Goal: Task Accomplishment & Management: Manage account settings

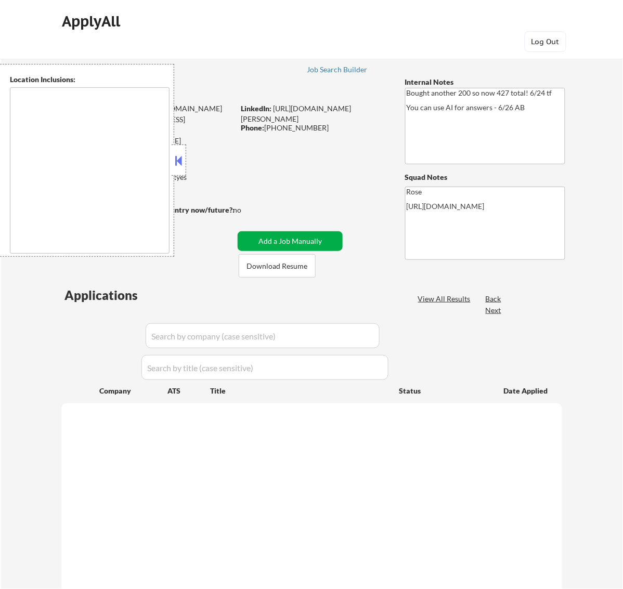
select select ""pending""
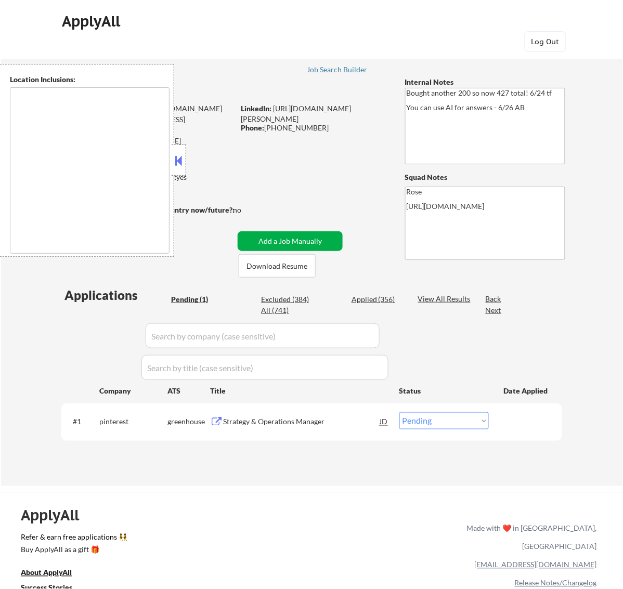
type textarea "San Francisco, CA Daly City, CA South San Francisco, CA Brisbane, CA Colma, CA …"
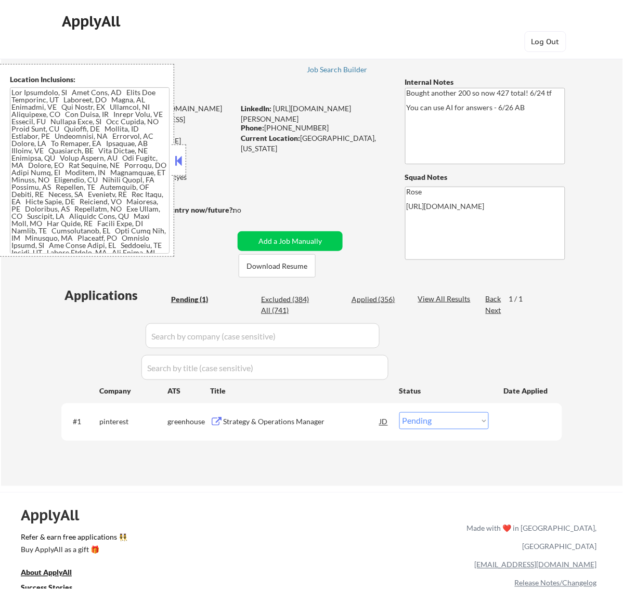
click at [180, 159] on button at bounding box center [178, 161] width 11 height 16
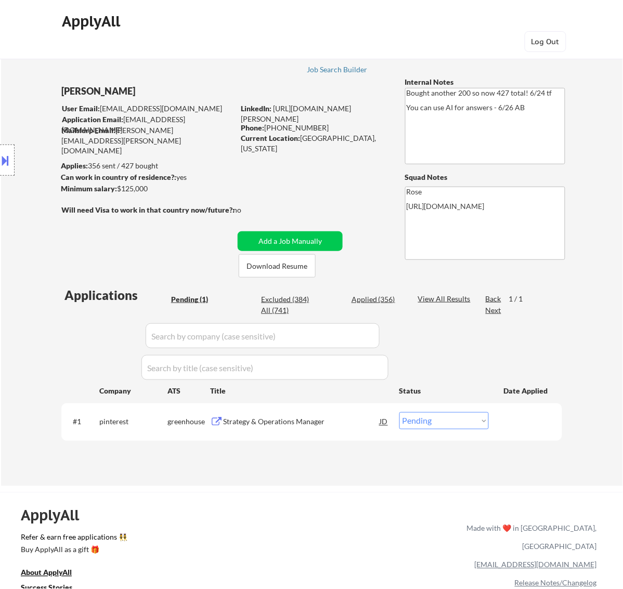
click at [303, 421] on div "Strategy & Operations Manager" at bounding box center [301, 422] width 157 height 10
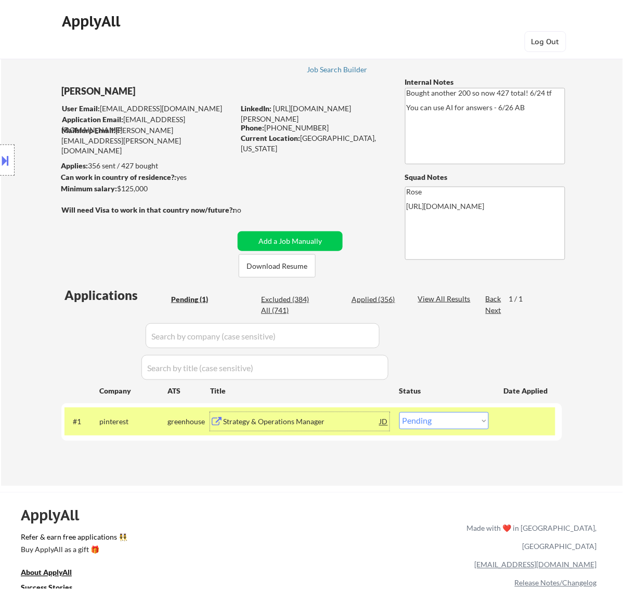
click at [347, 424] on div "Strategy & Operations Manager" at bounding box center [301, 422] width 157 height 10
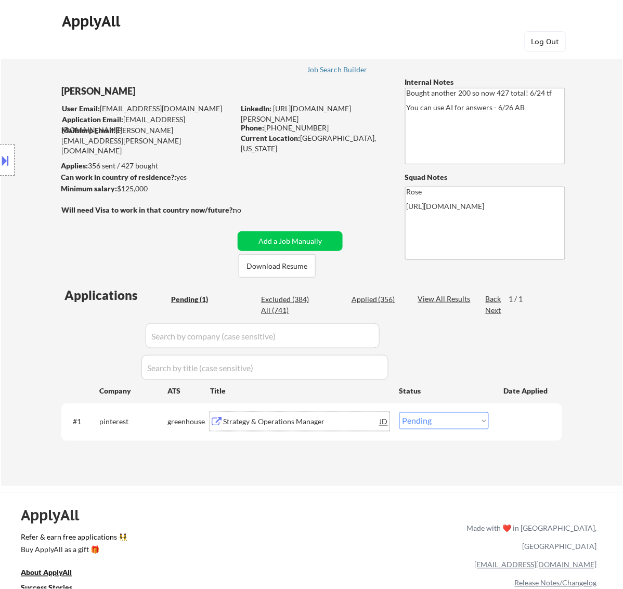
click at [481, 410] on div "#1 pinterest greenhouse Strategy & Operations Manager JD Choose an option... Pe…" at bounding box center [309, 422] width 491 height 28
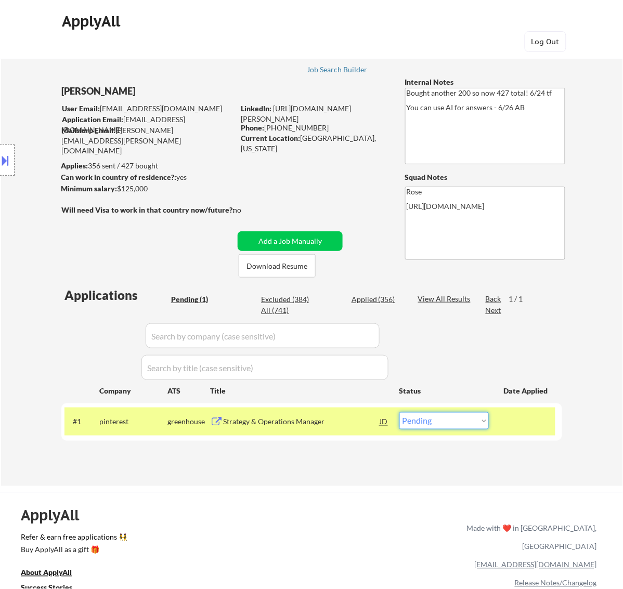
click at [474, 422] on select "Choose an option... Pending Applied Excluded (Questions) Excluded (Expired) Exc…" at bounding box center [443, 420] width 89 height 17
select select ""excluded__bad_match_""
click at [399, 412] on select "Choose an option... Pending Applied Excluded (Questions) Excluded (Expired) Exc…" at bounding box center [443, 420] width 89 height 17
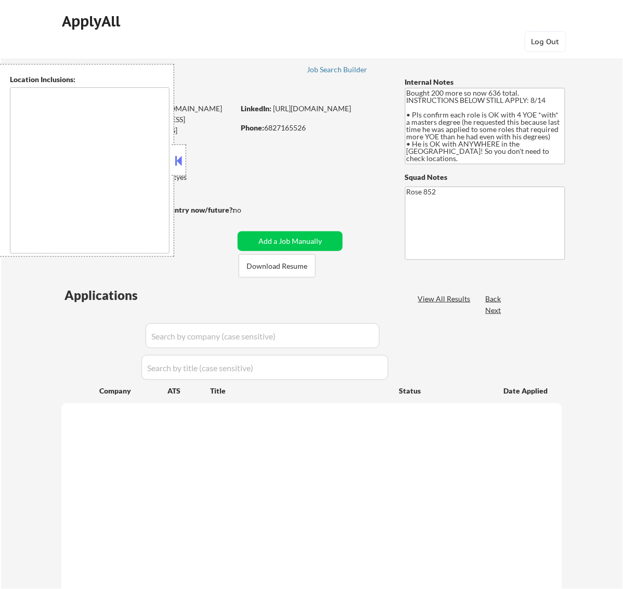
select select ""pending""
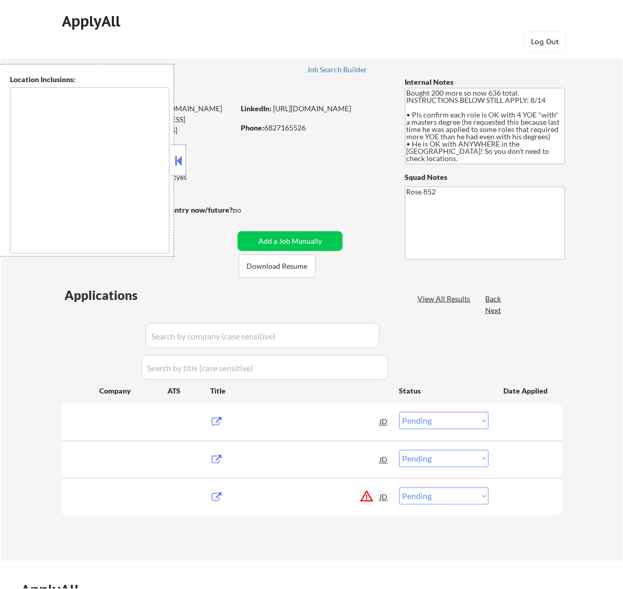
type textarea "[GEOGRAPHIC_DATA], [GEOGRAPHIC_DATA] [GEOGRAPHIC_DATA], [GEOGRAPHIC_DATA] [GEOG…"
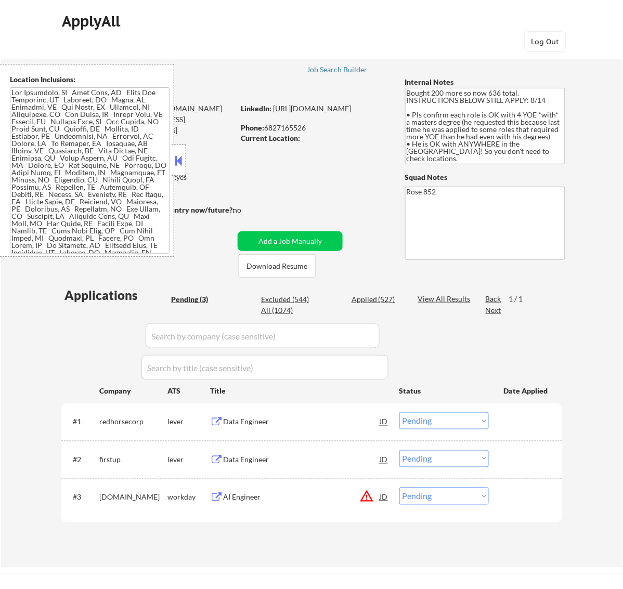
click at [182, 154] on button at bounding box center [178, 161] width 11 height 16
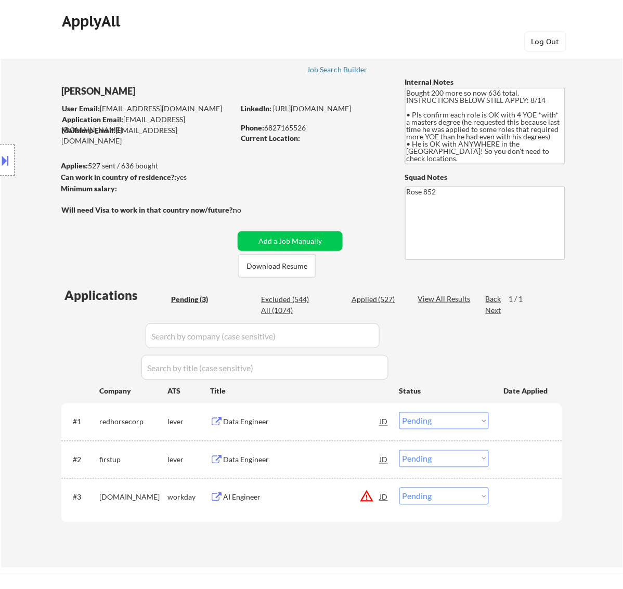
click at [354, 428] on div "Data Engineer" at bounding box center [301, 421] width 157 height 19
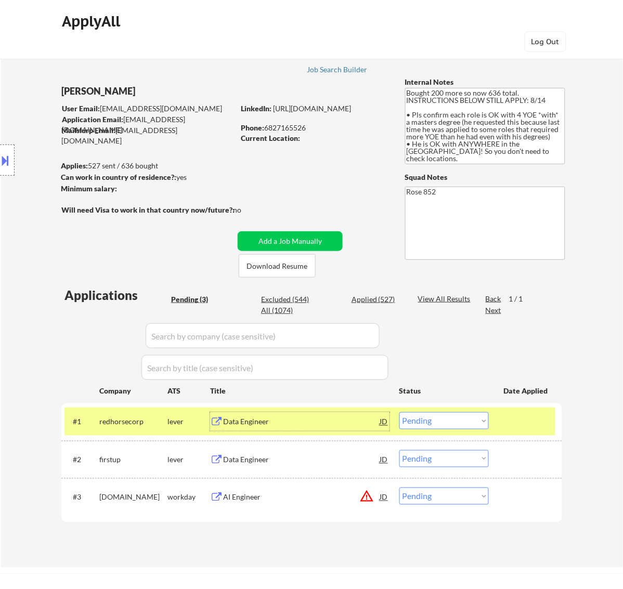
click at [469, 419] on select "Choose an option... Pending Applied Excluded (Questions) Excluded (Expired) Exc…" at bounding box center [443, 420] width 89 height 17
click at [399, 412] on select "Choose an option... Pending Applied Excluded (Questions) Excluded (Expired) Exc…" at bounding box center [443, 420] width 89 height 17
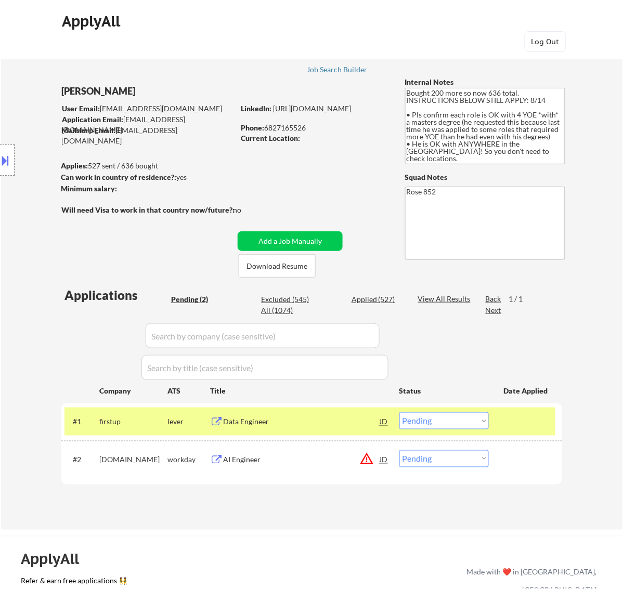
click at [351, 417] on div "Data Engineer" at bounding box center [301, 422] width 157 height 10
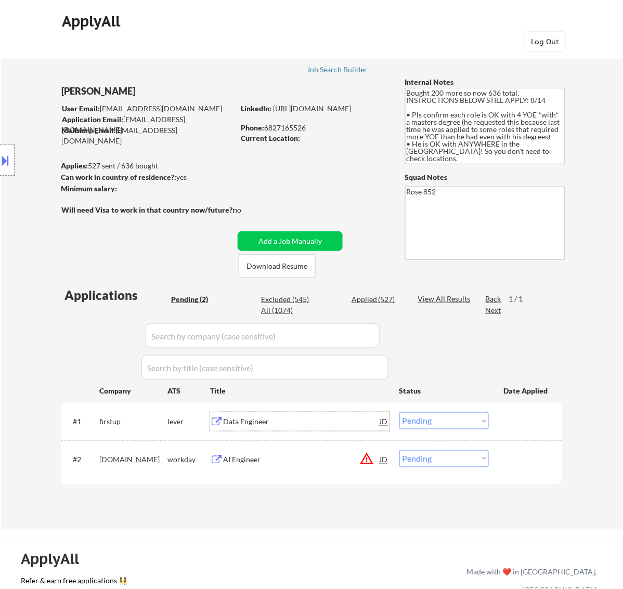
click at [474, 422] on select "Choose an option... Pending Applied Excluded (Questions) Excluded (Expired) Exc…" at bounding box center [443, 420] width 89 height 17
click at [399, 412] on select "Choose an option... Pending Applied Excluded (Questions) Excluded (Expired) Exc…" at bounding box center [443, 420] width 89 height 17
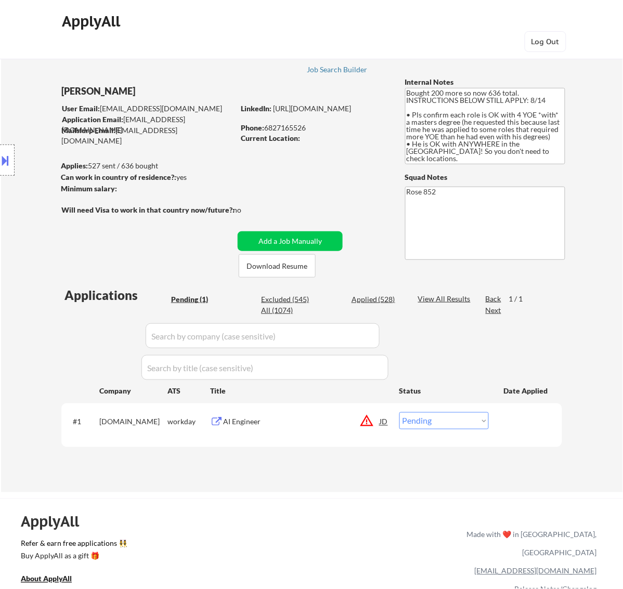
click at [290, 423] on div "AI Engineer" at bounding box center [301, 422] width 157 height 10
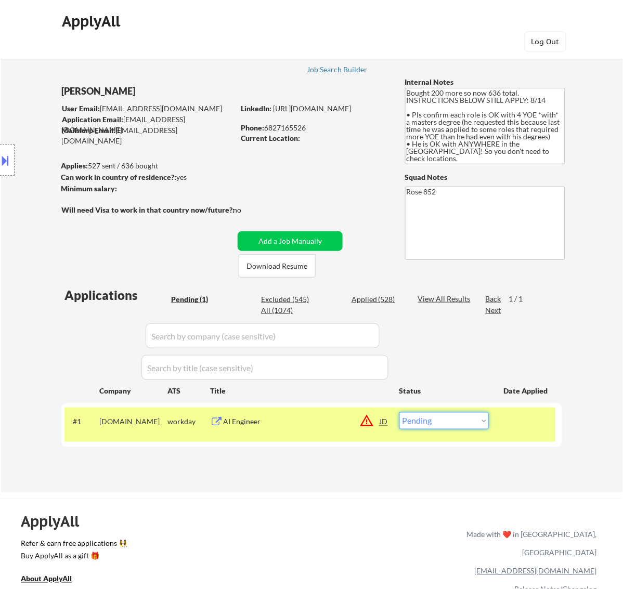
click at [461, 420] on select "Choose an option... Pending Applied Excluded (Questions) Excluded (Expired) Exc…" at bounding box center [443, 420] width 89 height 17
select select ""excluded__expired_""
click at [399, 412] on select "Choose an option... Pending Applied Excluded (Questions) Excluded (Expired) Exc…" at bounding box center [443, 420] width 89 height 17
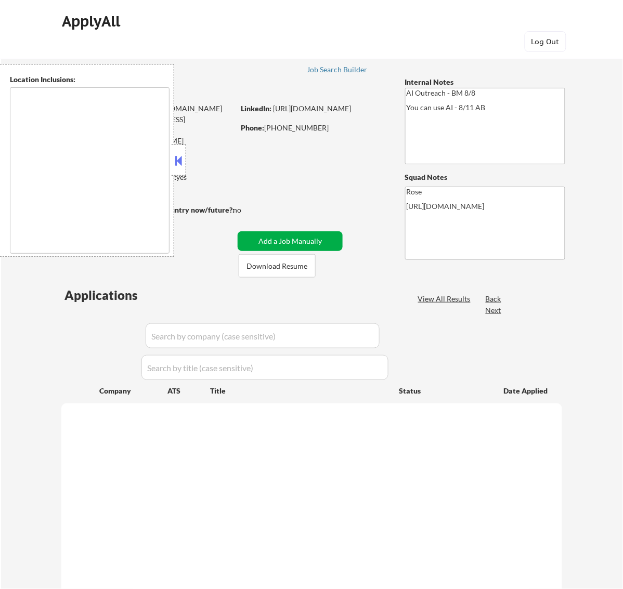
select select ""pending""
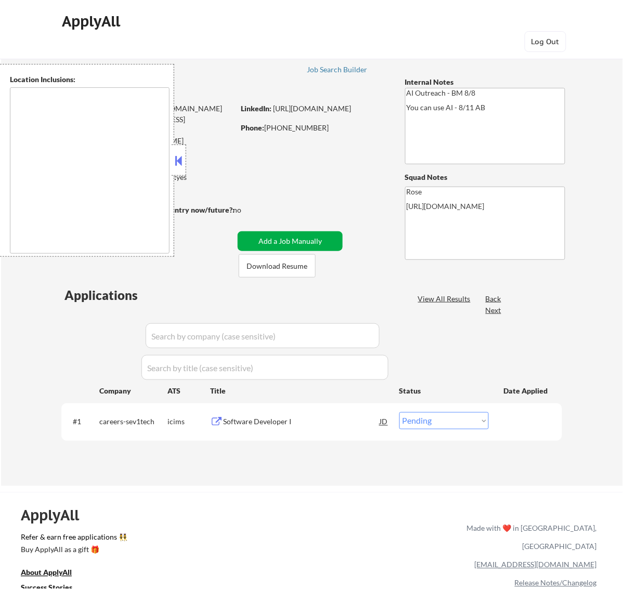
type textarea "Fountain Valley, CA Huntington Beach, CA Costa Mesa, CA Santa Ana, CA Garden Gr…"
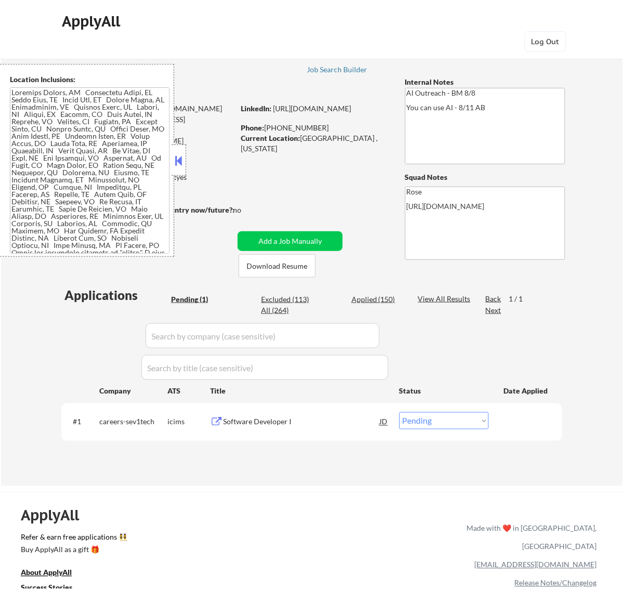
drag, startPoint x: 182, startPoint y: 156, endPoint x: 146, endPoint y: 92, distance: 73.8
click at [182, 156] on button at bounding box center [178, 161] width 11 height 16
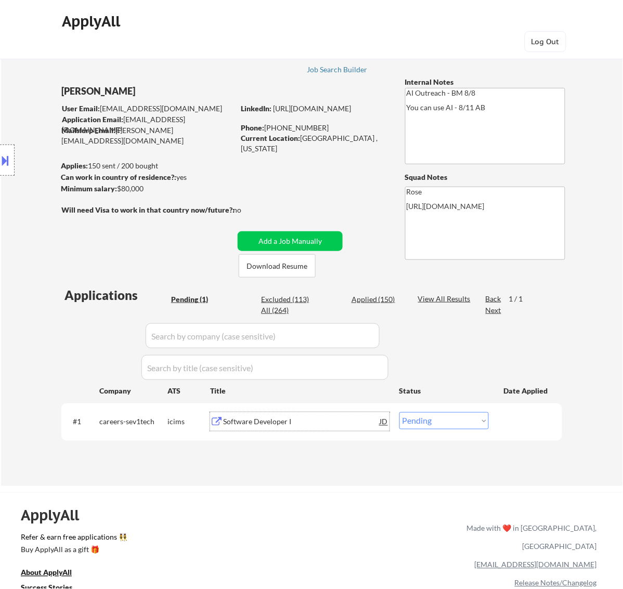
click at [345, 422] on div "Software Developer I" at bounding box center [301, 422] width 157 height 10
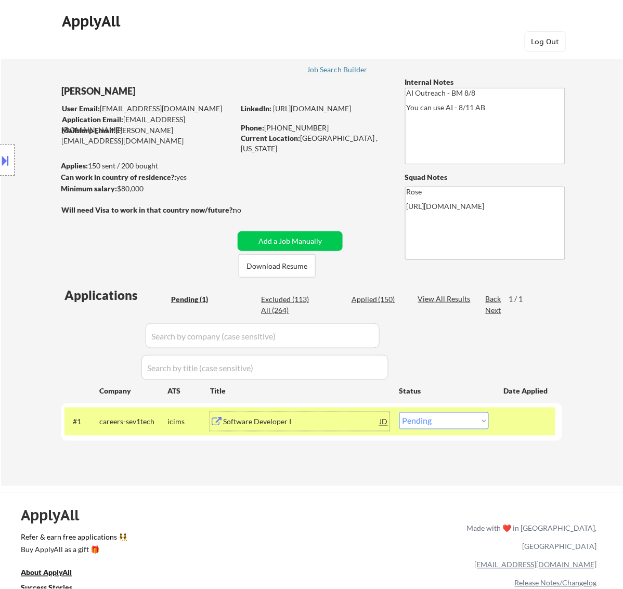
click at [472, 417] on select "Choose an option... Pending Applied Excluded (Questions) Excluded (Expired) Exc…" at bounding box center [443, 420] width 89 height 17
select select ""excluded__bad_match_""
click at [399, 412] on select "Choose an option... Pending Applied Excluded (Questions) Excluded (Expired) Exc…" at bounding box center [443, 420] width 89 height 17
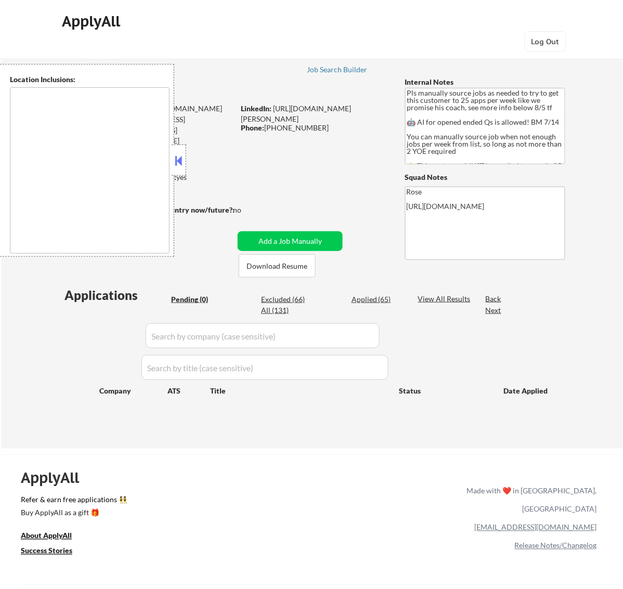
type textarea "Here is a list of metro areas, cities, and towns within approximately a 30-minu…"
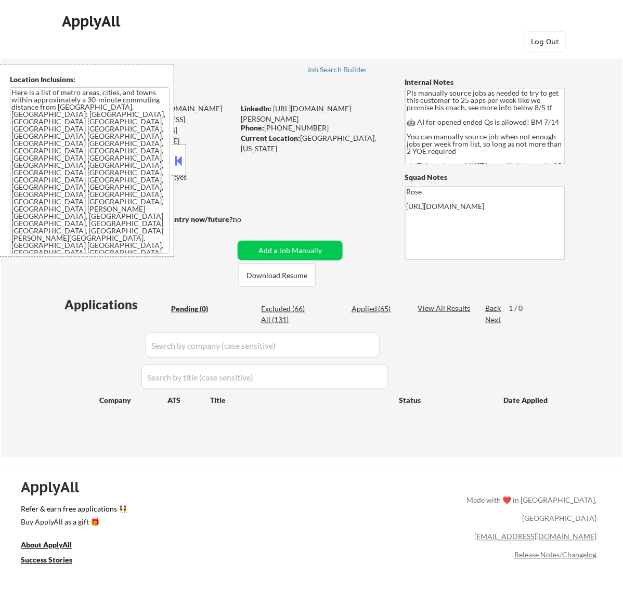
click at [182, 162] on button at bounding box center [178, 161] width 11 height 16
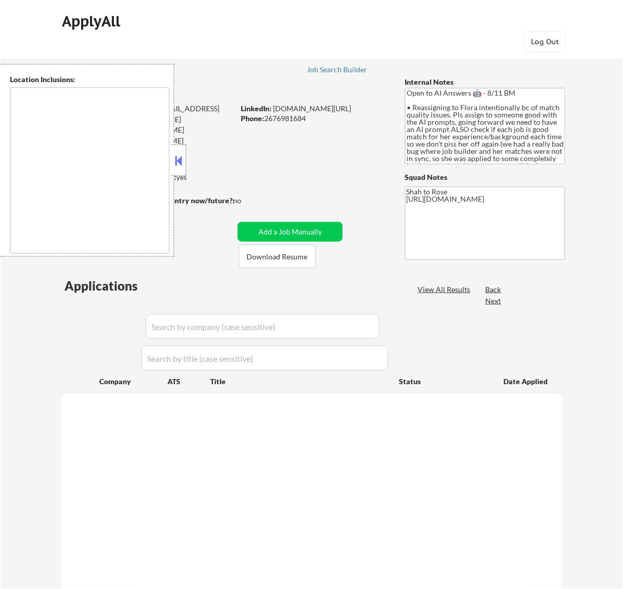
select select ""pending""
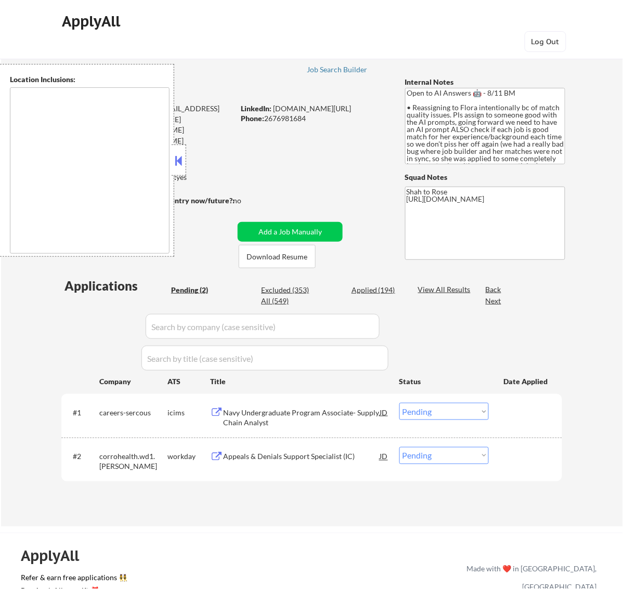
type textarea "remote"
click at [173, 152] on div at bounding box center [179, 160] width 15 height 31
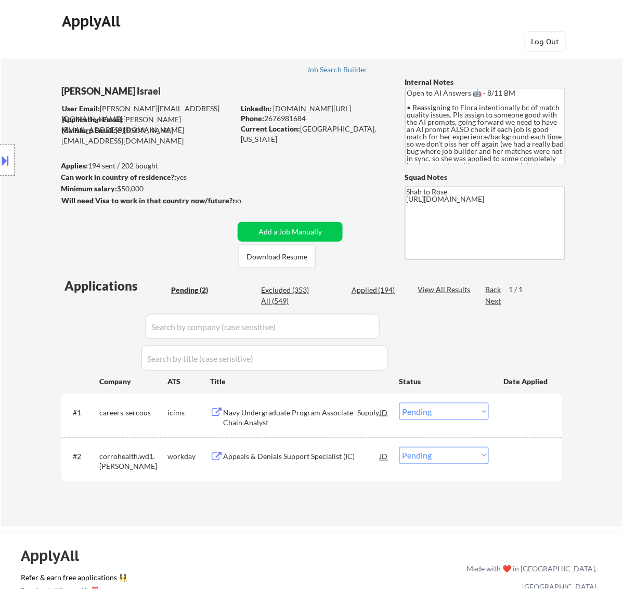
click at [324, 419] on div "Navy Undergraduate Program Associate- Supply Chain Analyst" at bounding box center [301, 418] width 157 height 20
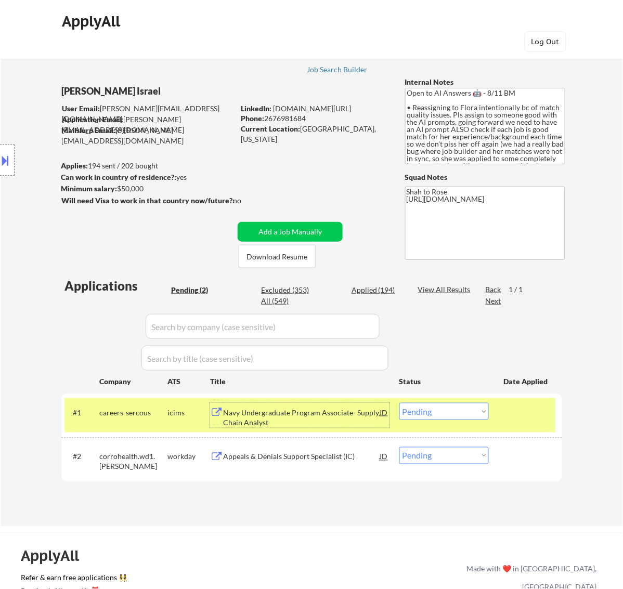
click at [468, 412] on select "Choose an option... Pending Applied Excluded (Questions) Excluded (Expired) Exc…" at bounding box center [443, 411] width 89 height 17
select select ""excluded__bad_match_""
click at [399, 403] on select "Choose an option... Pending Applied Excluded (Questions) Excluded (Expired) Exc…" at bounding box center [443, 411] width 89 height 17
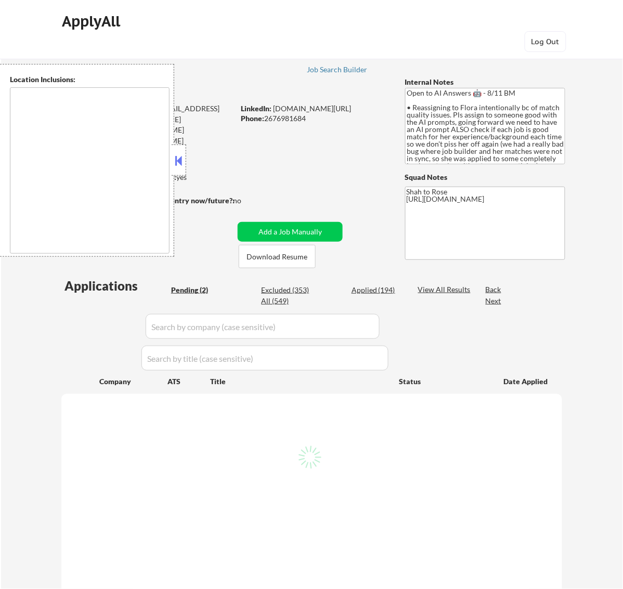
type textarea "remote"
select select ""pending""
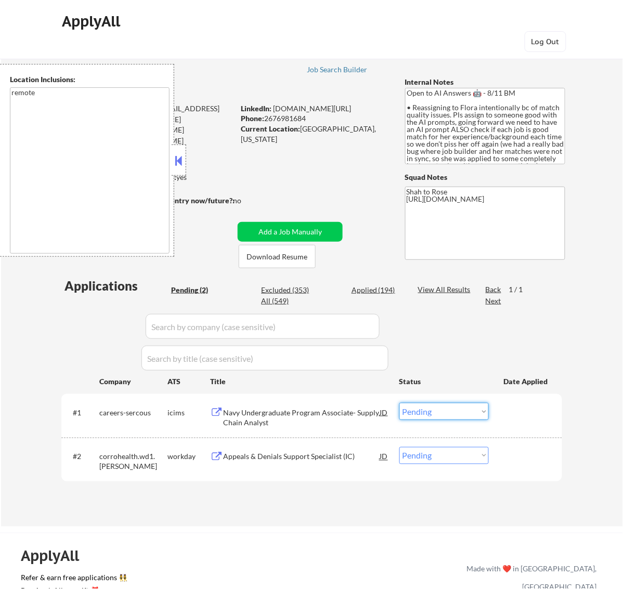
click at [456, 407] on select "Choose an option... Pending Applied Excluded (Questions) Excluded (Expired) Exc…" at bounding box center [443, 411] width 89 height 17
click at [399, 403] on select "Choose an option... Pending Applied Excluded (Questions) Excluded (Expired) Exc…" at bounding box center [443, 411] width 89 height 17
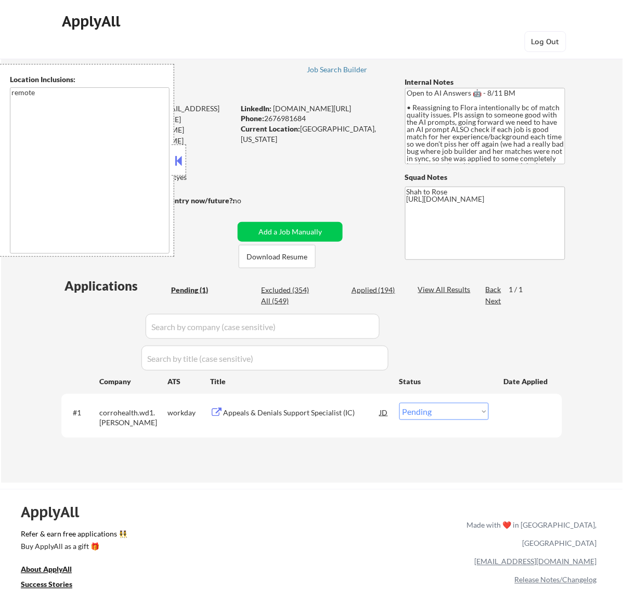
click at [334, 411] on div "Appeals & Denials Support Specialist (IC)" at bounding box center [301, 413] width 157 height 10
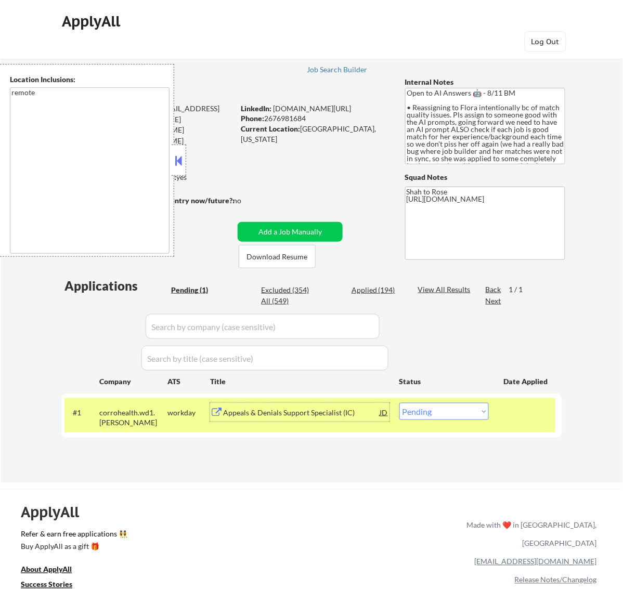
click at [485, 412] on select "Choose an option... Pending Applied Excluded (Questions) Excluded (Expired) Exc…" at bounding box center [443, 411] width 89 height 17
select select ""excluded__salary_""
click at [399, 403] on select "Choose an option... Pending Applied Excluded (Questions) Excluded (Expired) Exc…" at bounding box center [443, 411] width 89 height 17
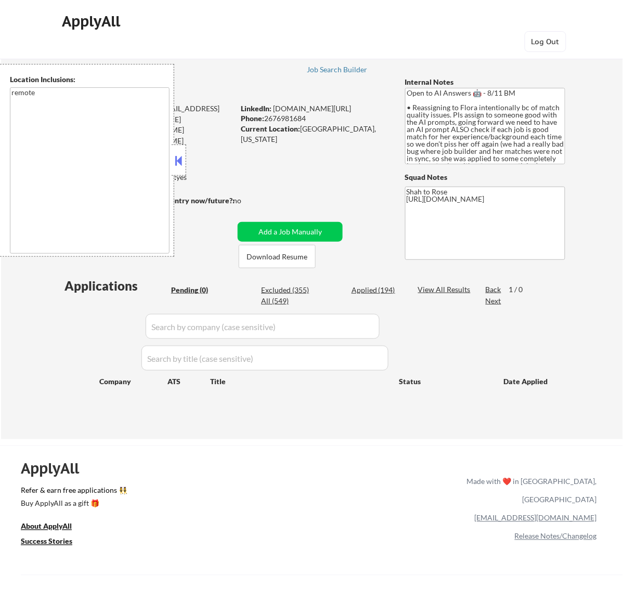
click at [180, 154] on button at bounding box center [178, 161] width 11 height 16
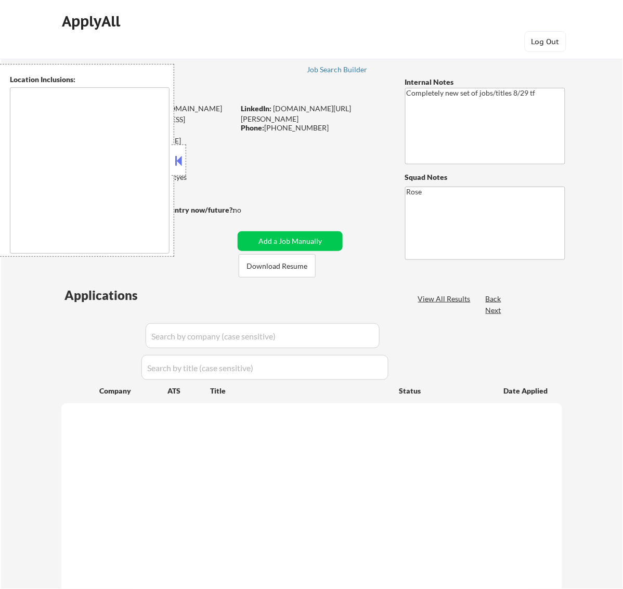
select select ""pending""
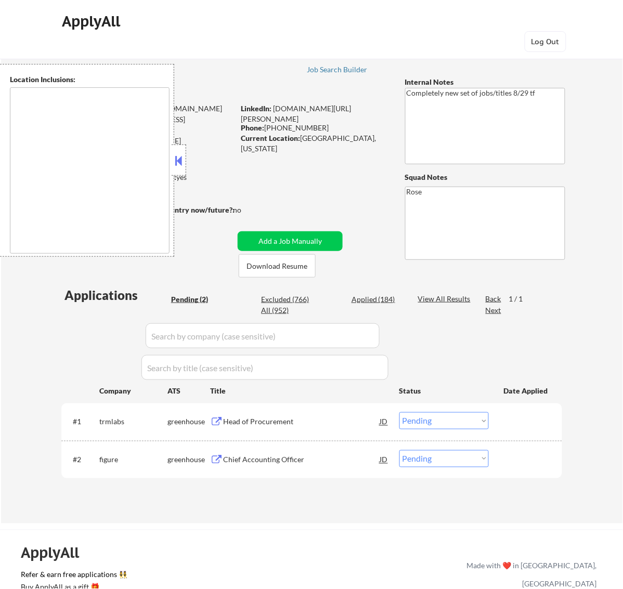
click at [176, 160] on button at bounding box center [178, 161] width 11 height 16
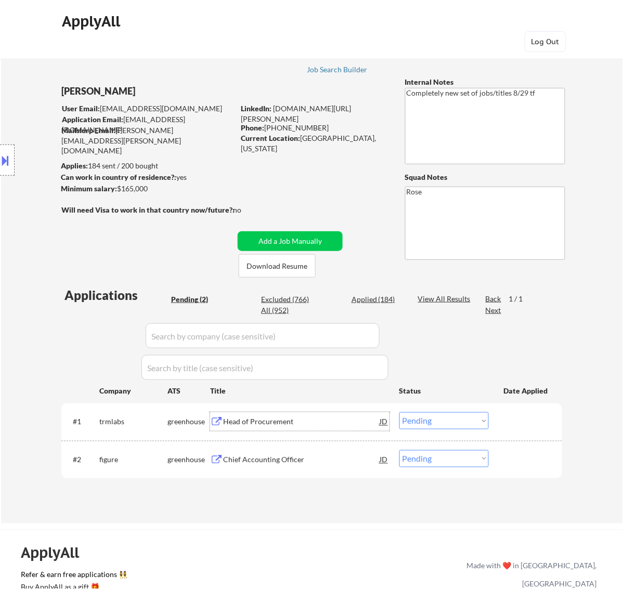
click at [347, 412] on div "Head of Procurement" at bounding box center [301, 421] width 157 height 19
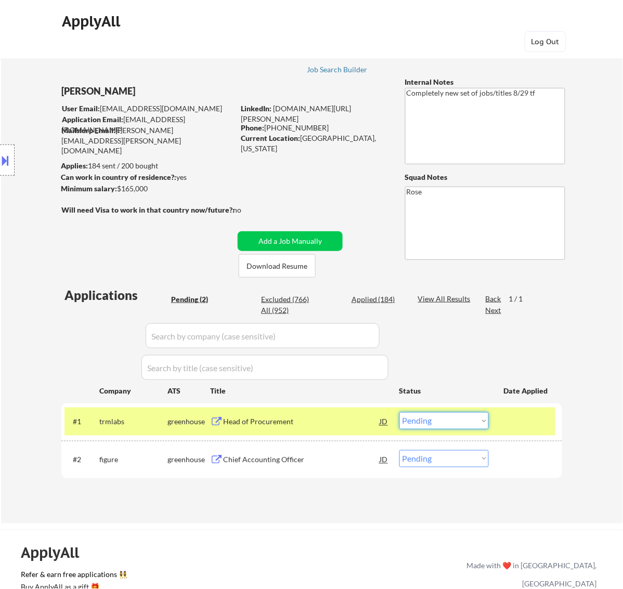
click at [476, 419] on select "Choose an option... Pending Applied Excluded (Questions) Excluded (Expired) Exc…" at bounding box center [443, 420] width 89 height 17
click at [399, 412] on select "Choose an option... Pending Applied Excluded (Questions) Excluded (Expired) Exc…" at bounding box center [443, 420] width 89 height 17
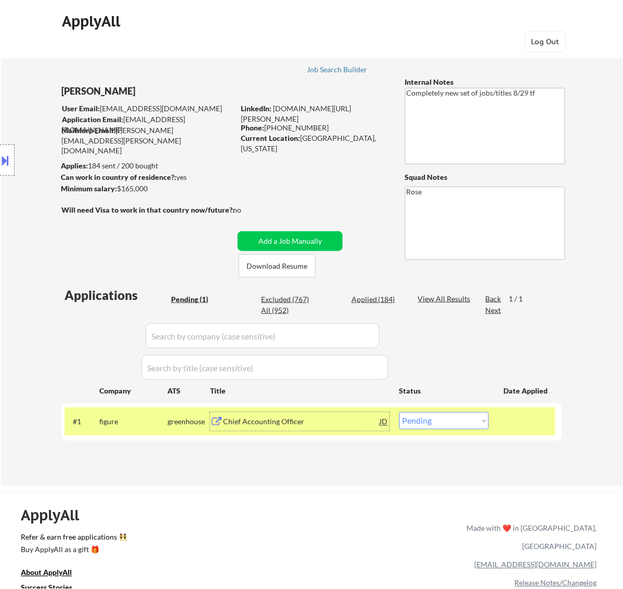
click at [351, 420] on div "Chief Accounting Officer" at bounding box center [301, 422] width 157 height 10
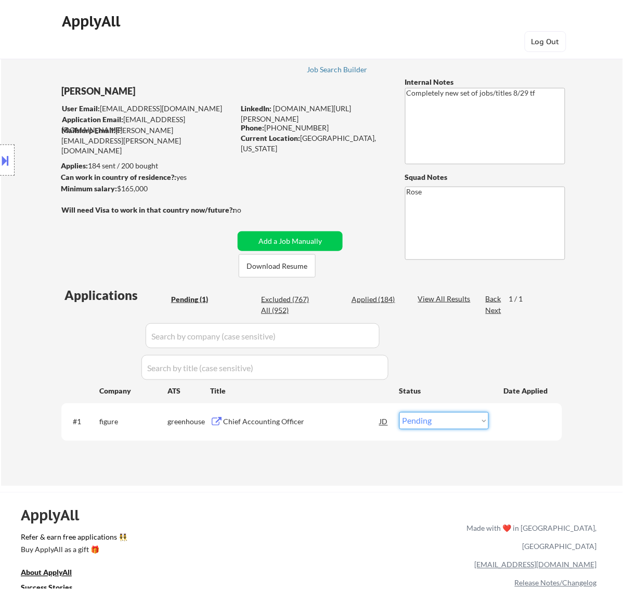
click at [423, 420] on select "Choose an option... Pending Applied Excluded (Questions) Excluded (Expired) Exc…" at bounding box center [443, 420] width 89 height 17
select select ""excluded__bad_match_""
click at [399, 412] on select "Choose an option... Pending Applied Excluded (Questions) Excluded (Expired) Exc…" at bounding box center [443, 420] width 89 height 17
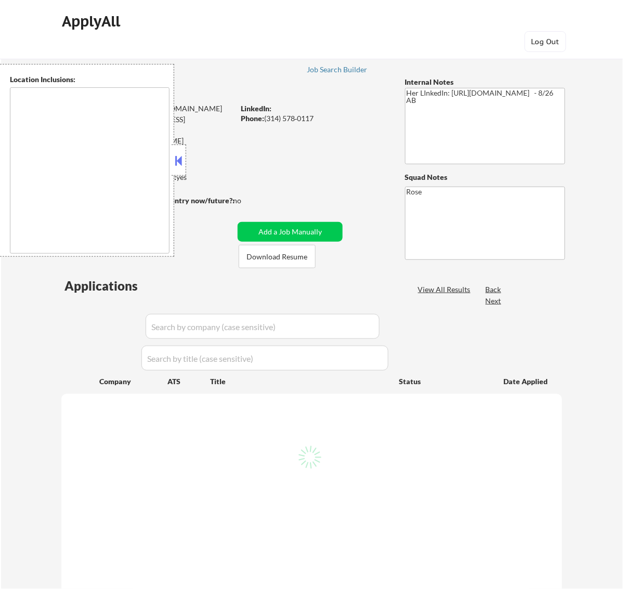
type textarea "St. [GEOGRAPHIC_DATA], [GEOGRAPHIC_DATA][PERSON_NAME][GEOGRAPHIC_DATA], [GEOGRA…"
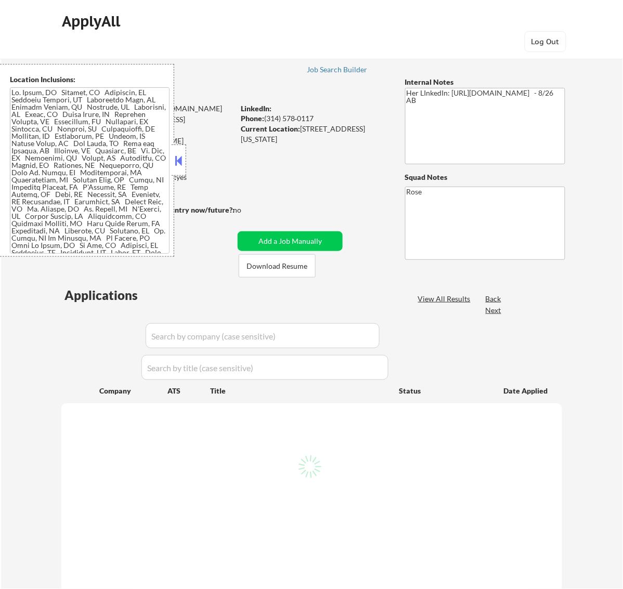
select select ""pending""
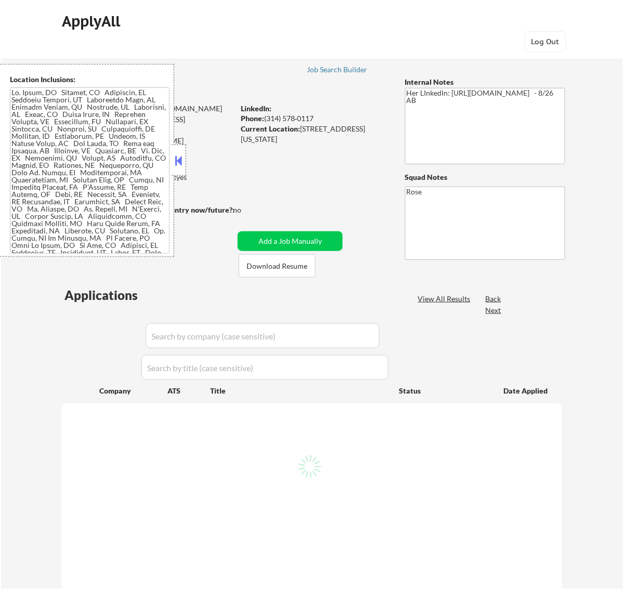
select select ""pending""
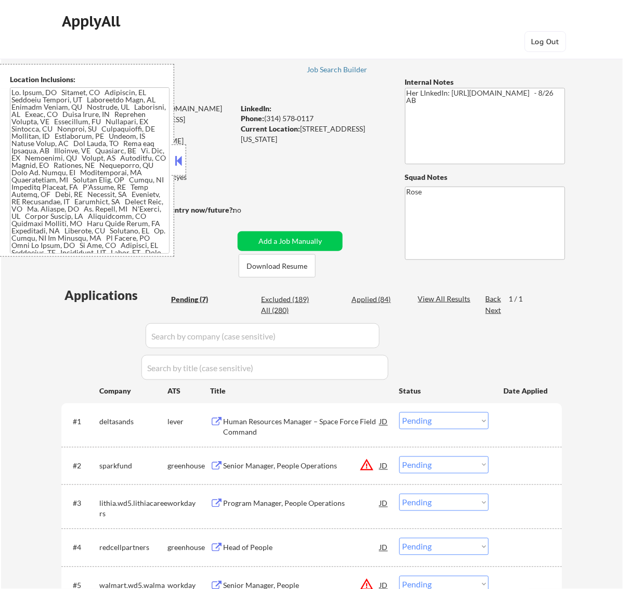
click at [182, 156] on button at bounding box center [178, 161] width 11 height 16
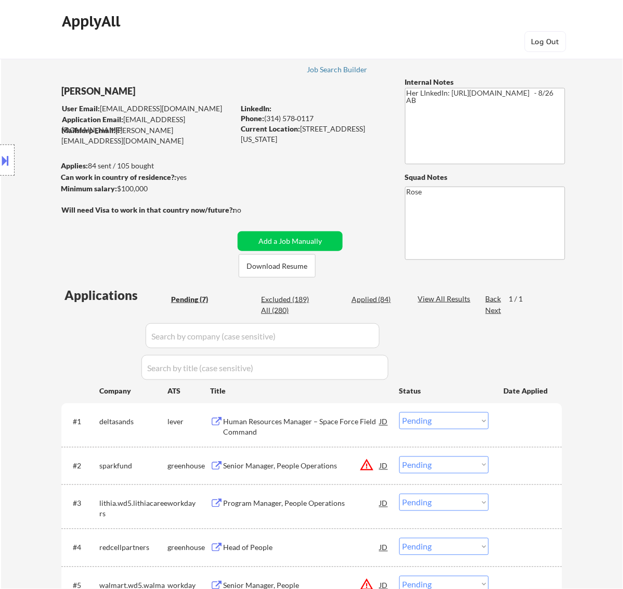
click at [333, 425] on div "Human Resources Manager – Space Force Field Command" at bounding box center [301, 427] width 157 height 20
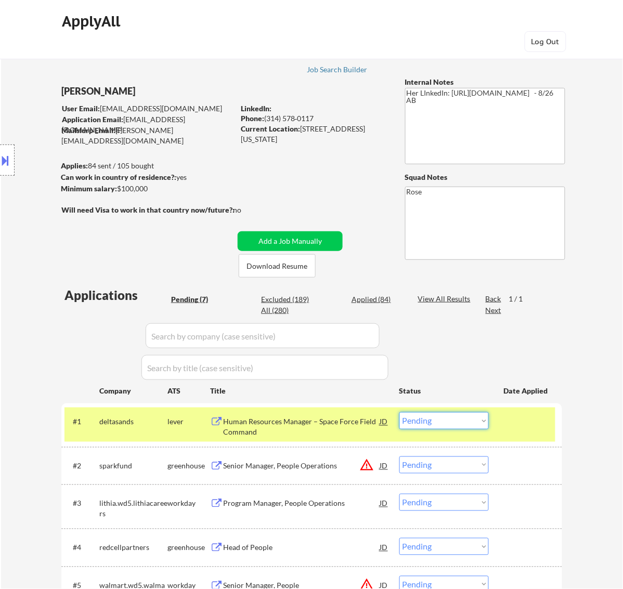
click at [428, 419] on select "Choose an option... Pending Applied Excluded (Questions) Excluded (Expired) Exc…" at bounding box center [443, 420] width 89 height 17
click at [399, 412] on select "Choose an option... Pending Applied Excluded (Questions) Excluded (Expired) Exc…" at bounding box center [443, 420] width 89 height 17
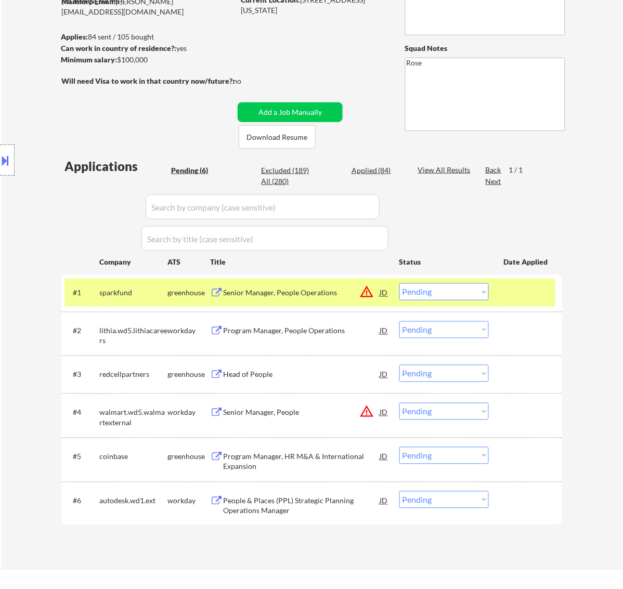
scroll to position [130, 0]
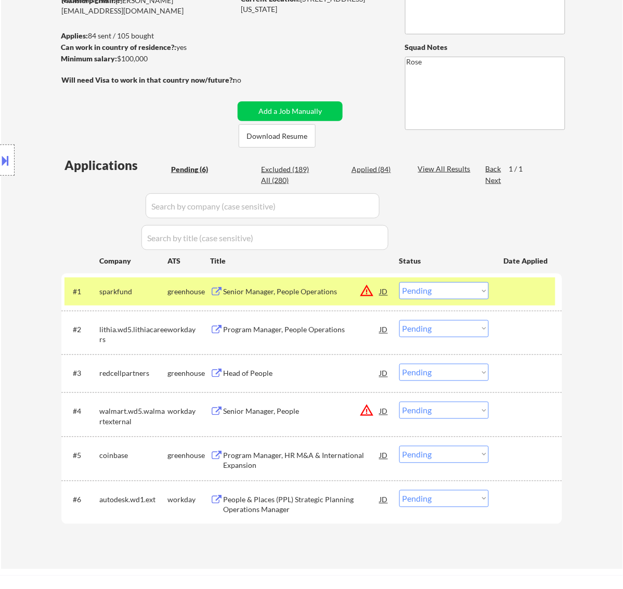
click at [329, 294] on div "Senior Manager, People Operations" at bounding box center [301, 292] width 157 height 10
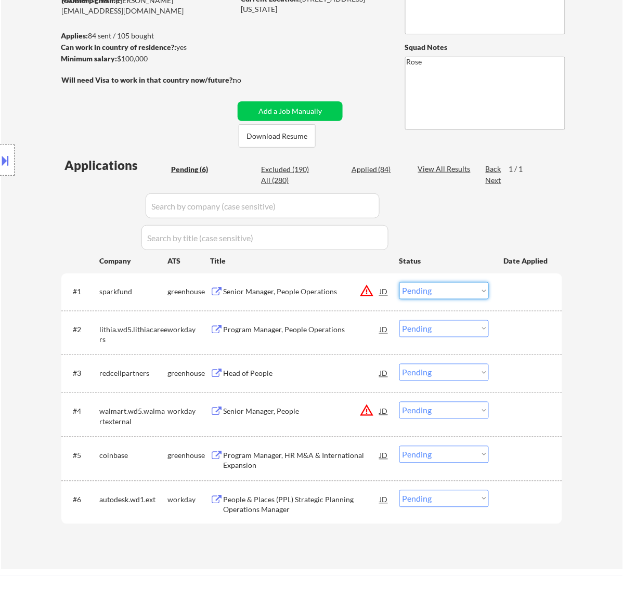
click at [435, 289] on select "Choose an option... Pending Applied Excluded (Questions) Excluded (Expired) Exc…" at bounding box center [443, 290] width 89 height 17
click at [42, 216] on div "Location Inclusions:" at bounding box center [93, 160] width 186 height 193
click at [446, 287] on select "Choose an option... Pending Applied Excluded (Questions) Excluded (Expired) Exc…" at bounding box center [443, 290] width 89 height 17
click at [399, 282] on select "Choose an option... Pending Applied Excluded (Questions) Excluded (Expired) Exc…" at bounding box center [443, 290] width 89 height 17
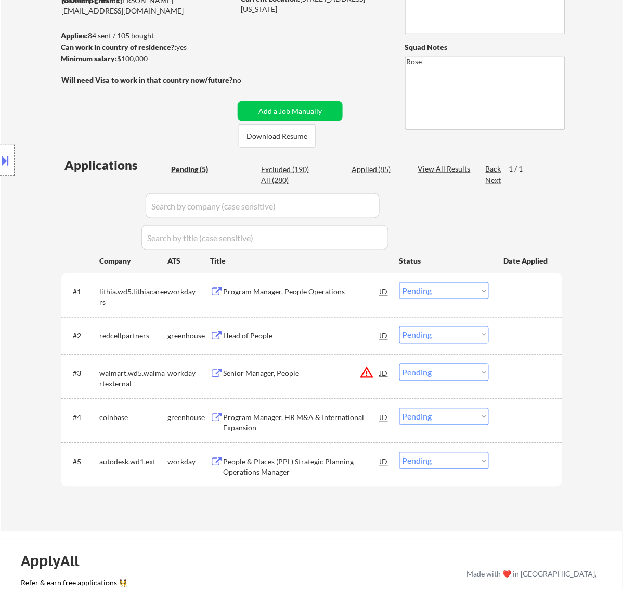
click at [321, 294] on div "Program Manager, People Operations" at bounding box center [301, 292] width 157 height 10
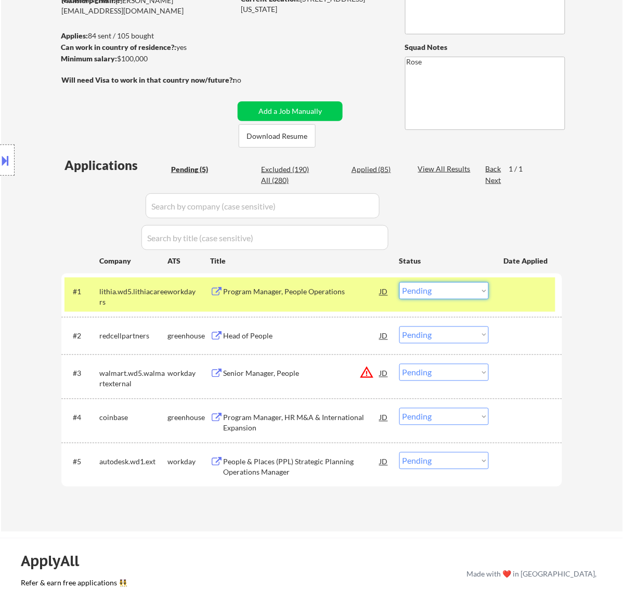
click at [437, 293] on select "Choose an option... Pending Applied Excluded (Questions) Excluded (Expired) Exc…" at bounding box center [443, 290] width 89 height 17
click at [399, 282] on select "Choose an option... Pending Applied Excluded (Questions) Excluded (Expired) Exc…" at bounding box center [443, 290] width 89 height 17
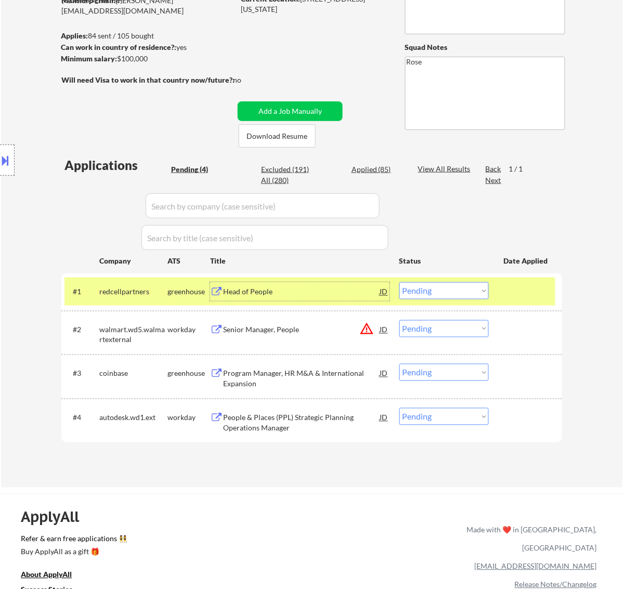
click at [338, 289] on div "Head of People" at bounding box center [301, 292] width 157 height 10
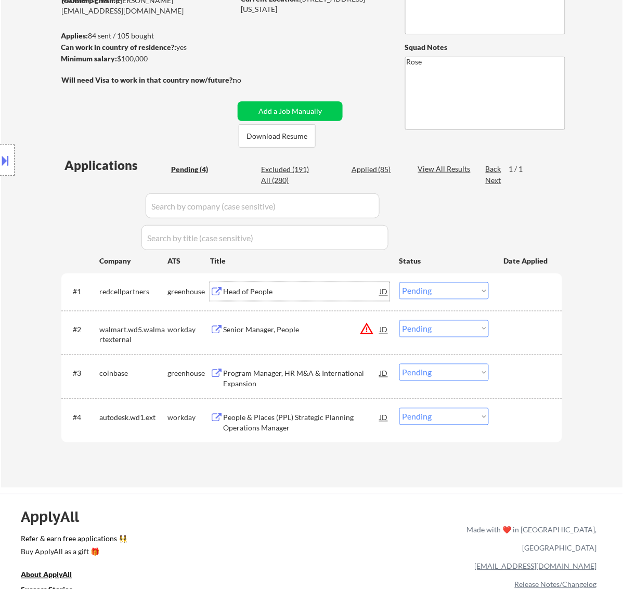
click at [329, 287] on div "Head of People" at bounding box center [301, 292] width 157 height 10
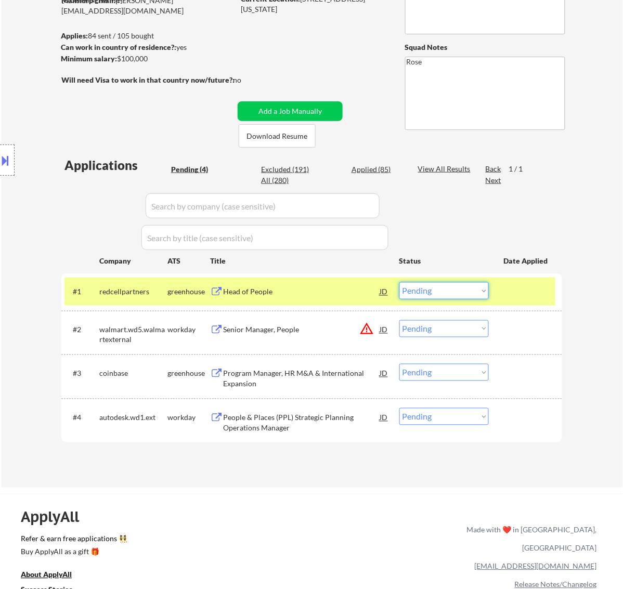
click at [436, 289] on select "Choose an option... Pending Applied Excluded (Questions) Excluded (Expired) Exc…" at bounding box center [443, 290] width 89 height 17
click at [399, 282] on select "Choose an option... Pending Applied Excluded (Questions) Excluded (Expired) Exc…" at bounding box center [443, 290] width 89 height 17
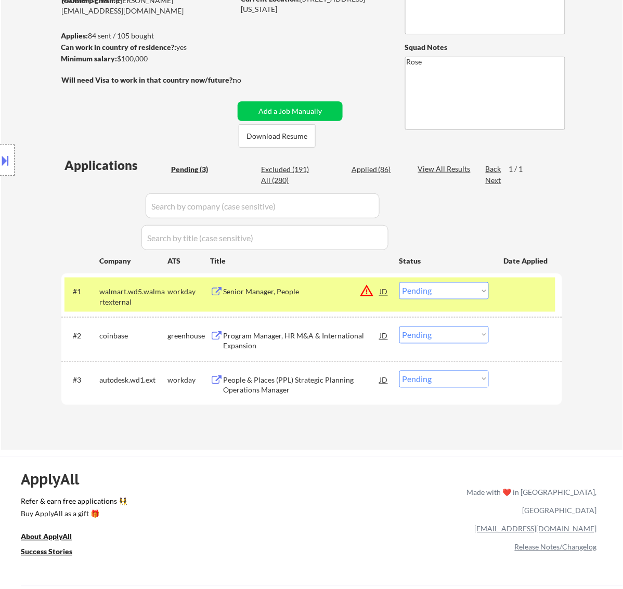
click at [328, 295] on div "Senior Manager, People" at bounding box center [301, 292] width 157 height 10
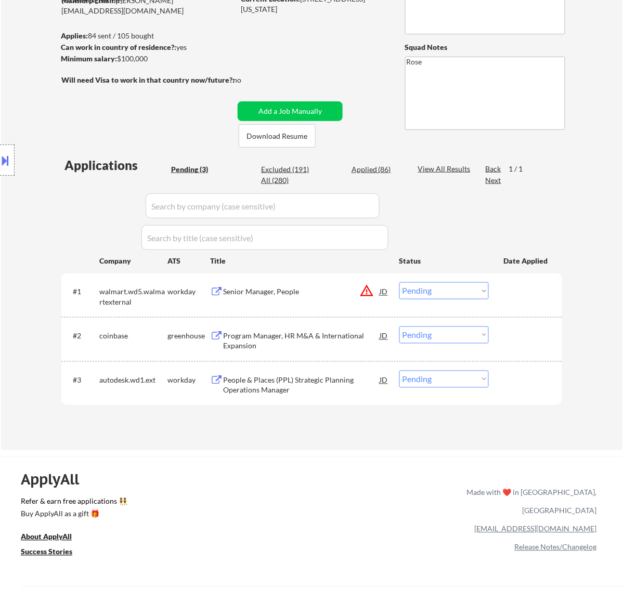
click at [6, 157] on button at bounding box center [5, 160] width 11 height 17
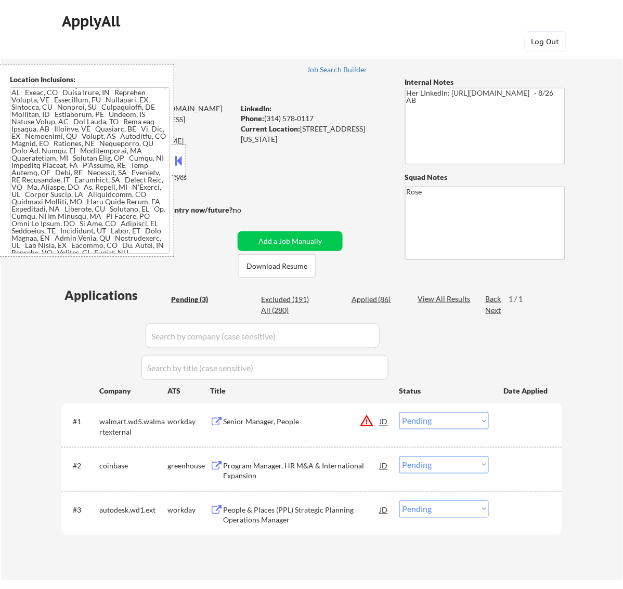
scroll to position [0, 0]
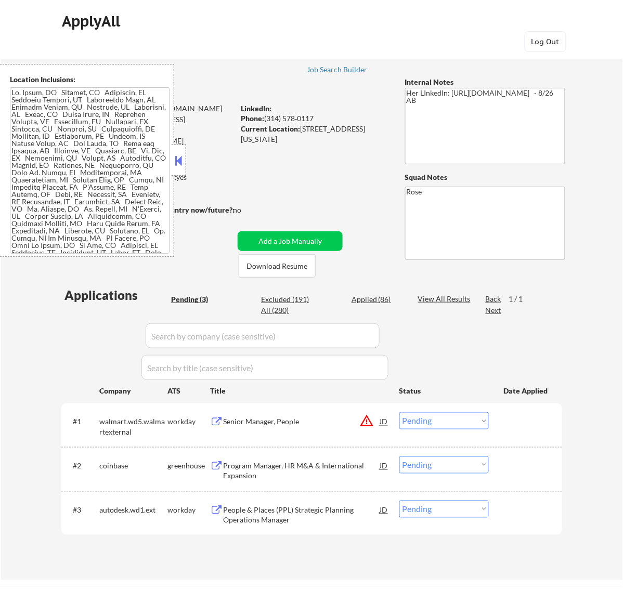
click at [180, 157] on button at bounding box center [178, 161] width 11 height 16
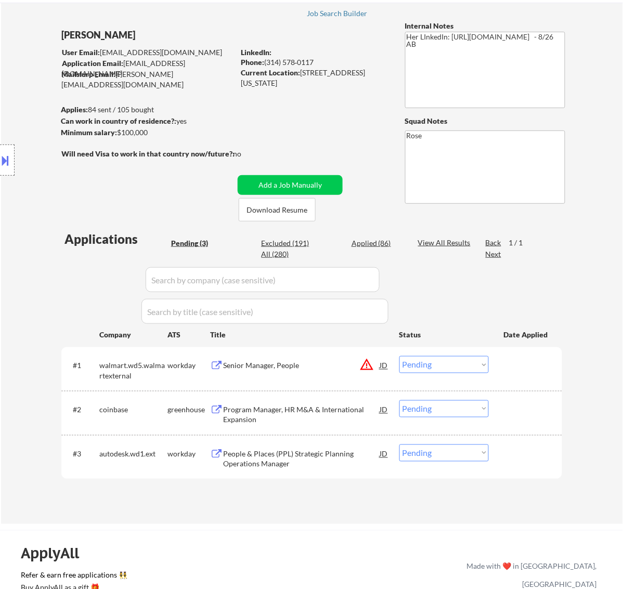
scroll to position [130, 0]
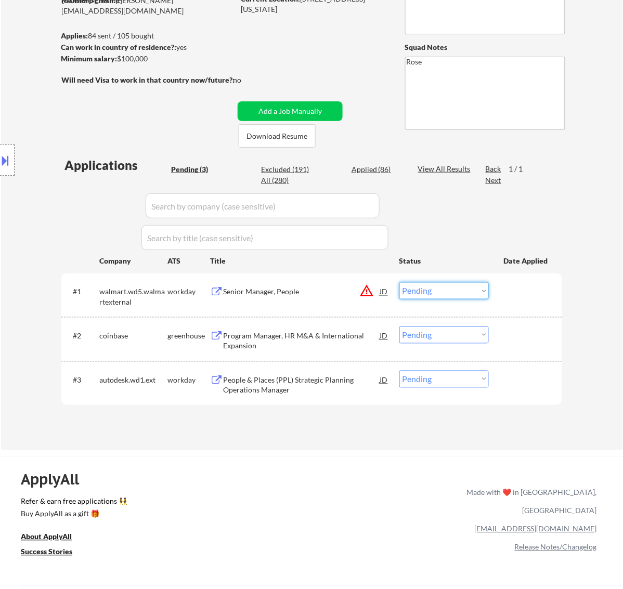
click at [465, 291] on select "Choose an option... Pending Applied Excluded (Questions) Excluded (Expired) Exc…" at bounding box center [443, 290] width 89 height 17
click at [399, 282] on select "Choose an option... Pending Applied Excluded (Questions) Excluded (Expired) Exc…" at bounding box center [443, 290] width 89 height 17
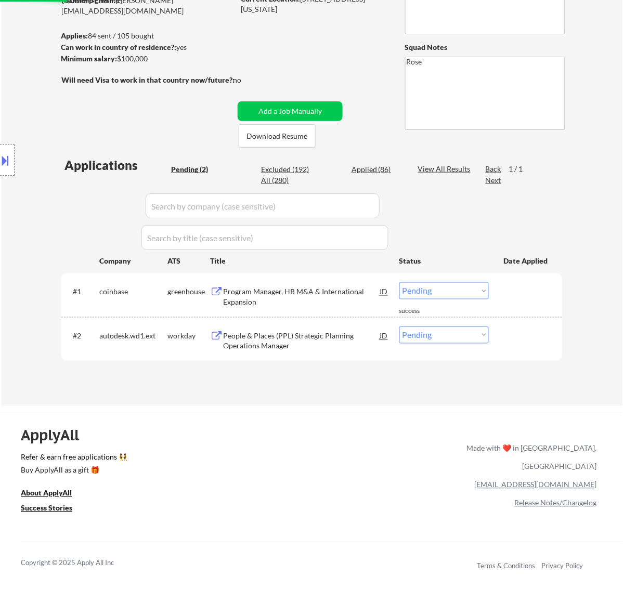
click at [323, 292] on div "Program Manager, HR M&A & International Expansion" at bounding box center [301, 297] width 157 height 20
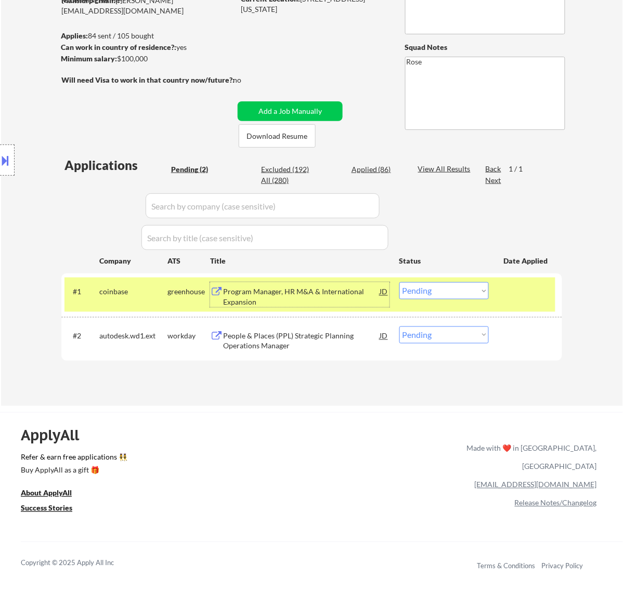
click at [451, 290] on select "Choose an option... Pending Applied Excluded (Questions) Excluded (Expired) Exc…" at bounding box center [443, 290] width 89 height 17
click at [399, 282] on select "Choose an option... Pending Applied Excluded (Questions) Excluded (Expired) Exc…" at bounding box center [443, 290] width 89 height 17
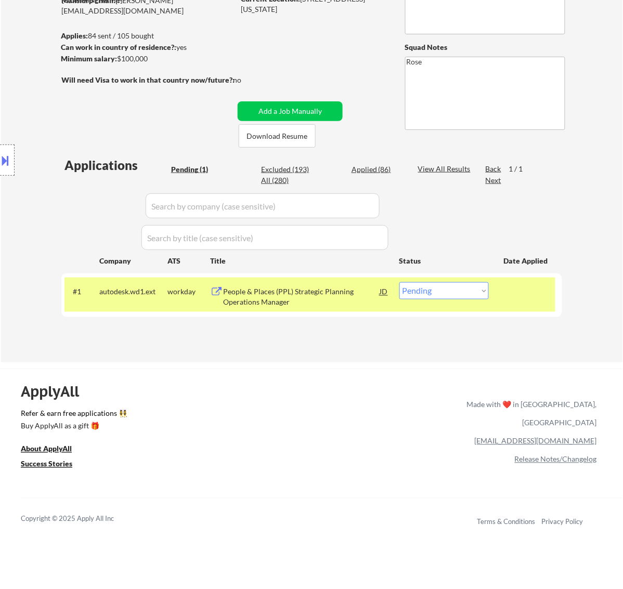
click at [312, 299] on div "People & Places (PPL) Strategic Planning Operations Manager" at bounding box center [301, 297] width 157 height 20
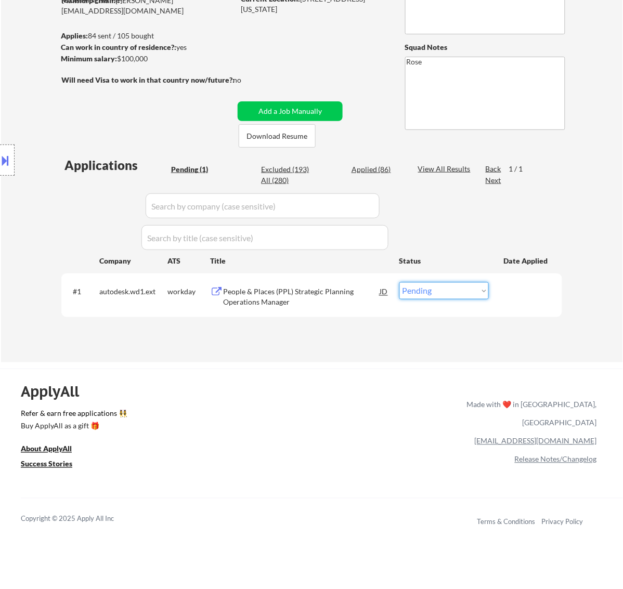
click at [406, 291] on select "Choose an option... Pending Applied Excluded (Questions) Excluded (Expired) Exc…" at bounding box center [443, 290] width 89 height 17
select select ""excluded__bad_match_""
click at [399, 282] on select "Choose an option... Pending Applied Excluded (Questions) Excluded (Expired) Exc…" at bounding box center [443, 290] width 89 height 17
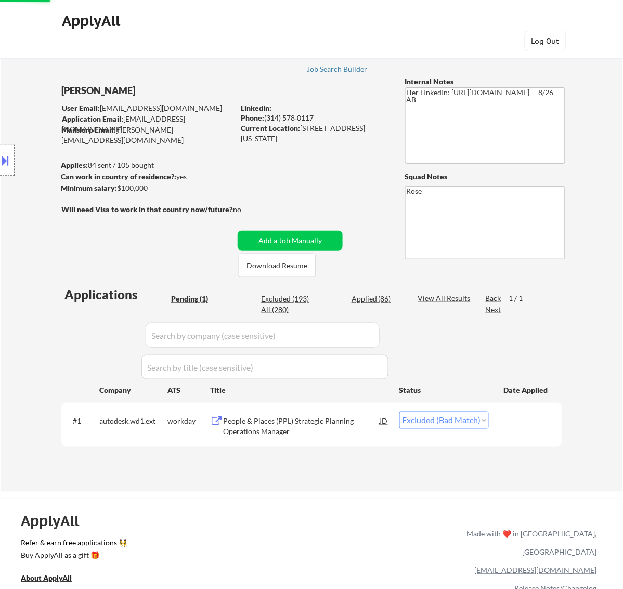
scroll to position [0, 0]
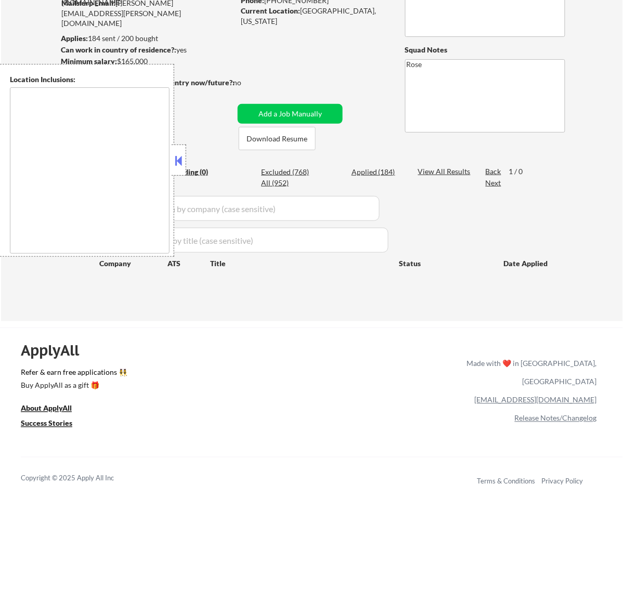
scroll to position [130, 0]
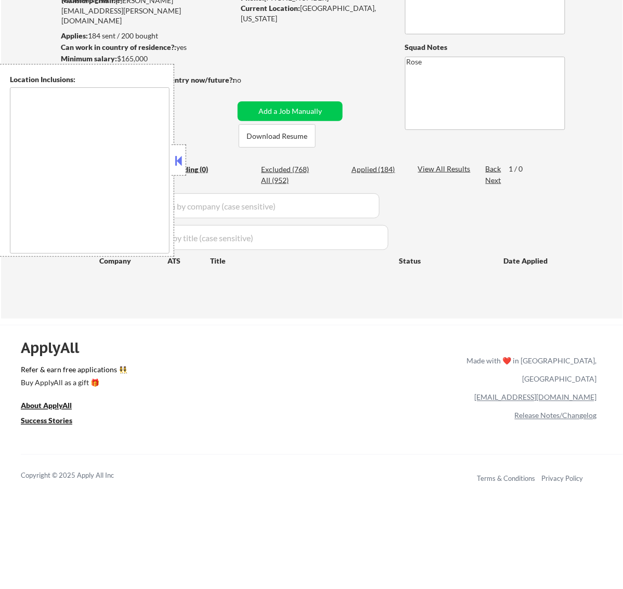
click at [381, 170] on div "Applied (184)" at bounding box center [377, 169] width 52 height 10
click at [182, 155] on button at bounding box center [178, 161] width 11 height 16
select select ""applied""
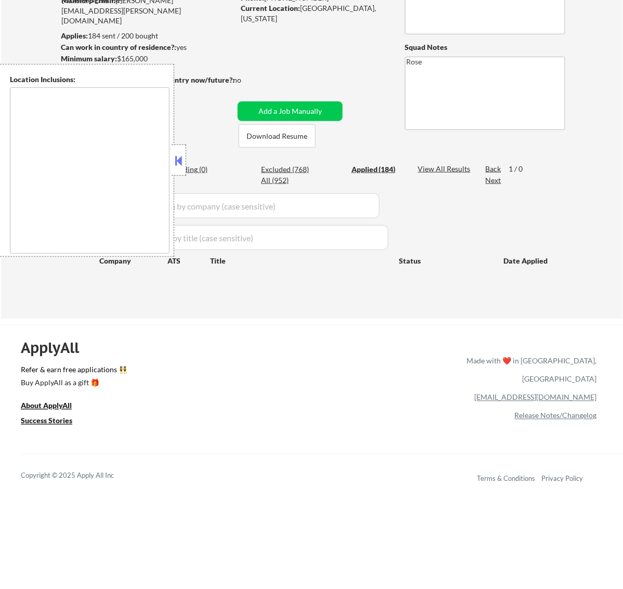
select select ""applied""
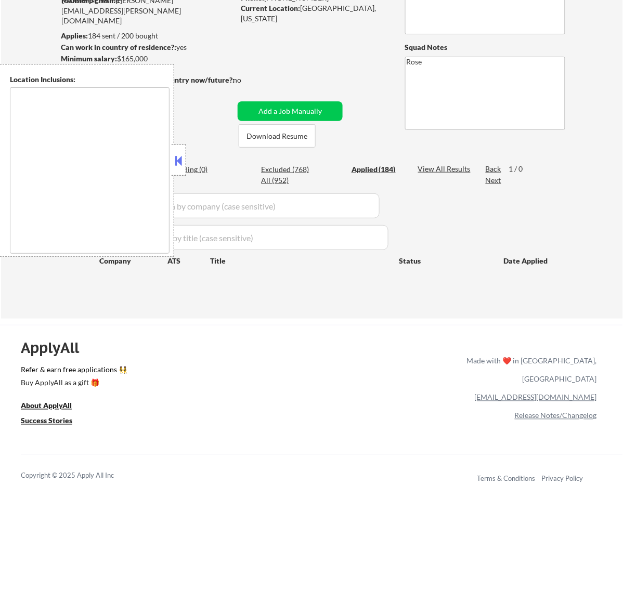
select select ""applied""
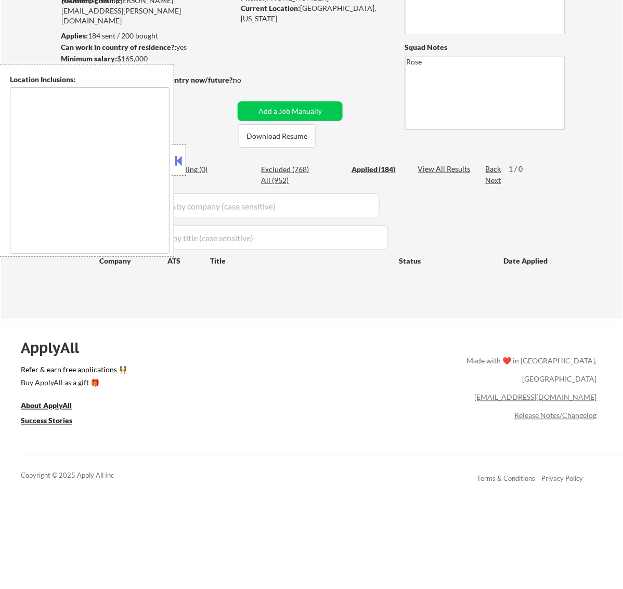
select select ""applied""
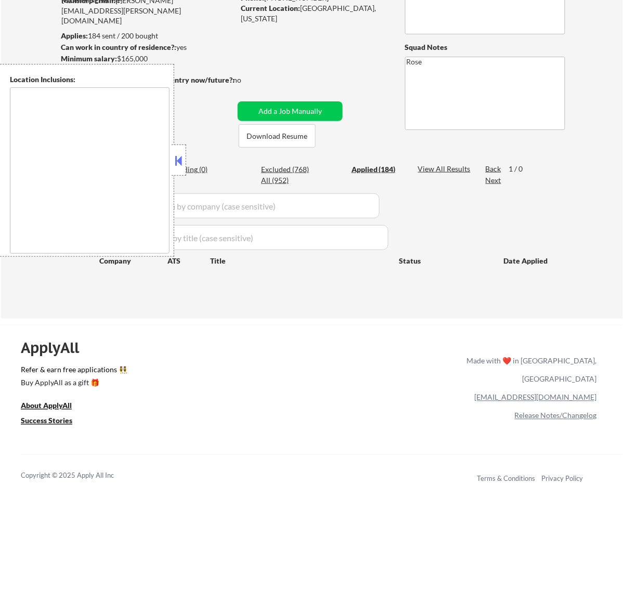
select select ""applied""
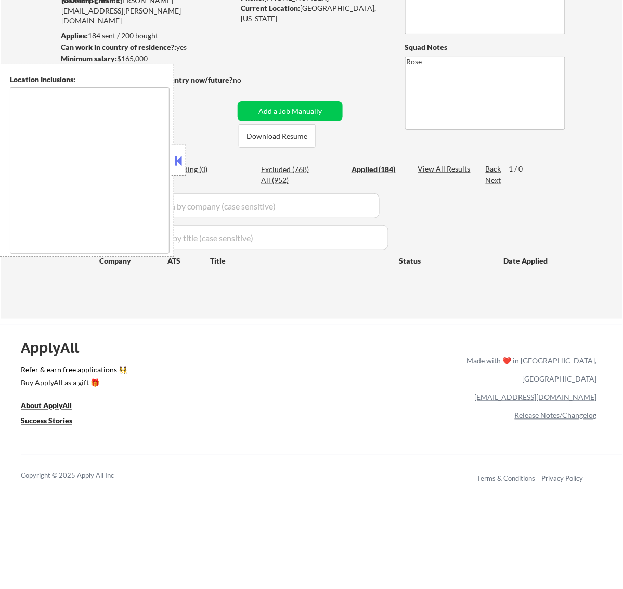
select select ""applied""
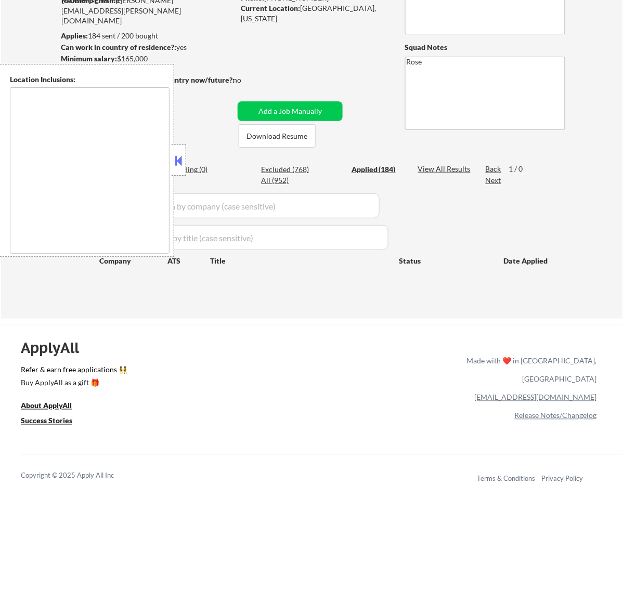
select select ""applied""
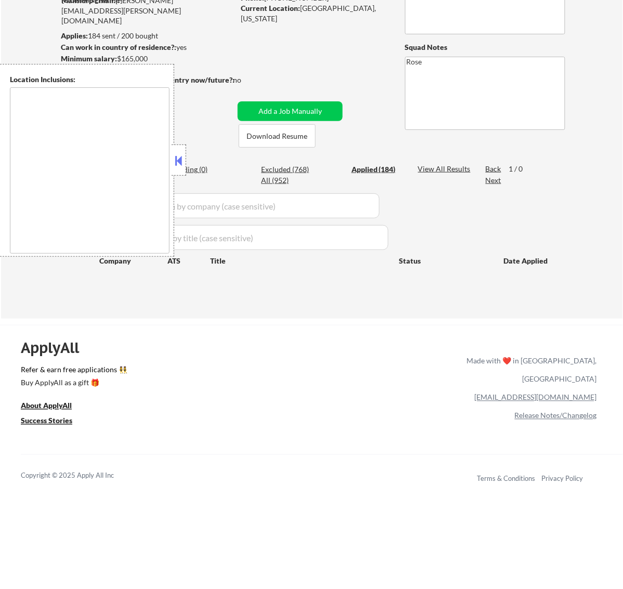
select select ""applied""
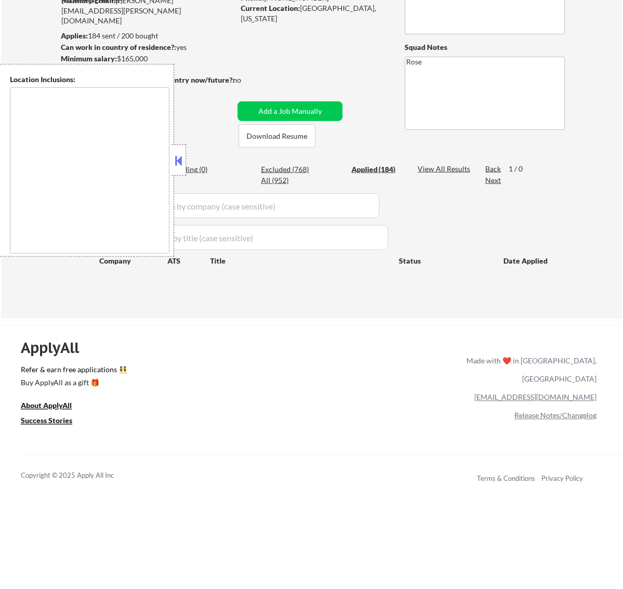
select select ""applied""
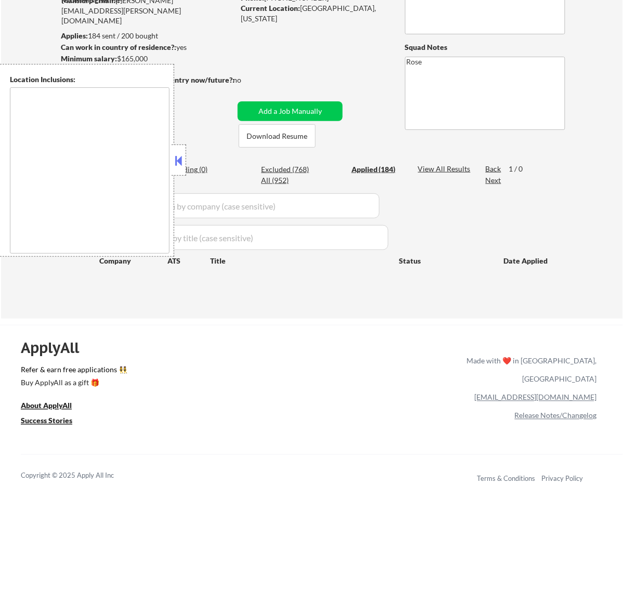
select select ""applied""
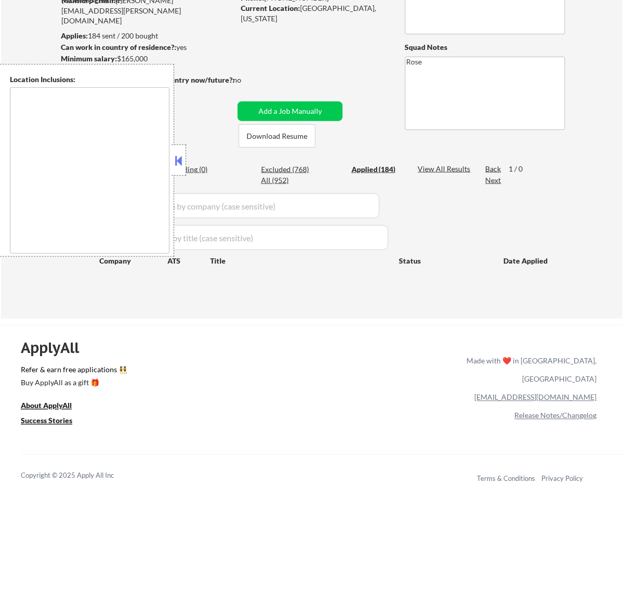
select select ""applied""
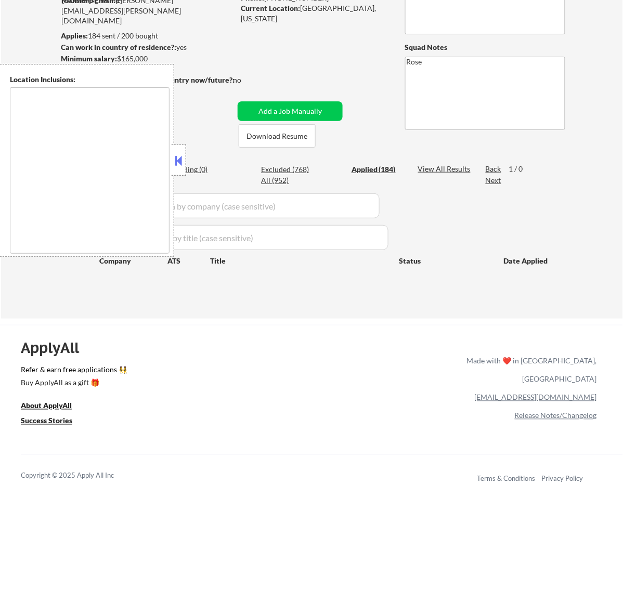
select select ""applied""
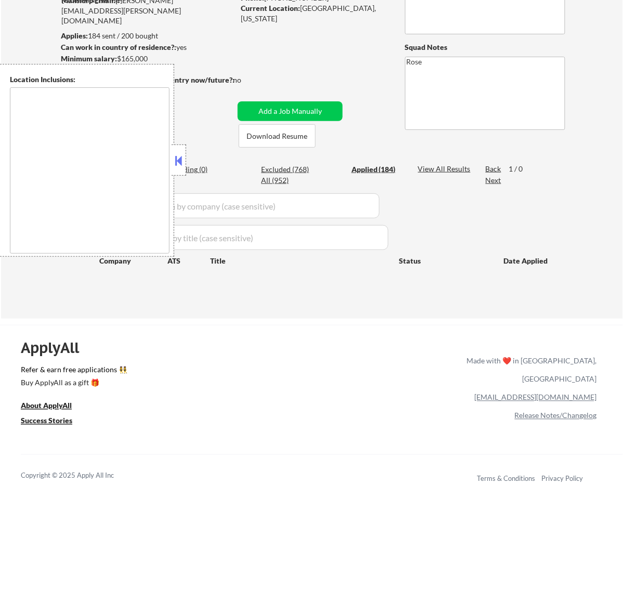
select select ""applied""
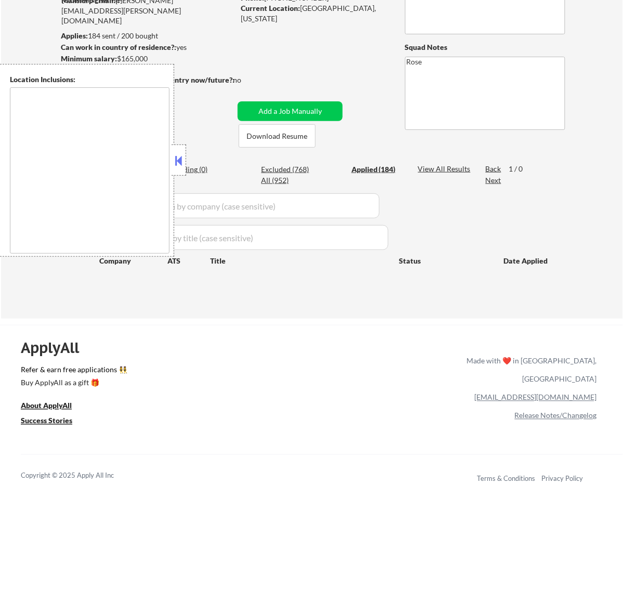
select select ""applied""
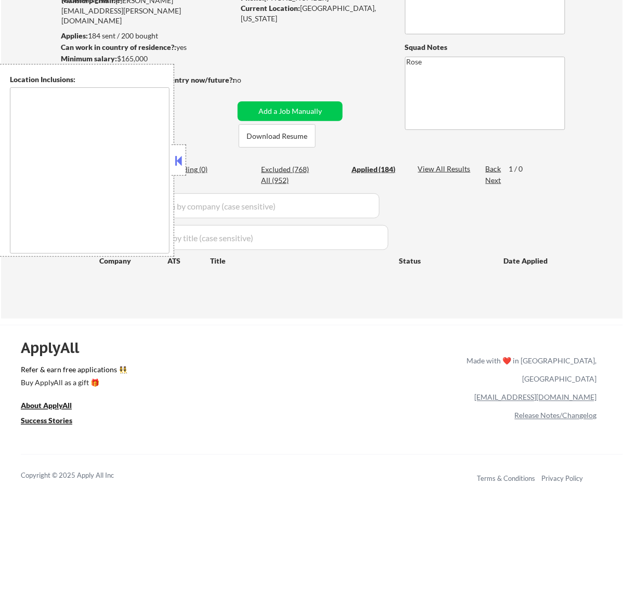
select select ""applied""
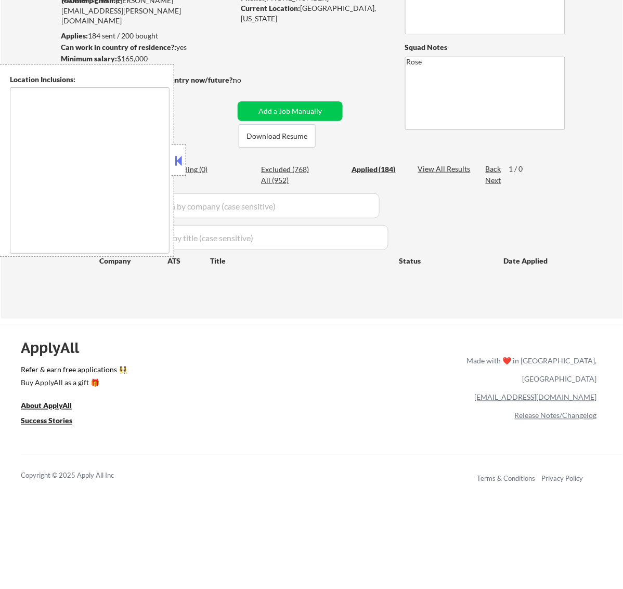
select select ""applied""
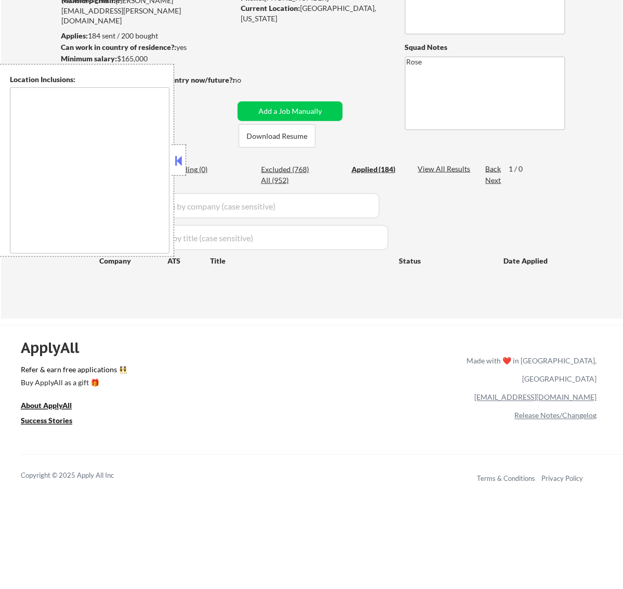
select select ""applied""
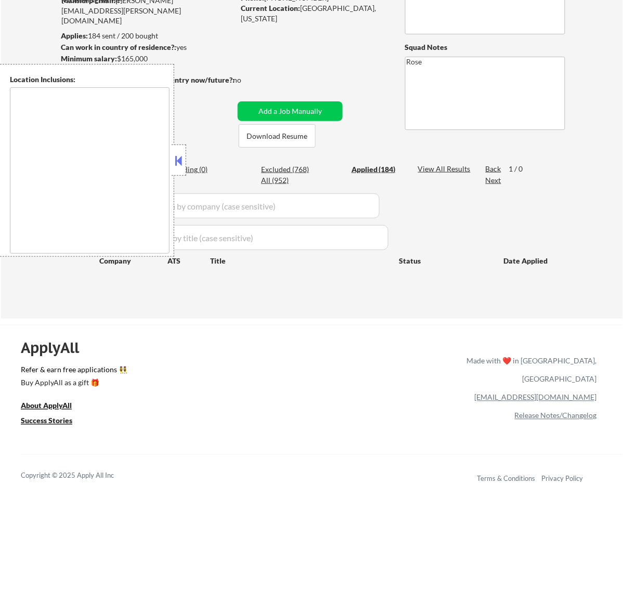
select select ""applied""
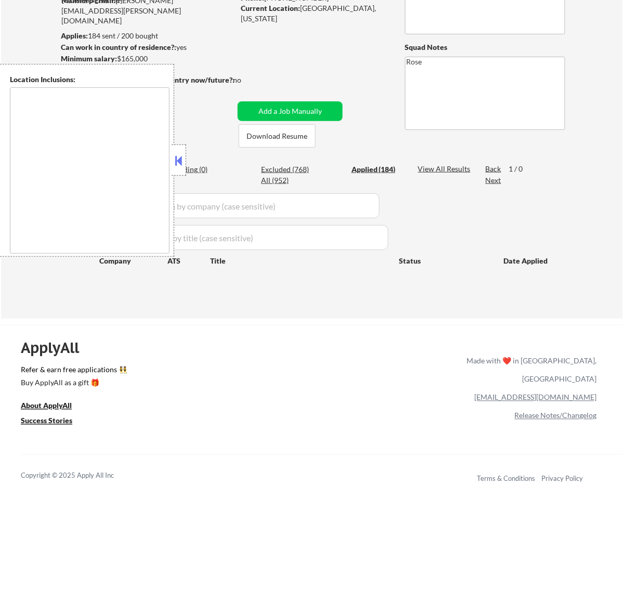
select select ""applied""
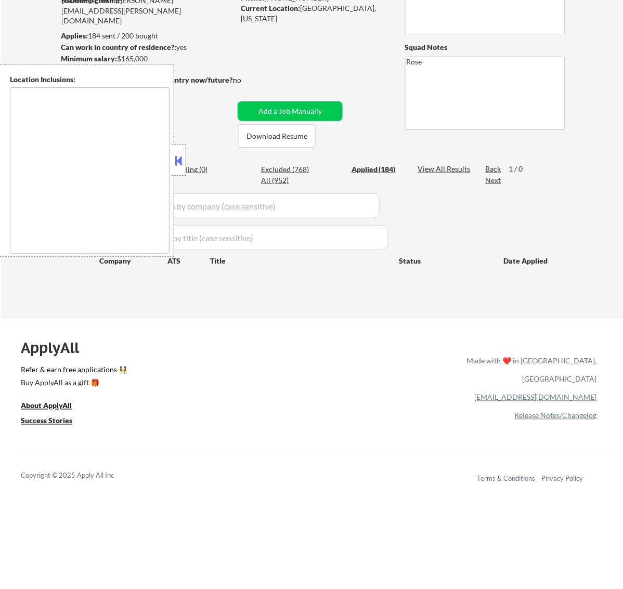
select select ""applied""
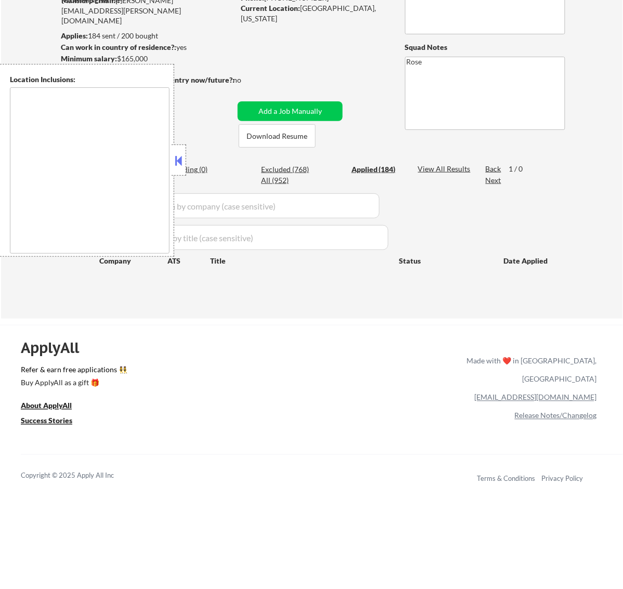
select select ""applied""
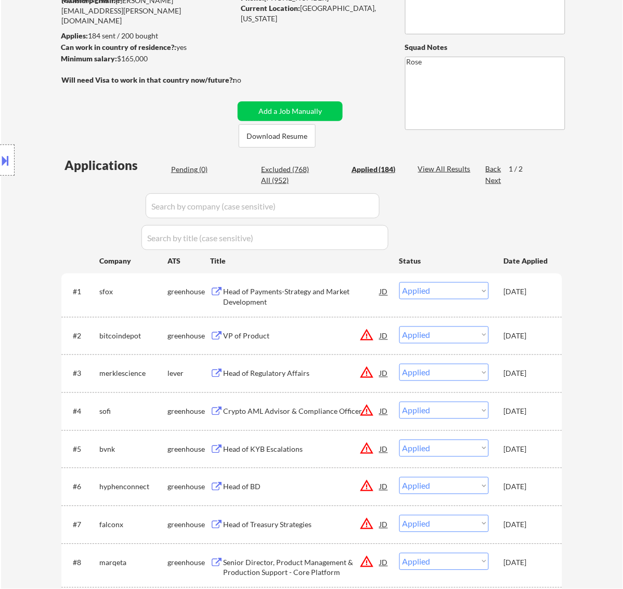
scroll to position [0, 0]
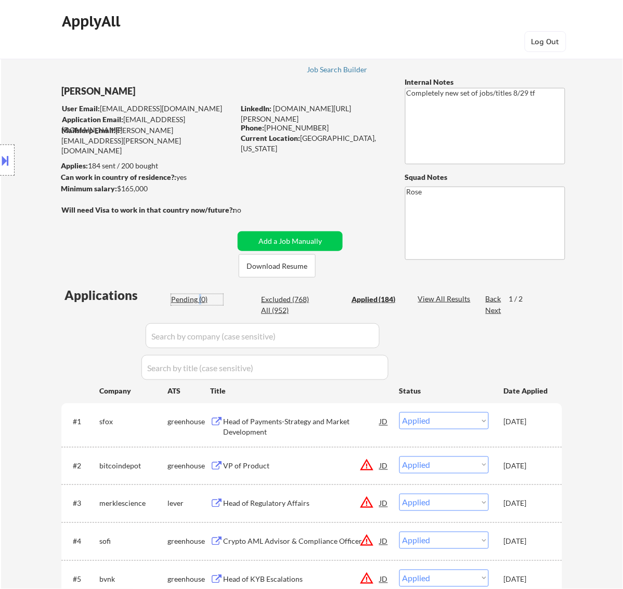
click at [198, 299] on div "Pending (0)" at bounding box center [197, 299] width 52 height 10
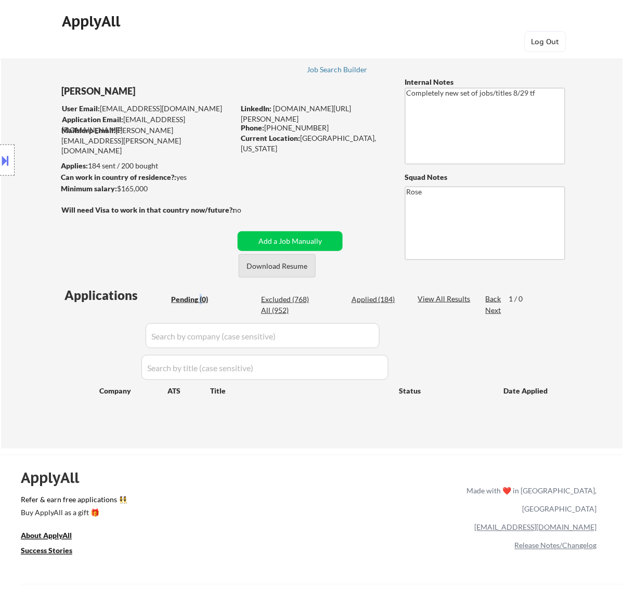
scroll to position [65, 0]
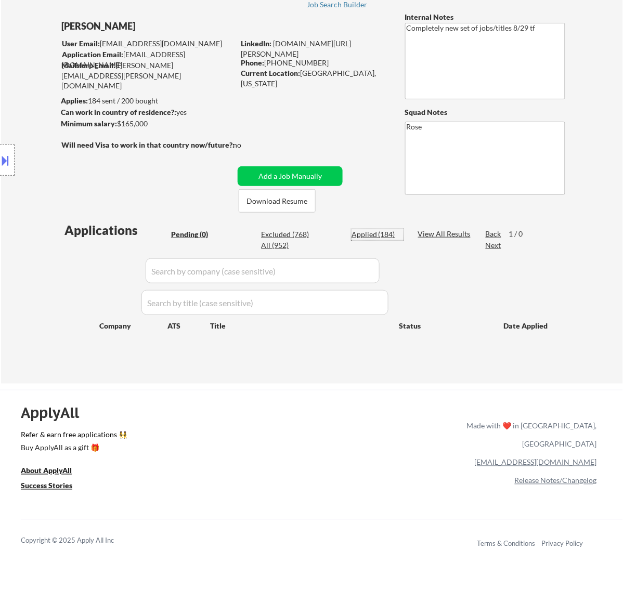
click at [385, 234] on div "Applied (184)" at bounding box center [377, 234] width 52 height 10
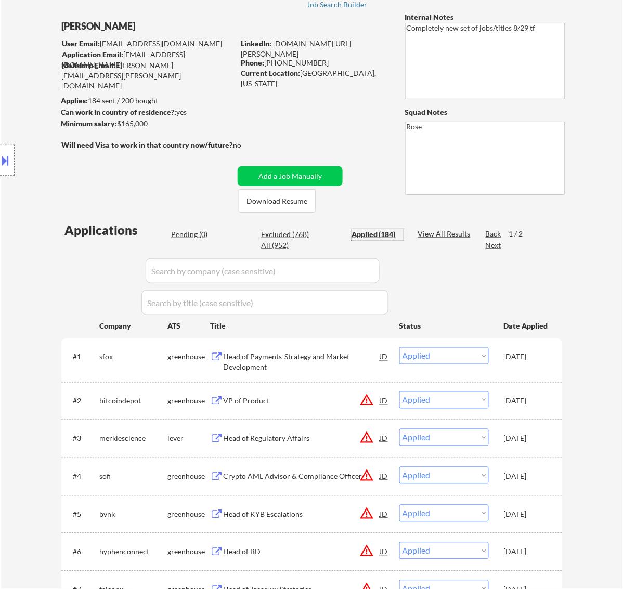
click at [191, 230] on div "Pending (0)" at bounding box center [197, 234] width 52 height 10
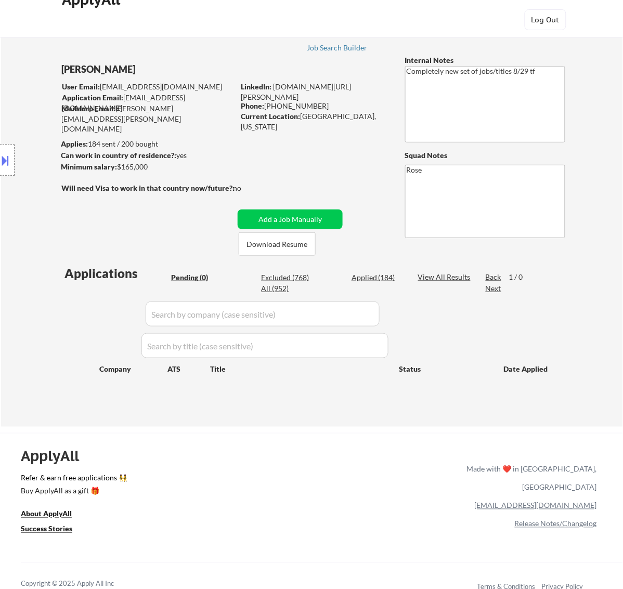
scroll to position [0, 0]
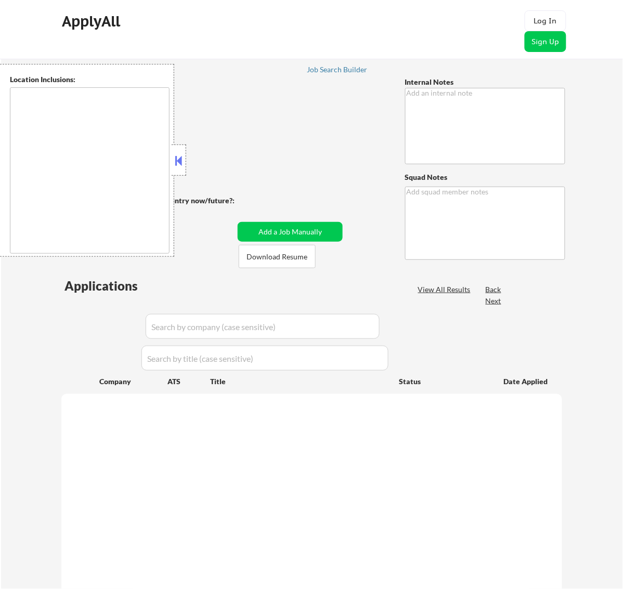
type textarea "🤖 AI for open-ended Qs is allowed! 9/9 BM You may manually search for jobs for …"
type textarea "Rose [URL][DOMAIN_NAME]"
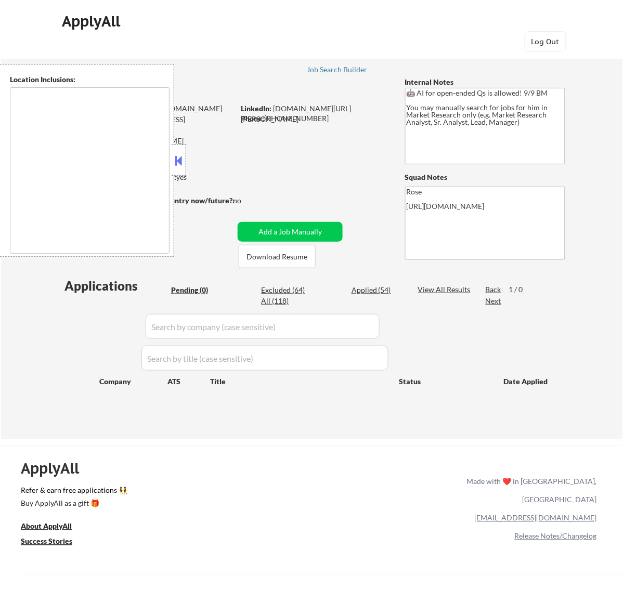
type textarea "[GEOGRAPHIC_DATA], [GEOGRAPHIC_DATA] [GEOGRAPHIC_DATA], [GEOGRAPHIC_DATA] [GEOG…"
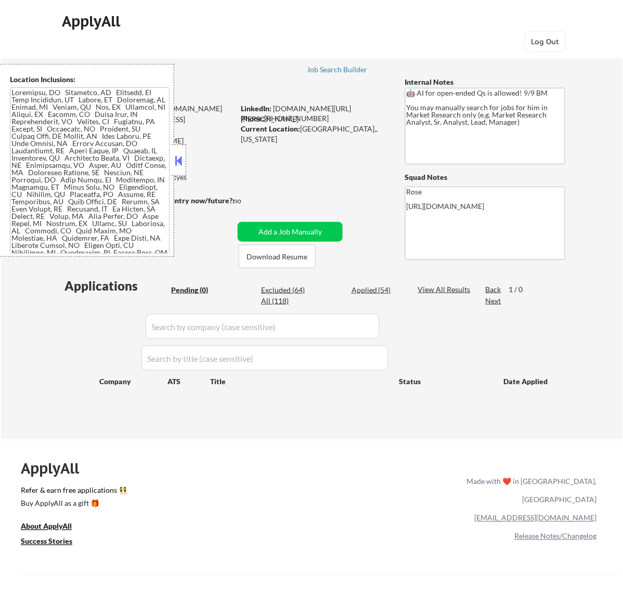
click at [182, 158] on button at bounding box center [178, 161] width 11 height 16
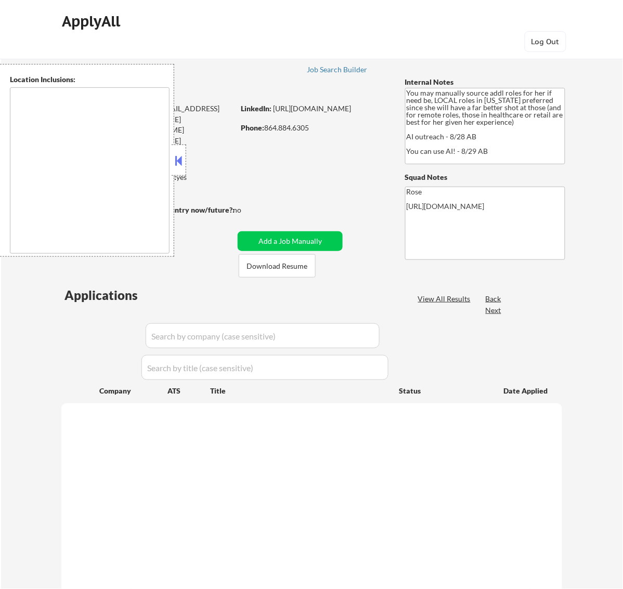
select select ""pending""
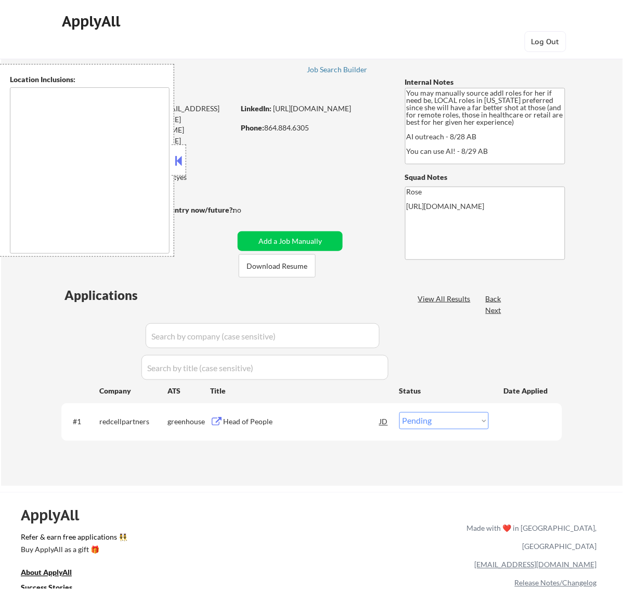
type textarea "[GEOGRAPHIC_DATA], [GEOGRAPHIC_DATA] [GEOGRAPHIC_DATA], [GEOGRAPHIC_DATA] [GEOG…"
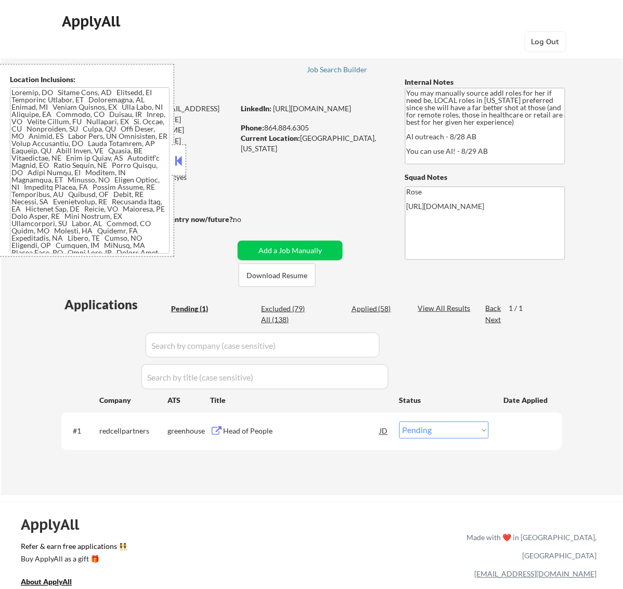
click at [181, 156] on button at bounding box center [178, 161] width 11 height 16
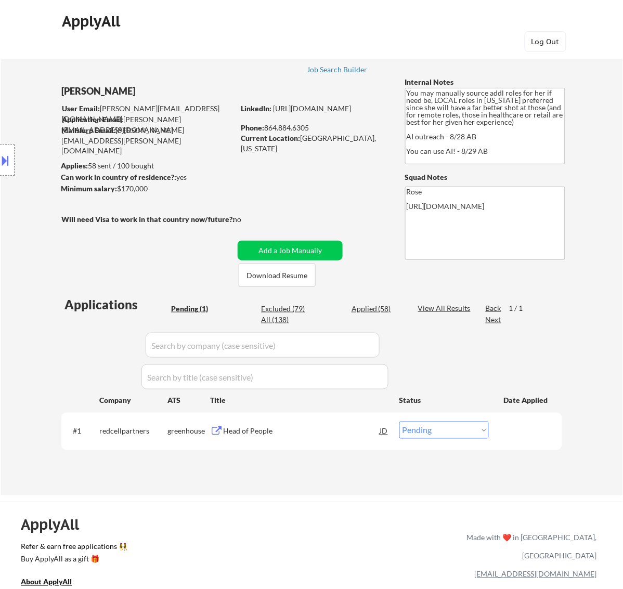
click at [335, 430] on div "Head of People" at bounding box center [301, 431] width 157 height 10
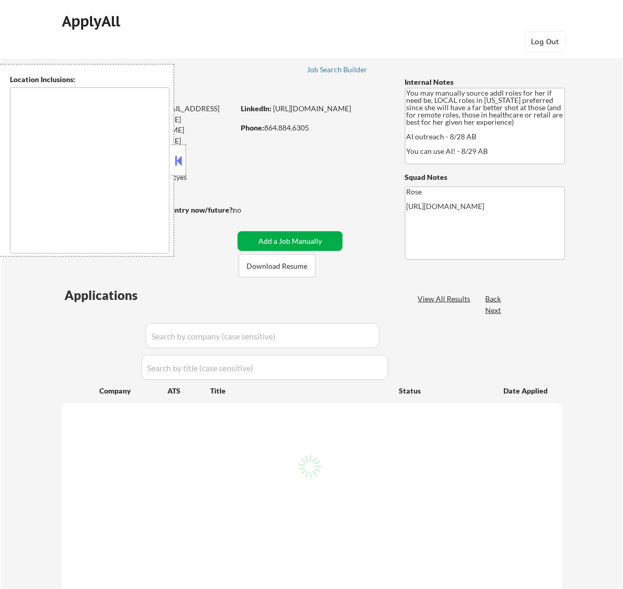
select select ""pending""
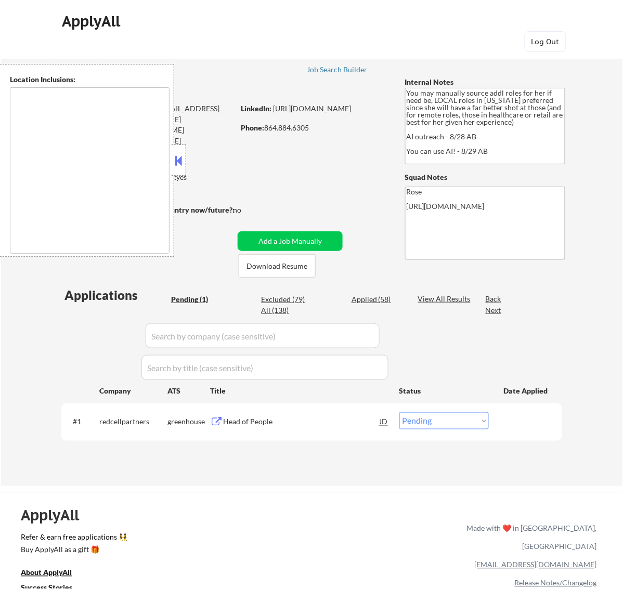
type textarea "[GEOGRAPHIC_DATA], [GEOGRAPHIC_DATA] [GEOGRAPHIC_DATA], [GEOGRAPHIC_DATA] [GEOG…"
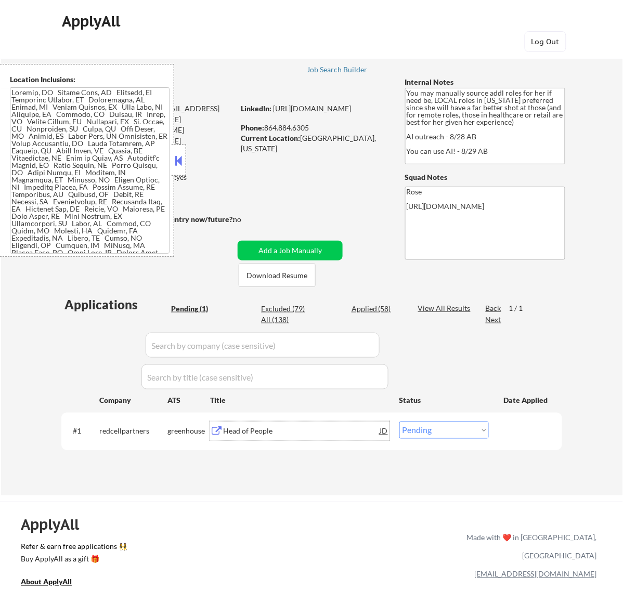
click at [328, 435] on div "Head of People" at bounding box center [301, 431] width 157 height 10
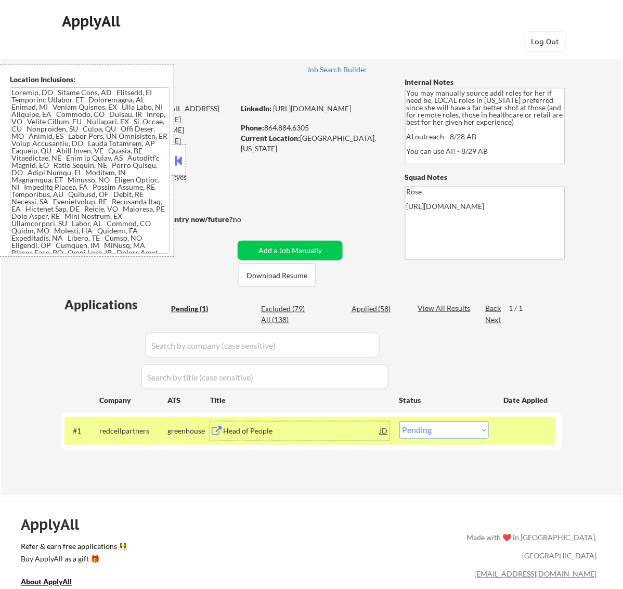
click at [483, 429] on select "Choose an option... Pending Applied Excluded (Questions) Excluded (Expired) Exc…" at bounding box center [443, 430] width 89 height 17
select select ""excluded__salary_""
click at [399, 422] on select "Choose an option... Pending Applied Excluded (Questions) Excluded (Expired) Exc…" at bounding box center [443, 430] width 89 height 17
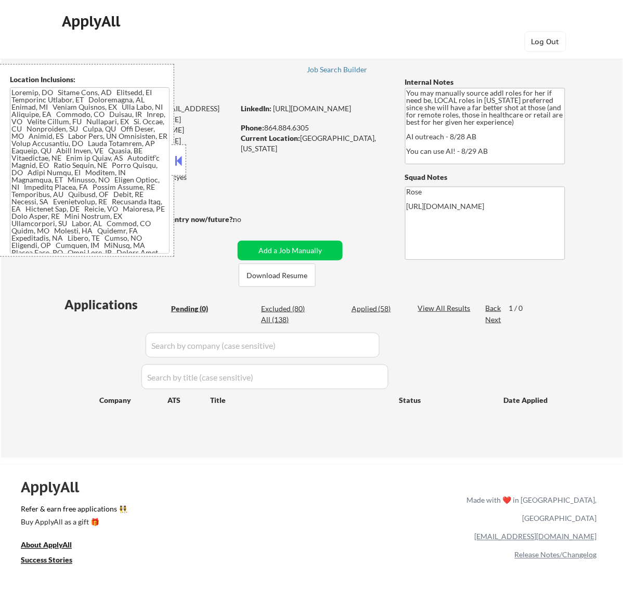
click at [178, 158] on button at bounding box center [178, 161] width 11 height 16
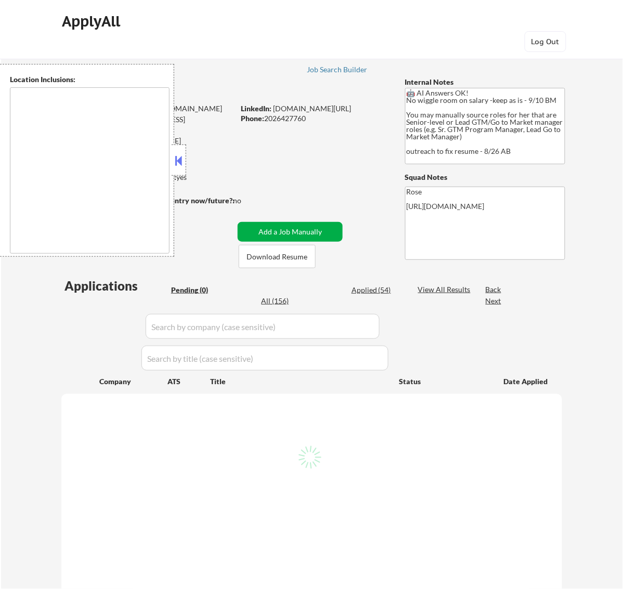
type textarea "Reston, [GEOGRAPHIC_DATA] [GEOGRAPHIC_DATA], [GEOGRAPHIC_DATA] [GEOGRAPHIC_DATA…"
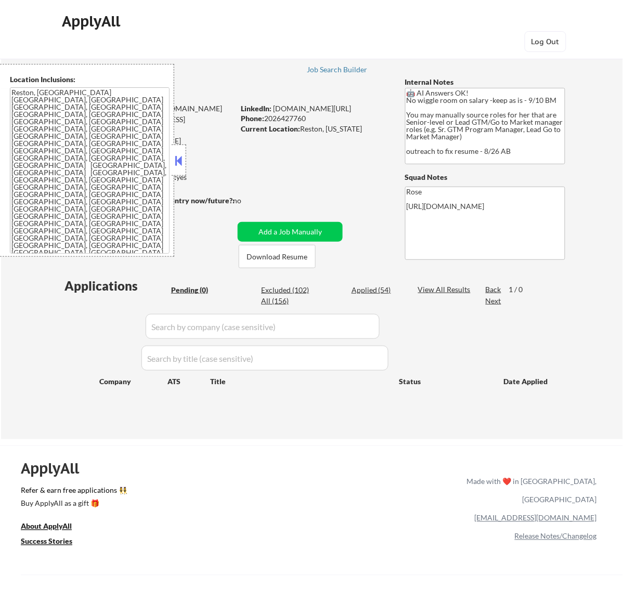
click at [179, 162] on button at bounding box center [178, 161] width 11 height 16
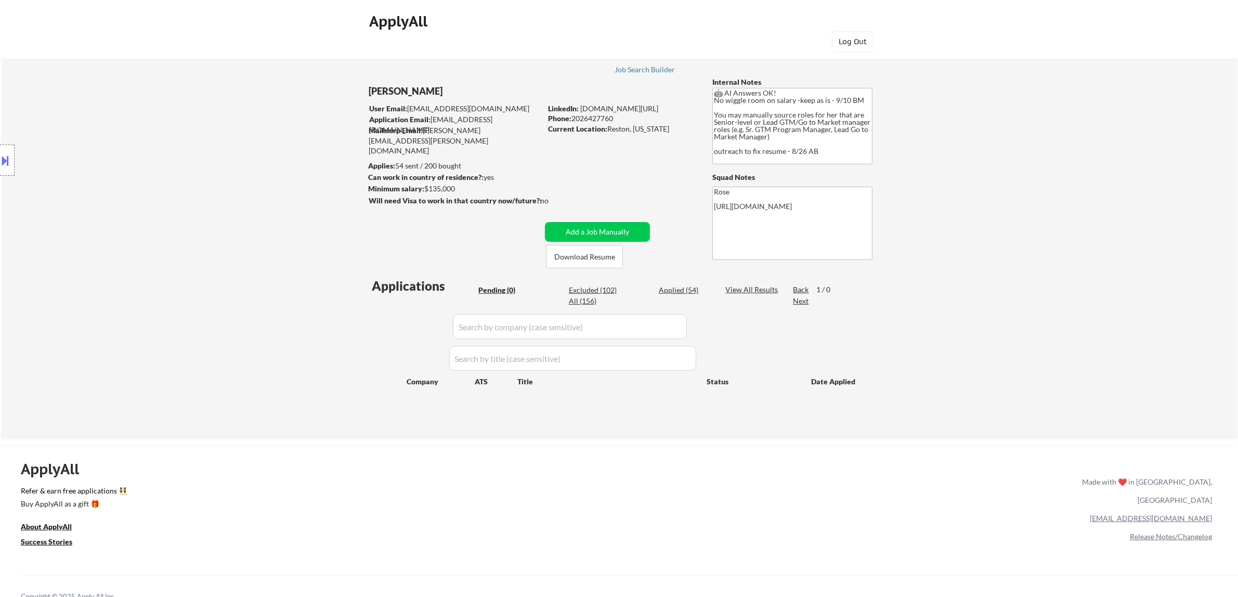
click at [8, 157] on button at bounding box center [5, 160] width 11 height 17
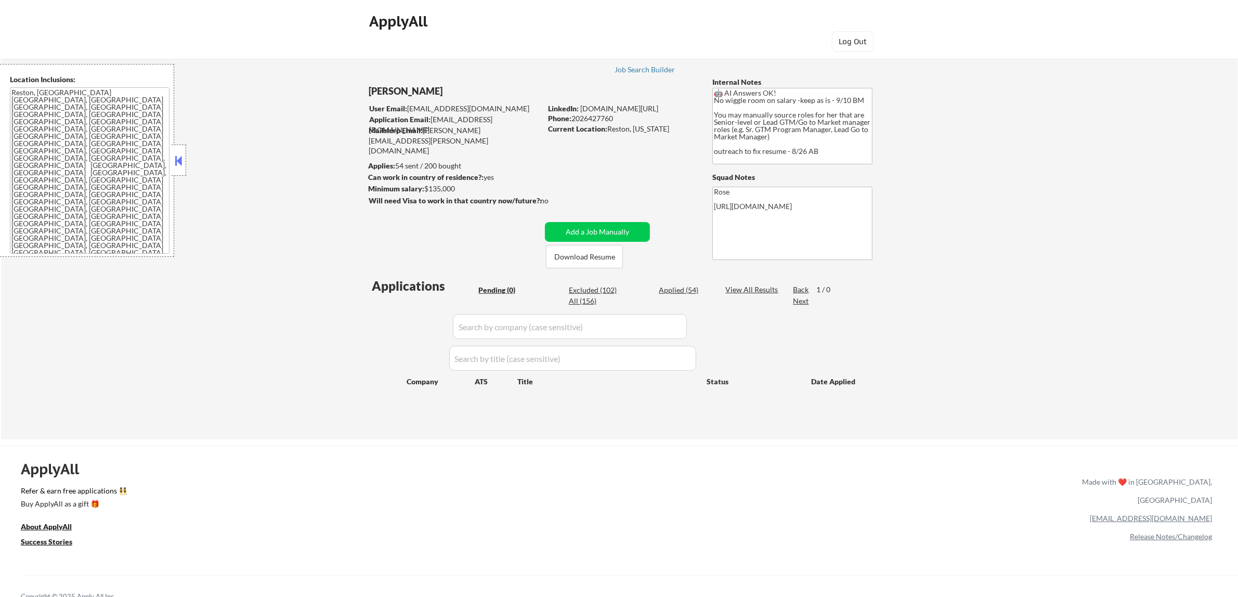
click at [175, 159] on button at bounding box center [178, 161] width 11 height 16
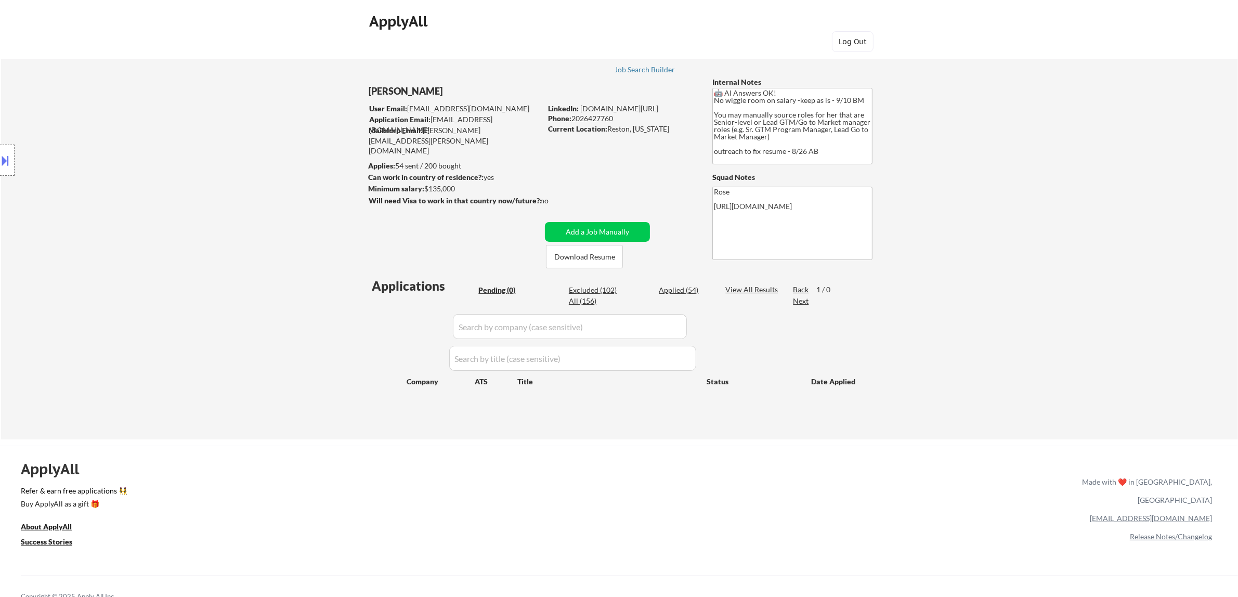
click at [622, 283] on div "Applications Pending (0) Excluded (102) Applied (54) All (156) View All Results…" at bounding box center [619, 348] width 501 height 142
click at [622, 287] on div "Applied (54)" at bounding box center [685, 290] width 52 height 10
select select ""applied""
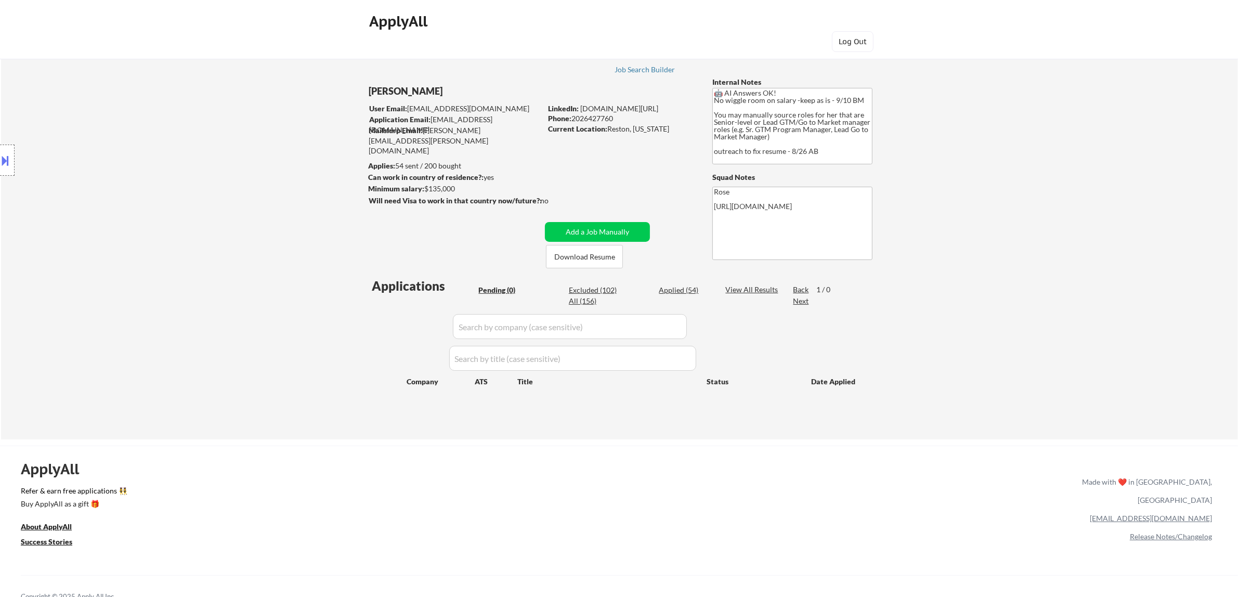
select select ""applied""
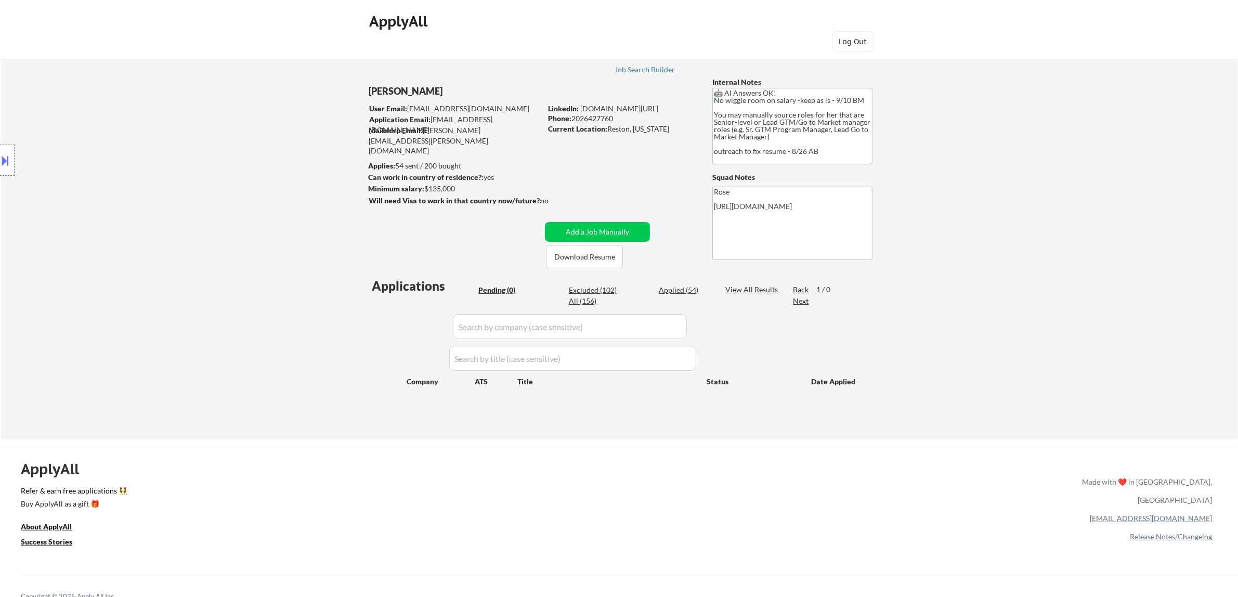
select select ""applied""
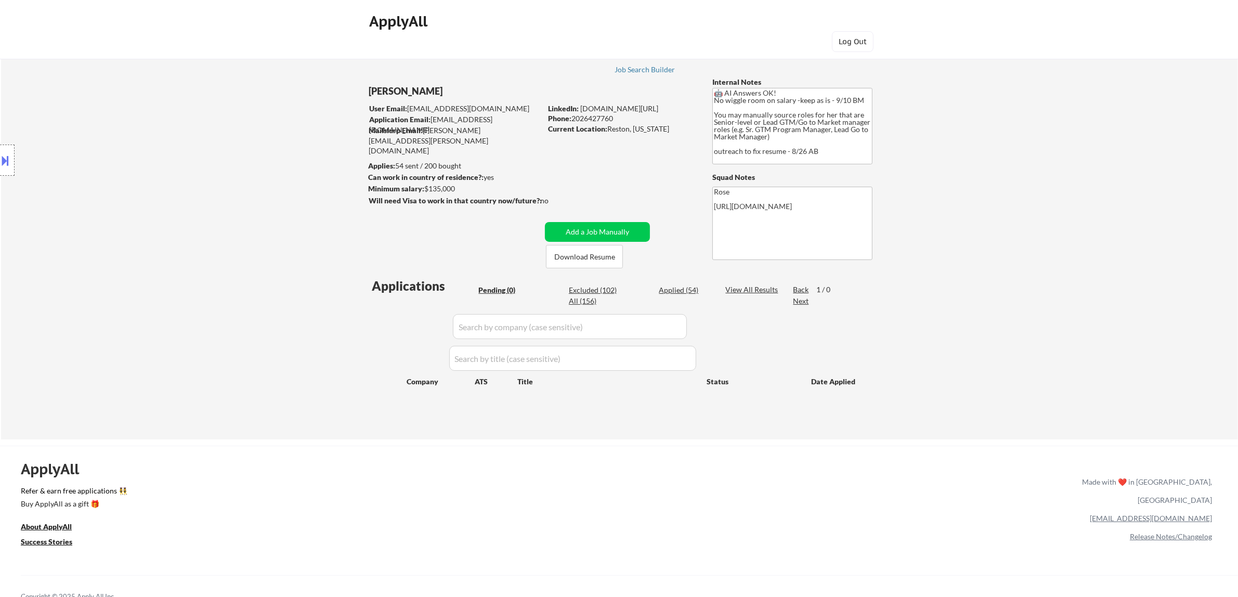
select select ""applied""
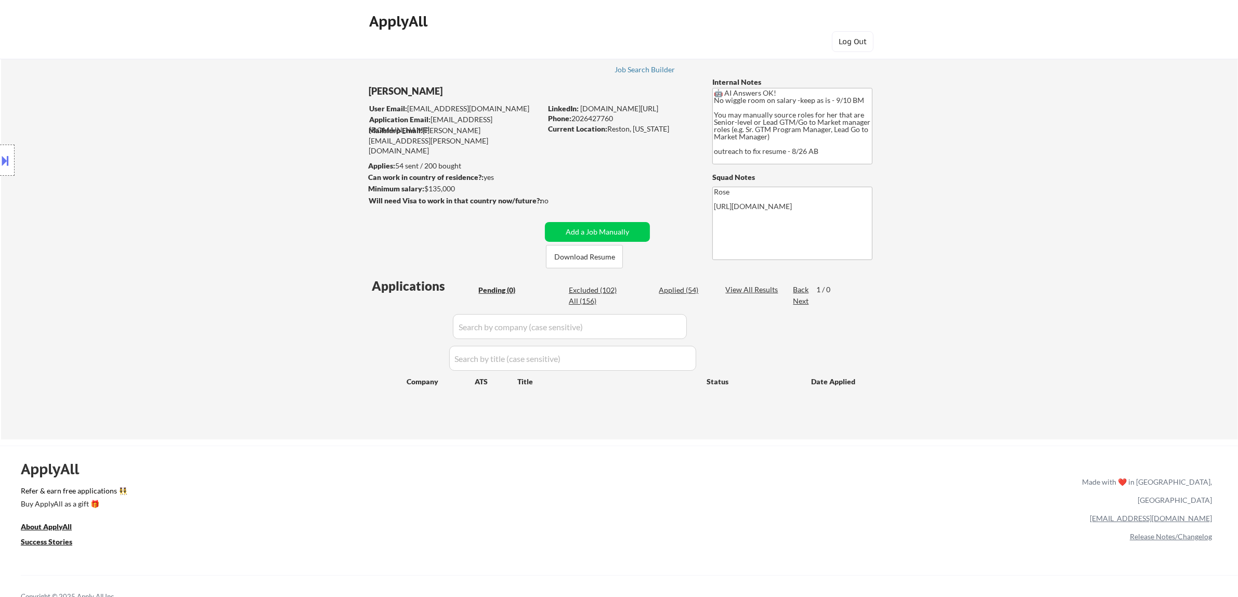
select select ""applied""
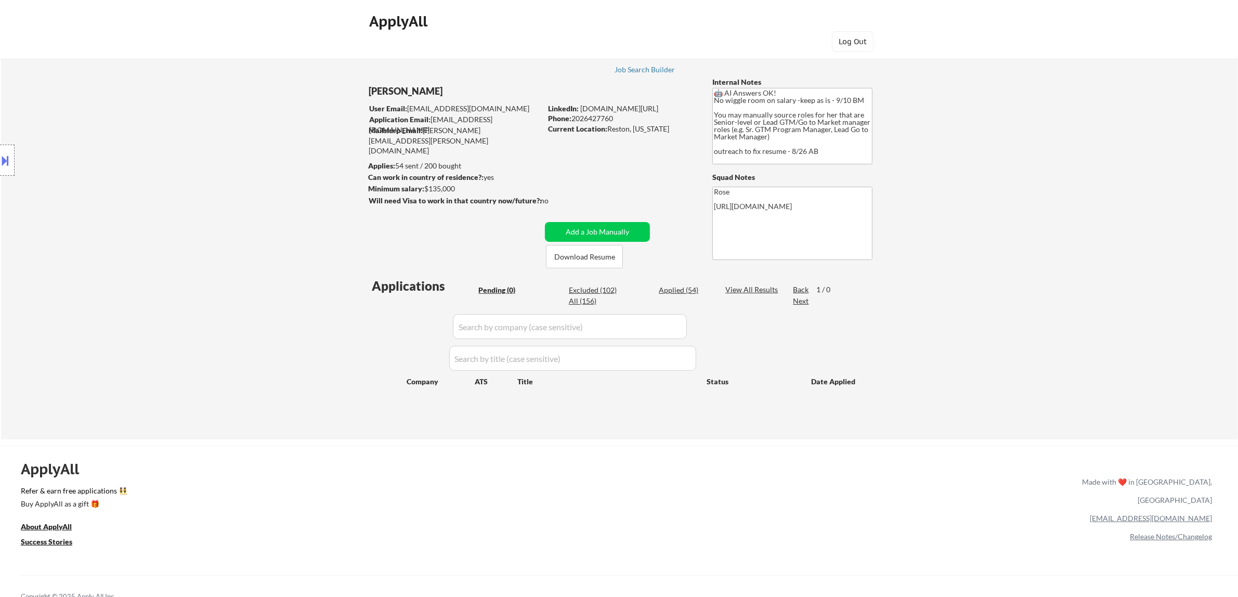
select select ""applied""
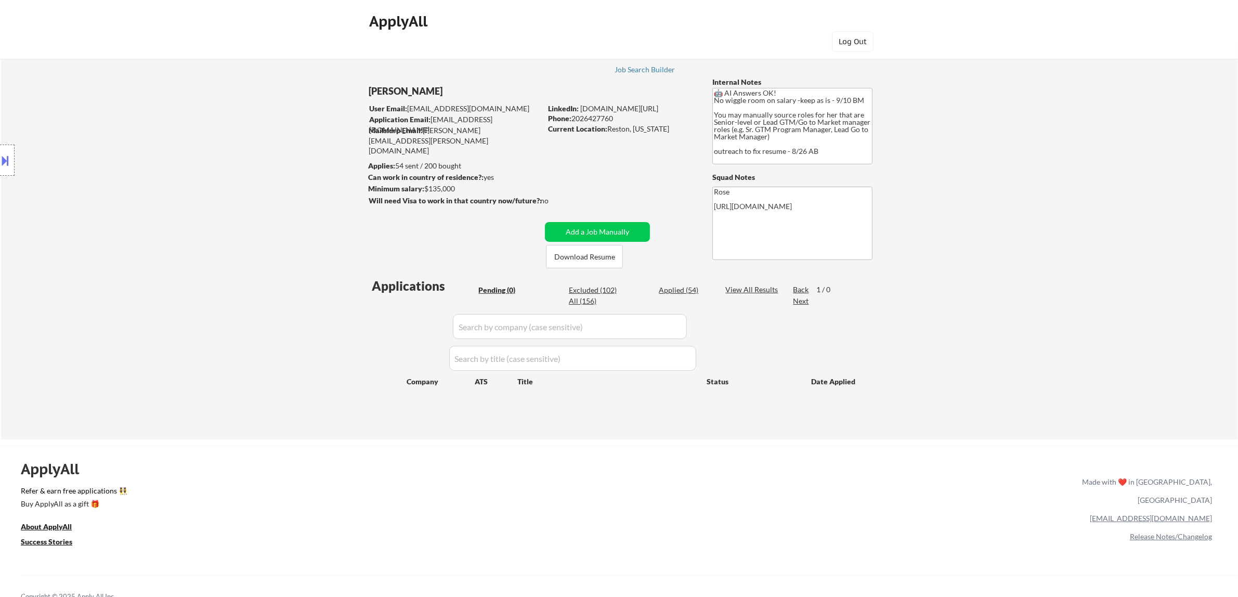
select select ""applied""
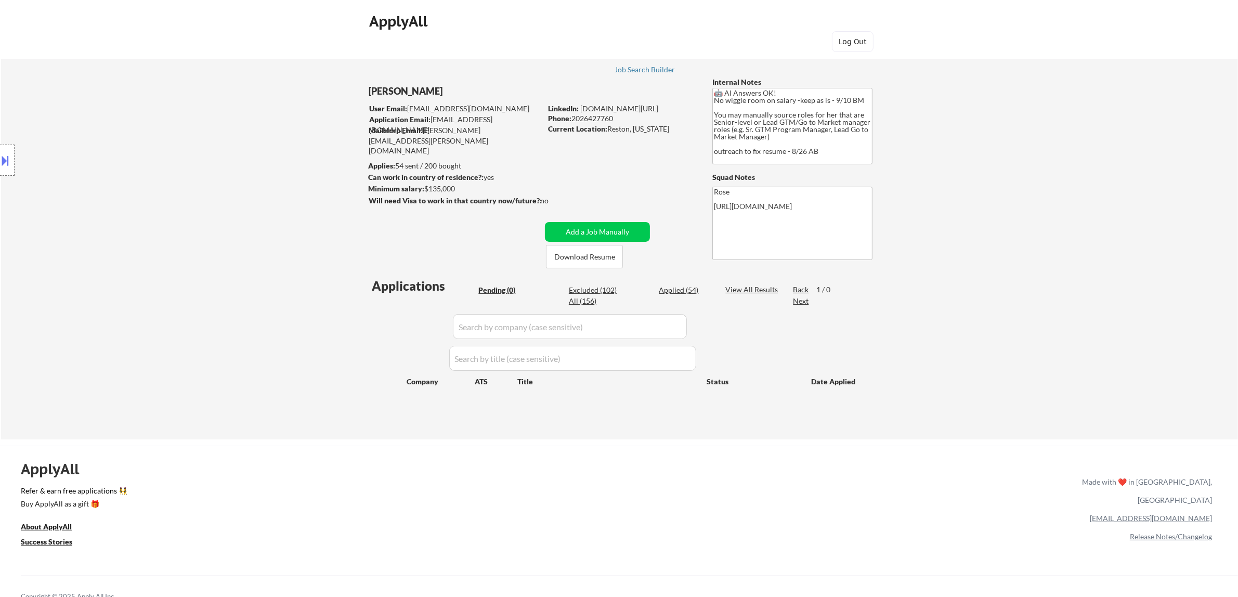
select select ""applied""
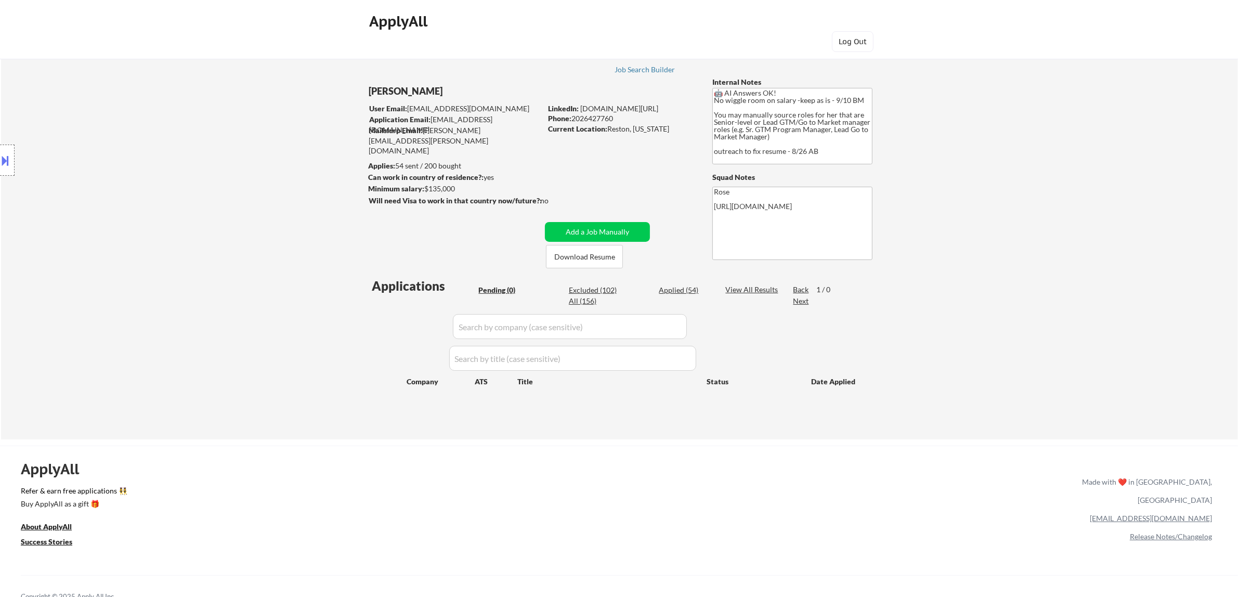
select select ""applied""
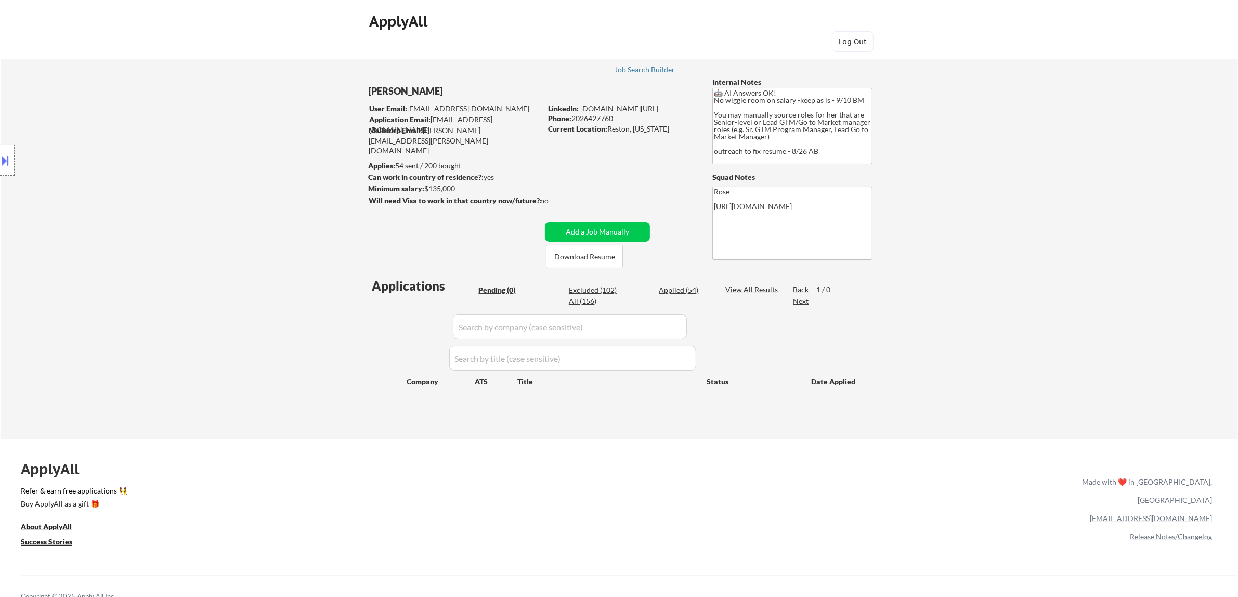
select select ""applied""
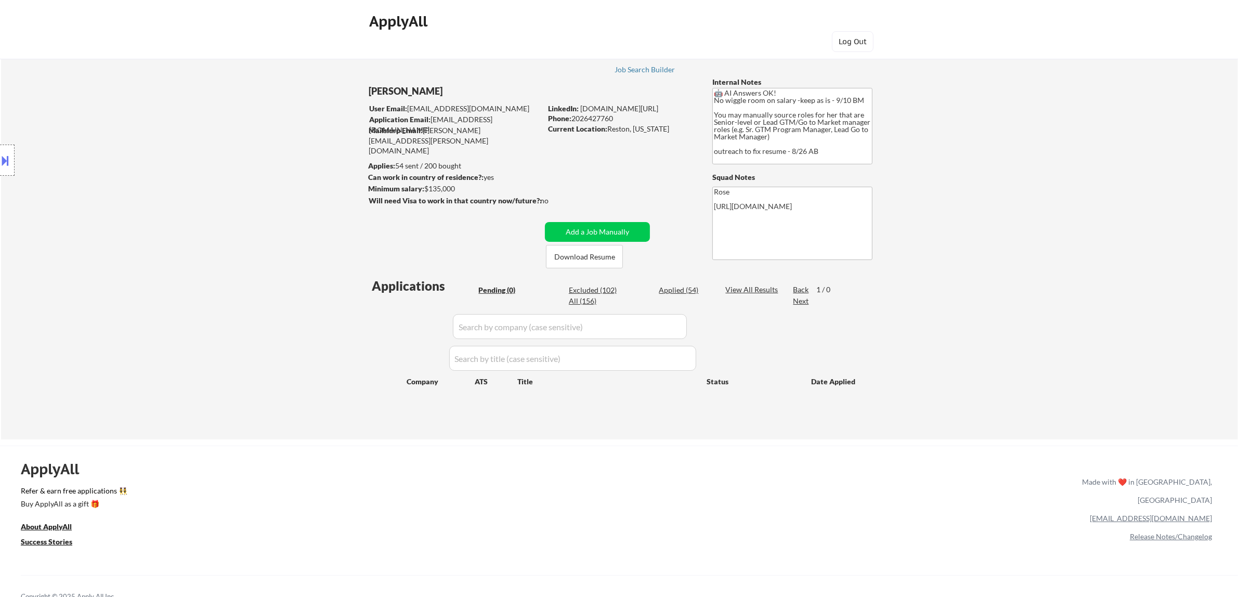
select select ""applied""
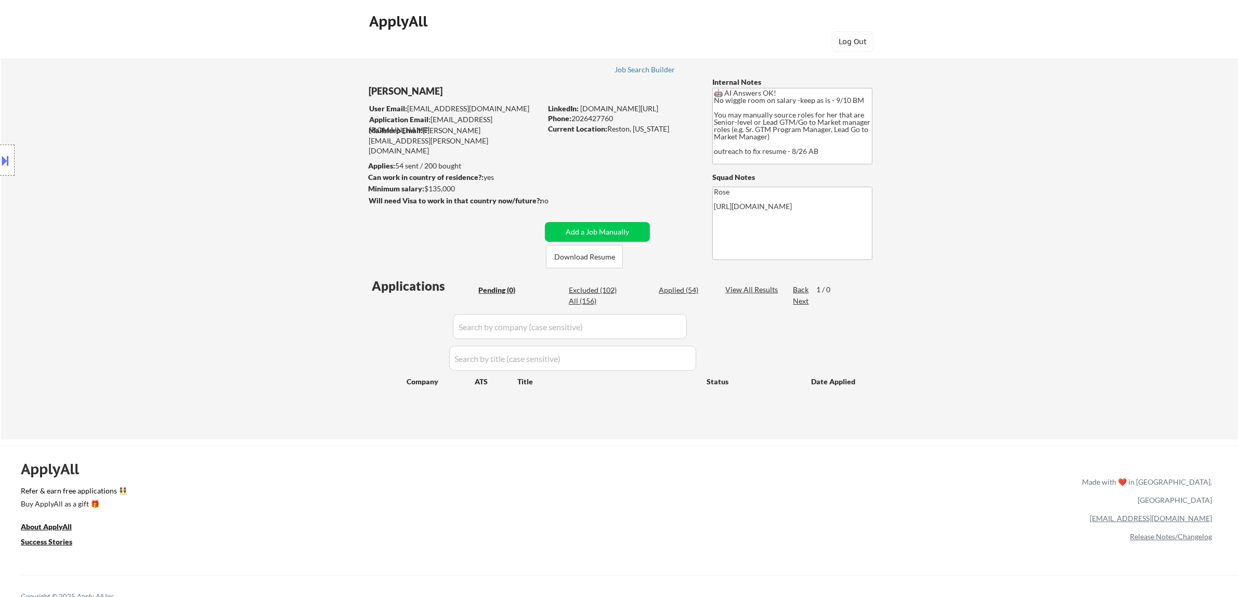
select select ""applied""
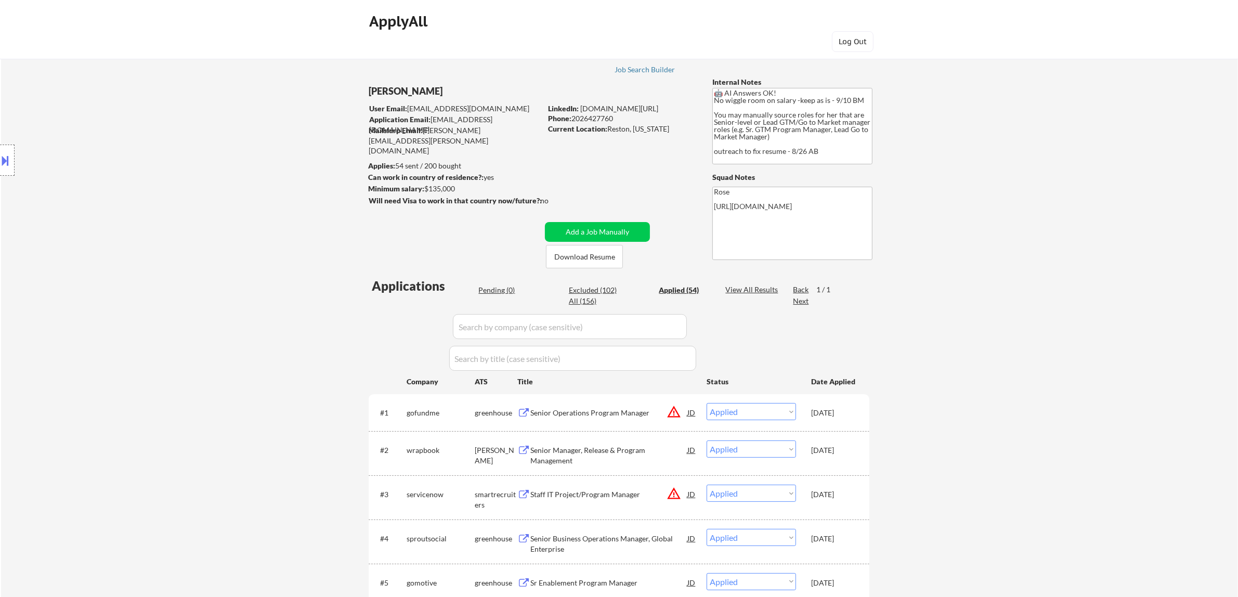
click at [622, 324] on input "input" at bounding box center [570, 326] width 234 height 25
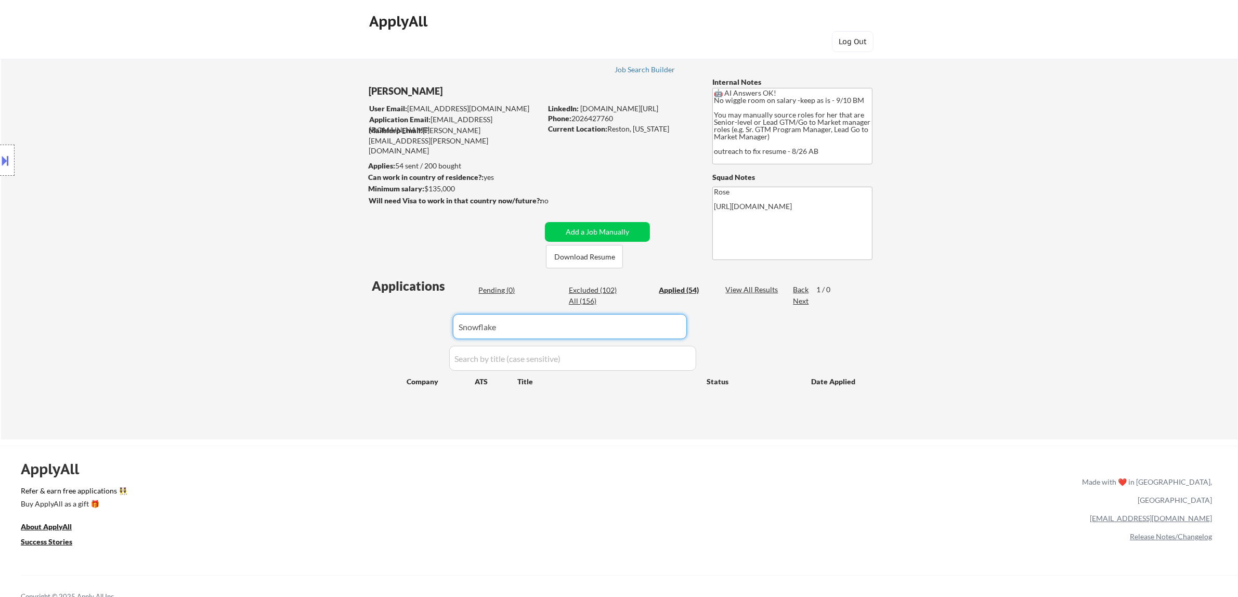
drag, startPoint x: 626, startPoint y: 325, endPoint x: 256, endPoint y: 324, distance: 370.2
click at [257, 325] on div "← Return to /applysquad Mailslurp Inbox Job Search Builder Amy Hoang User Email…" at bounding box center [619, 241] width 1237 height 398
paste input "snowflake"
type input "snowflake"
drag, startPoint x: 464, startPoint y: 334, endPoint x: 369, endPoint y: 341, distance: 95.3
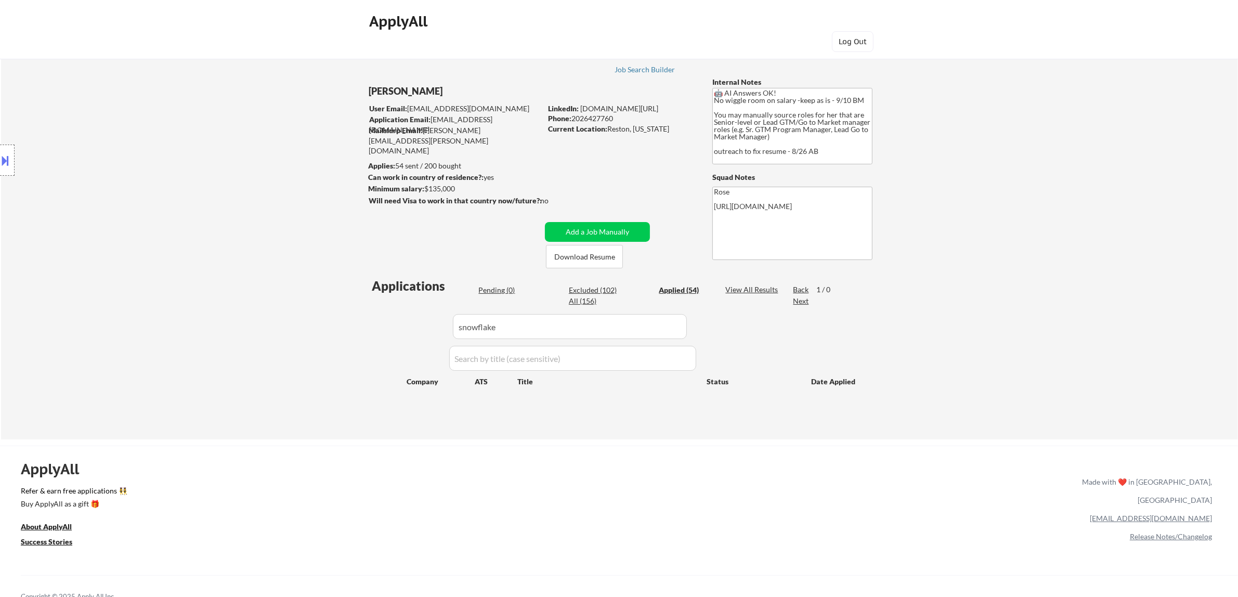
click at [369, 341] on div "Applications Pending (0) Excluded (102) Applied (54) All (156) View All Results…" at bounding box center [619, 348] width 501 height 142
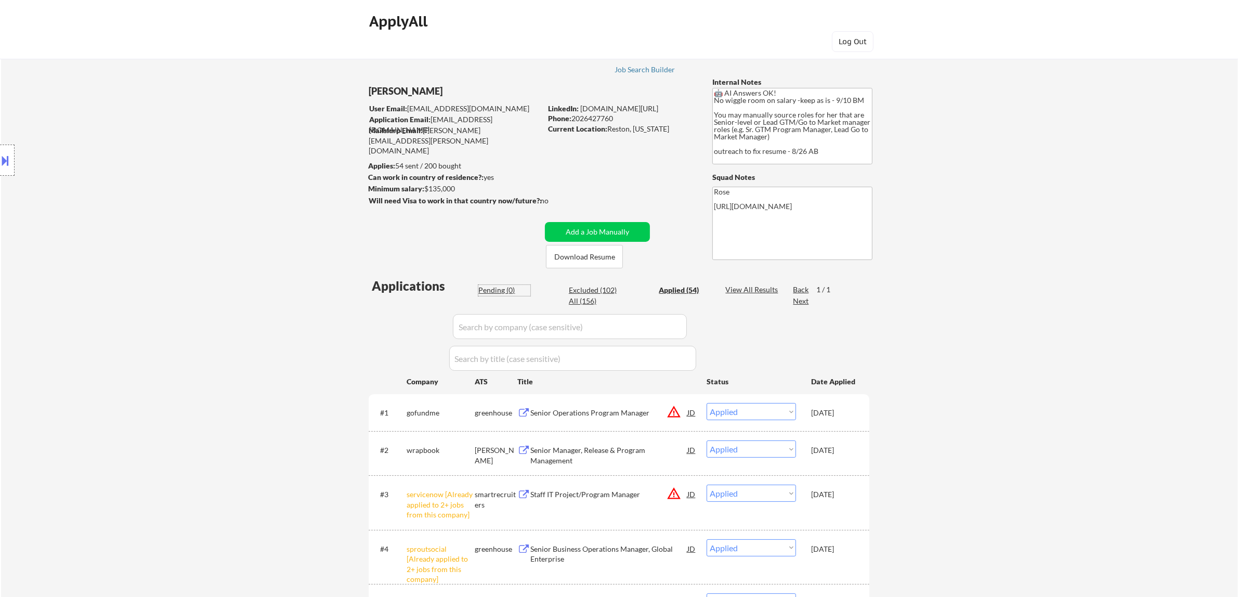
click at [494, 289] on div "Pending (0)" at bounding box center [504, 290] width 52 height 10
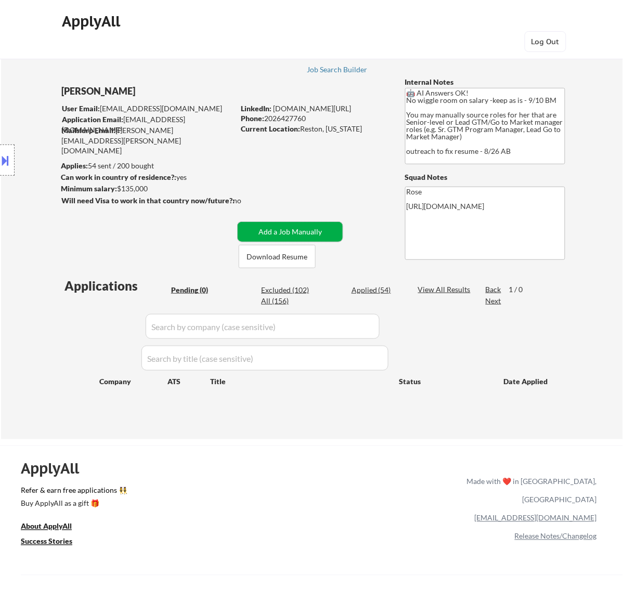
click at [292, 230] on button "Add a Job Manually" at bounding box center [290, 232] width 105 height 20
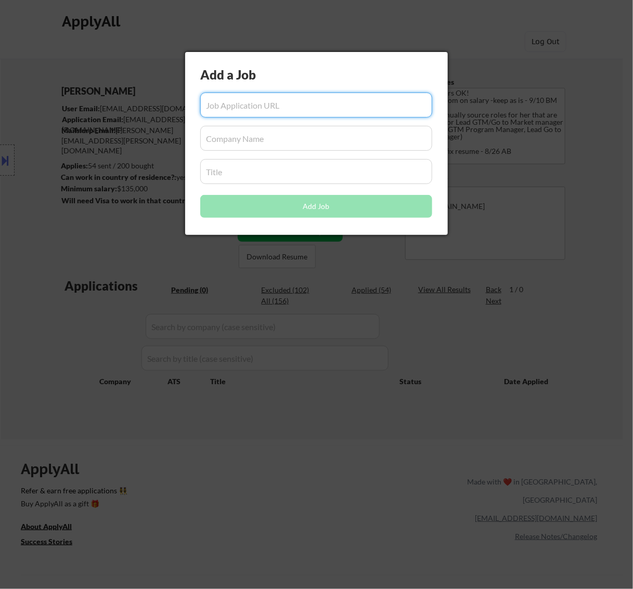
paste input "https://jobs.ashbyhq.com/snowflake/492b5fbd-7635-42f0-ad9b-00a5fc2c6c32"
type input "https://jobs.ashbyhq.com/snowflake/492b5fbd-7635-42f0-ad9b-00a5fc2c6c32"
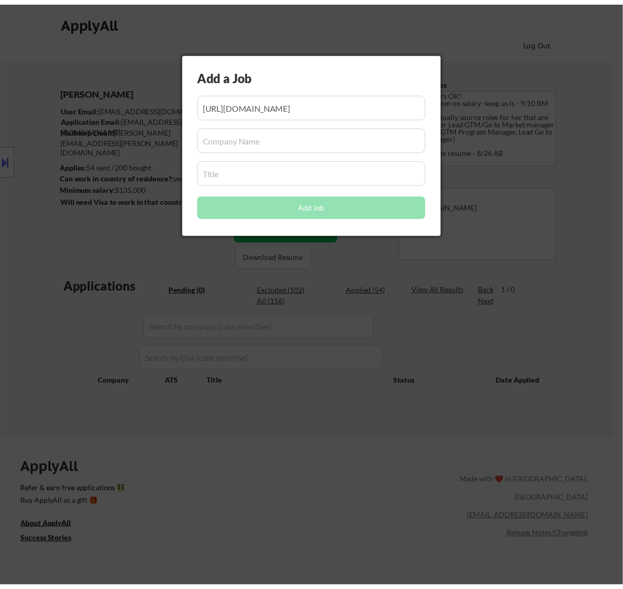
scroll to position [0, 0]
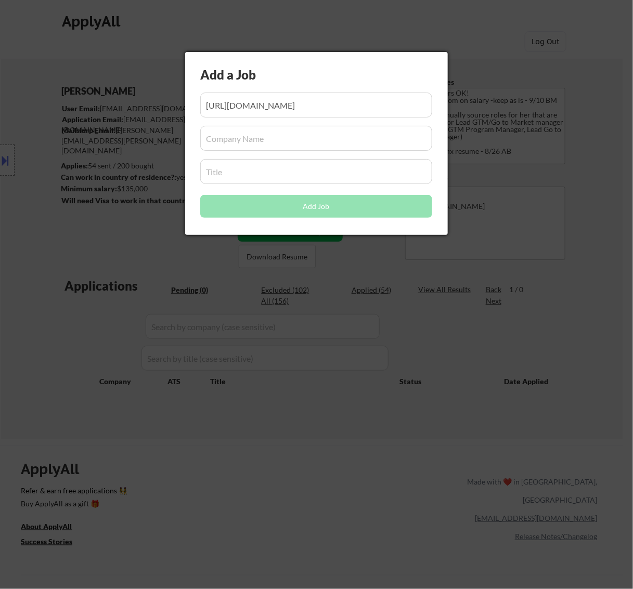
click at [317, 136] on input "input" at bounding box center [316, 138] width 232 height 25
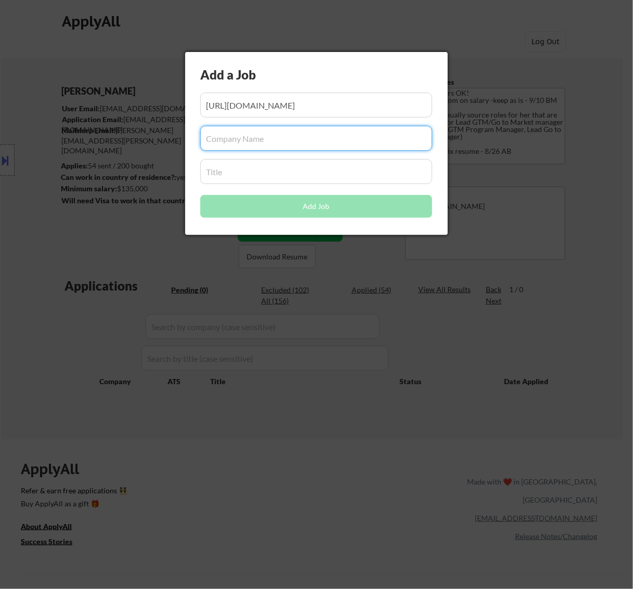
paste input "snowflake"
type input "snowflake"
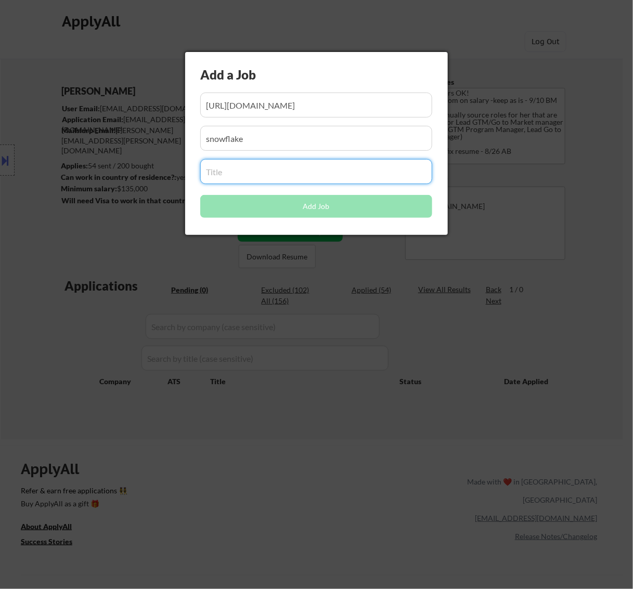
click at [307, 167] on input "input" at bounding box center [316, 171] width 232 height 25
paste input "Partner GTM Specialist"
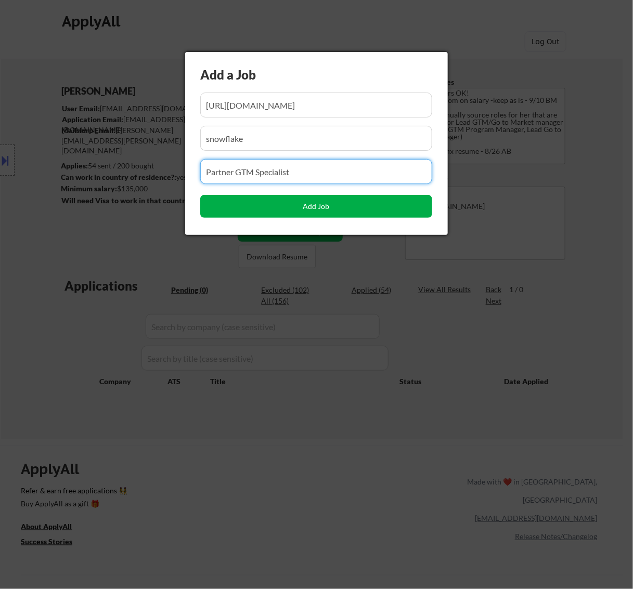
type input "Partner GTM Specialist"
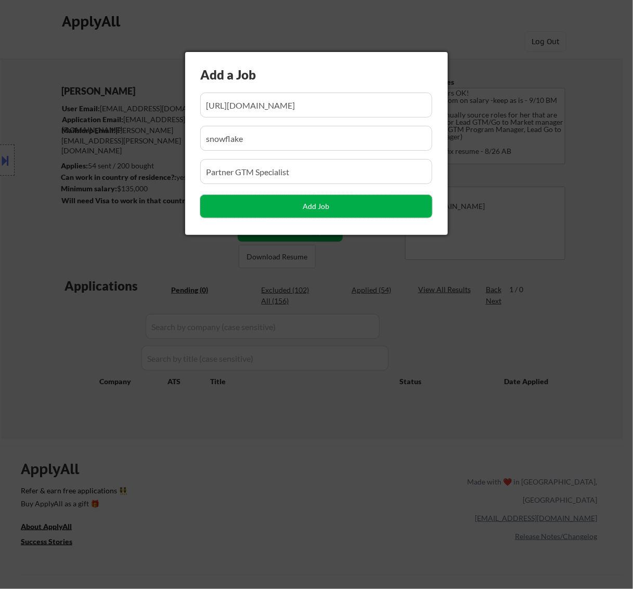
click at [338, 209] on button "Add Job" at bounding box center [316, 206] width 232 height 23
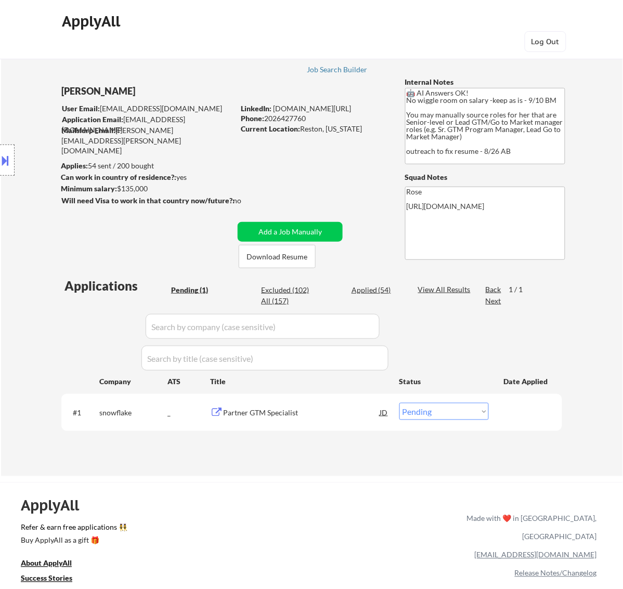
click at [451, 410] on select "Choose an option... Pending Applied Excluded (Questions) Excluded (Expired) Exc…" at bounding box center [443, 411] width 89 height 17
select select ""applied""
click at [399, 403] on select "Choose an option... Pending Applied Excluded (Questions) Excluded (Expired) Exc…" at bounding box center [443, 411] width 89 height 17
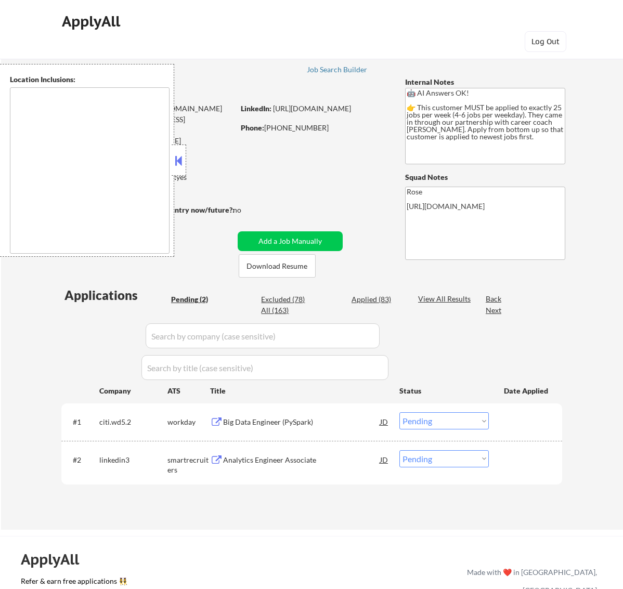
select select ""pending""
type textarea "[GEOGRAPHIC_DATA], ON [GEOGRAPHIC_DATA], ON [GEOGRAPHIC_DATA], ON [GEOGRAPHIC_D…"
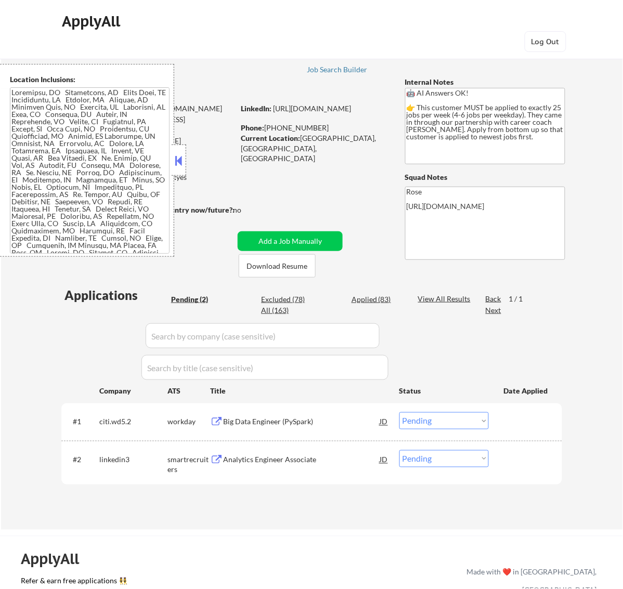
click at [178, 159] on button at bounding box center [178, 161] width 11 height 16
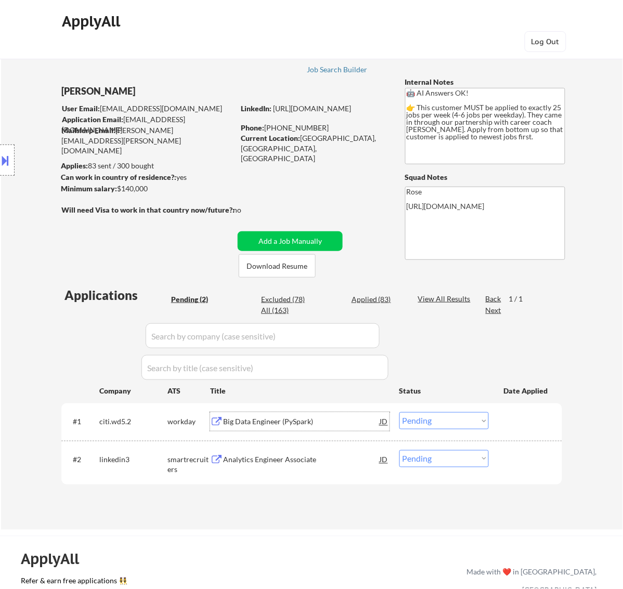
click at [284, 420] on div "Big Data Engineer (PySpark)" at bounding box center [301, 422] width 157 height 10
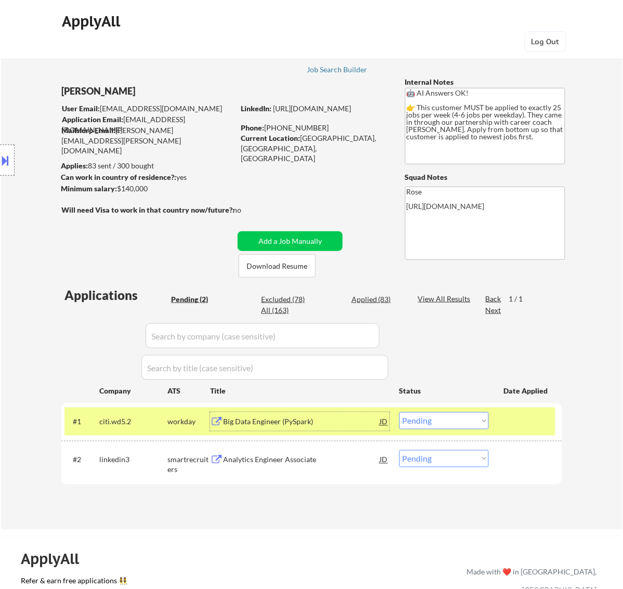
click at [446, 423] on select "Choose an option... Pending Applied Excluded (Questions) Excluded (Expired) Exc…" at bounding box center [443, 420] width 89 height 17
click at [399, 412] on select "Choose an option... Pending Applied Excluded (Questions) Excluded (Expired) Exc…" at bounding box center [443, 420] width 89 height 17
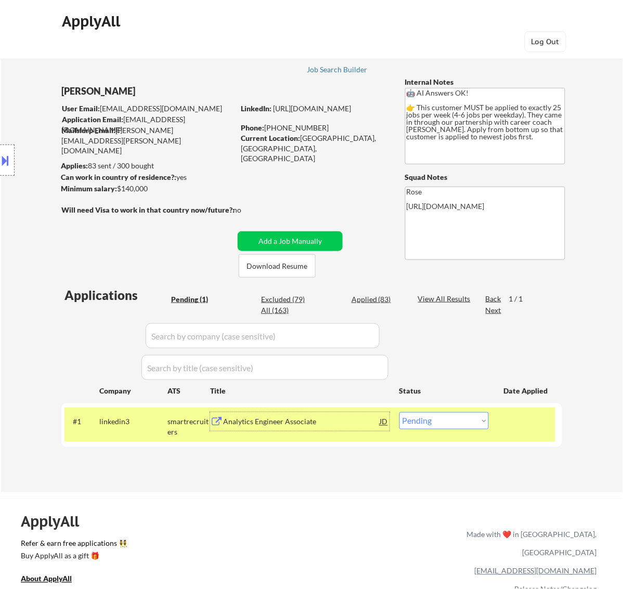
click at [335, 425] on div "Analytics Engineer Associate" at bounding box center [301, 422] width 157 height 10
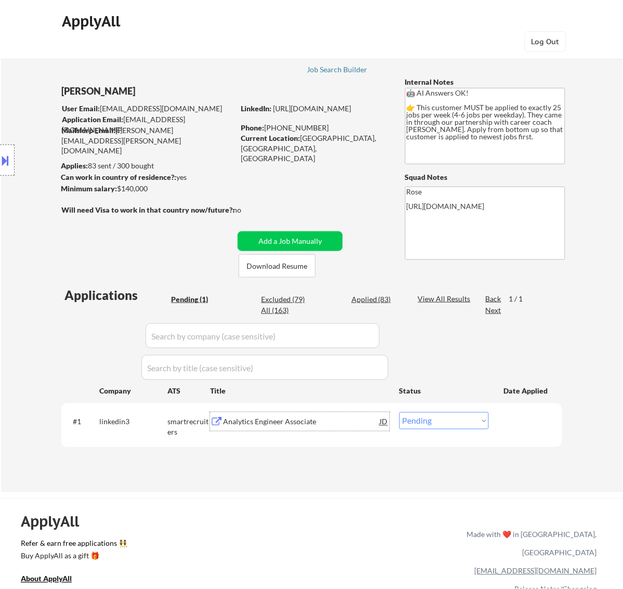
click at [447, 423] on select "Choose an option... Pending Applied Excluded (Questions) Excluded (Expired) Exc…" at bounding box center [443, 420] width 89 height 17
select select ""excluded__bad_match_""
click at [399, 412] on select "Choose an option... Pending Applied Excluded (Questions) Excluded (Expired) Exc…" at bounding box center [443, 420] width 89 height 17
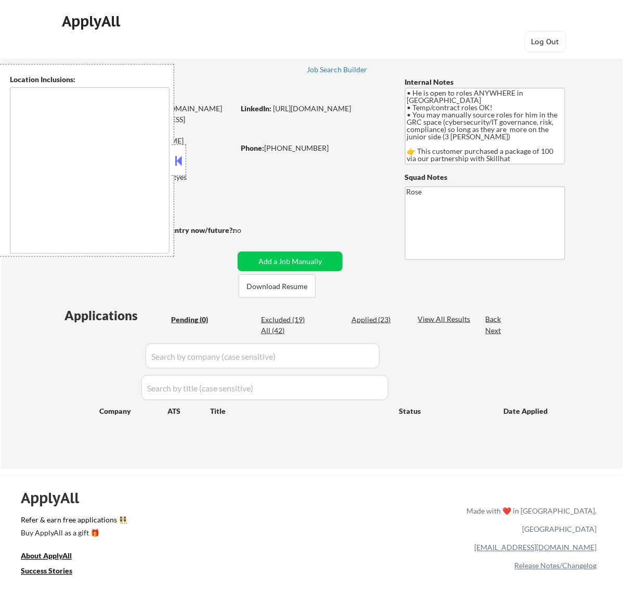
type textarea "country: [GEOGRAPHIC_DATA]"
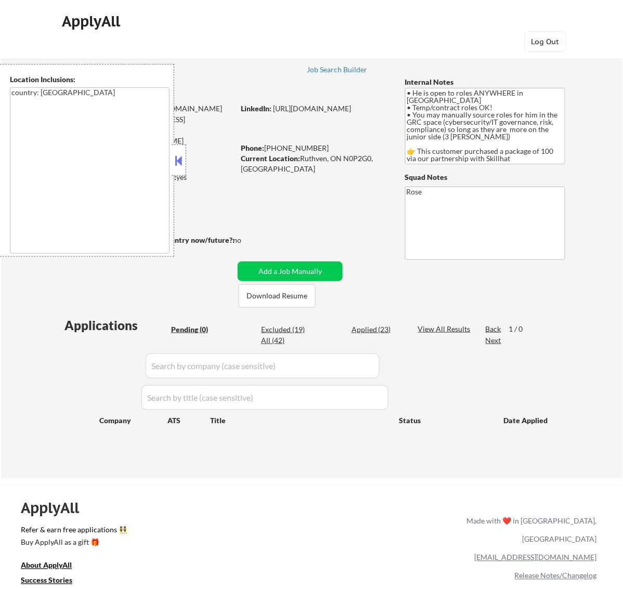
click at [185, 156] on div at bounding box center [179, 160] width 15 height 31
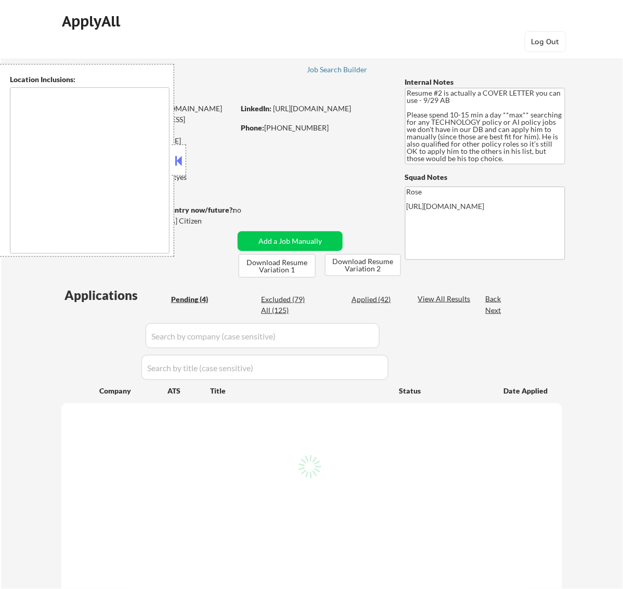
type textarea "[GEOGRAPHIC_DATA], [GEOGRAPHIC_DATA] [GEOGRAPHIC_DATA], [GEOGRAPHIC_DATA] [GEOG…"
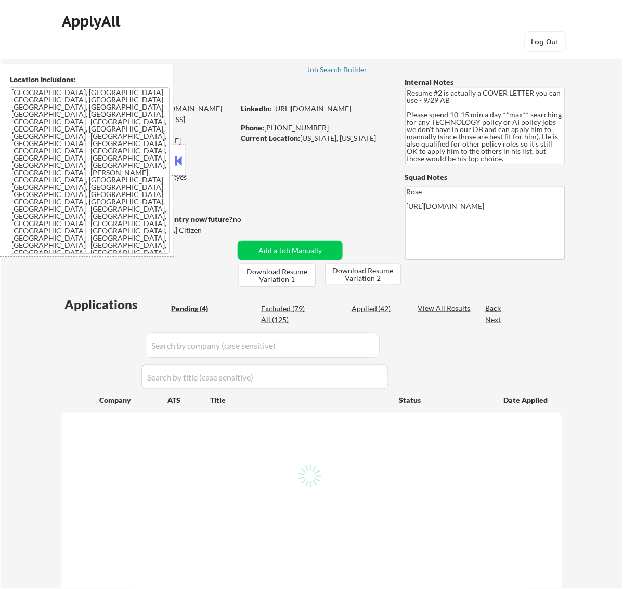
select select ""pending""
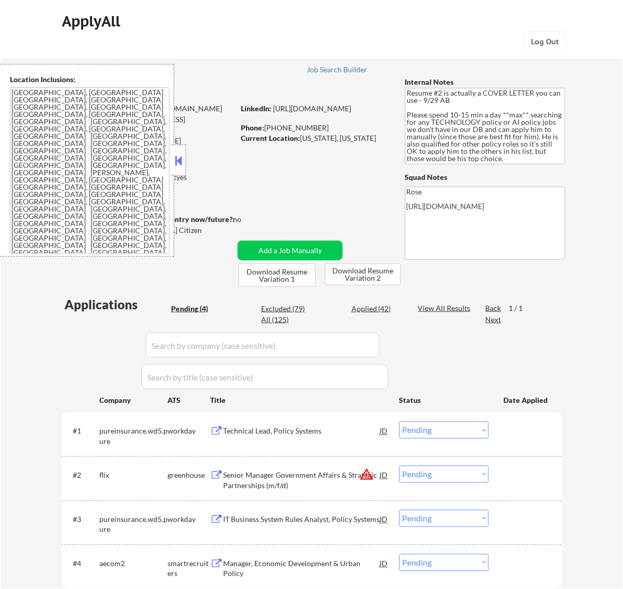
click at [182, 162] on button at bounding box center [178, 161] width 11 height 16
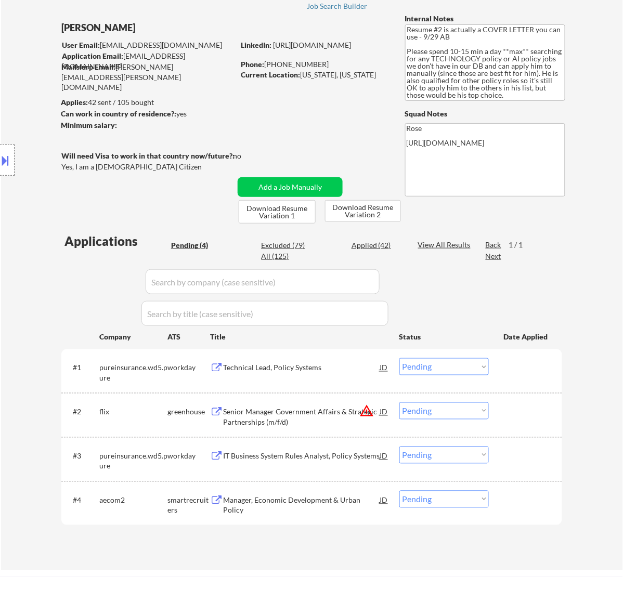
scroll to position [195, 0]
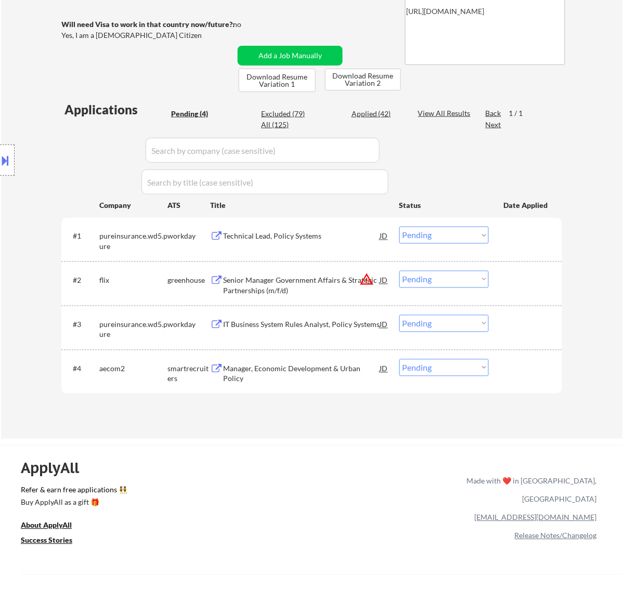
click at [307, 235] on div "Technical Lead, Policy Systems" at bounding box center [301, 236] width 157 height 10
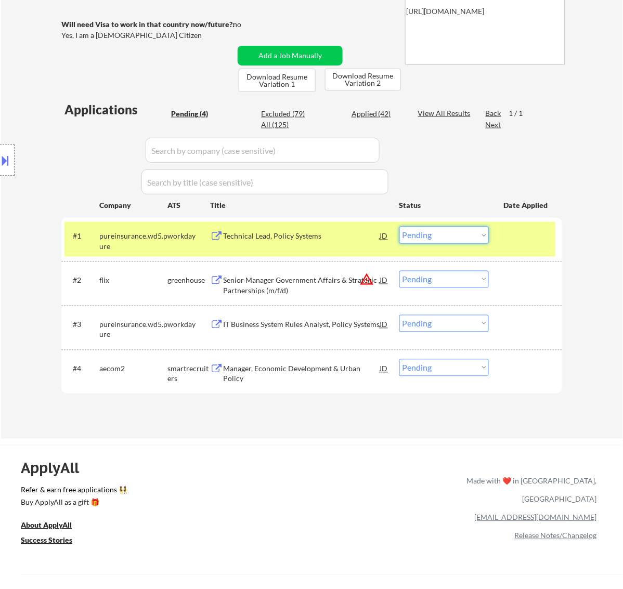
click at [450, 239] on select "Choose an option... Pending Applied Excluded (Questions) Excluded (Expired) Exc…" at bounding box center [443, 235] width 89 height 17
click at [399, 227] on select "Choose an option... Pending Applied Excluded (Questions) Excluded (Expired) Exc…" at bounding box center [443, 235] width 89 height 17
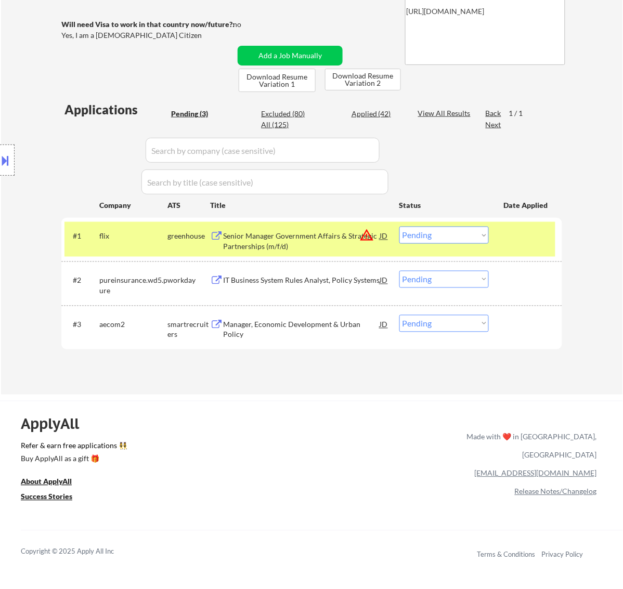
click at [320, 228] on div "Senior Manager Government Affairs & Strategic Partnerships (m/f/d)" at bounding box center [301, 239] width 157 height 25
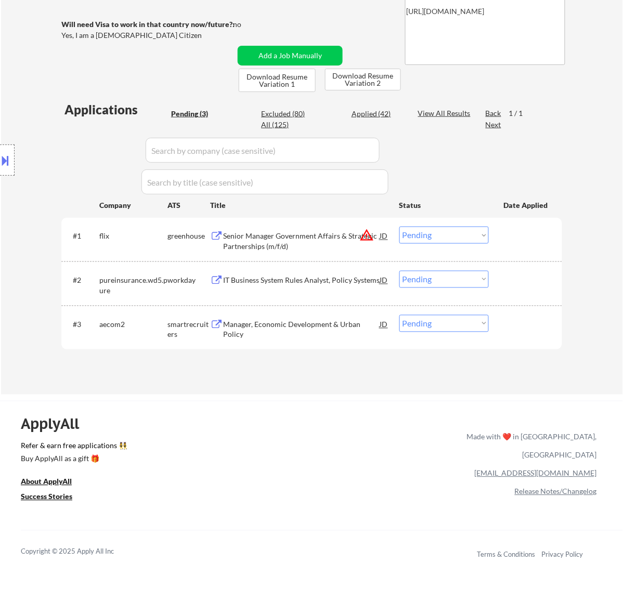
click at [2, 159] on button at bounding box center [5, 160] width 11 height 17
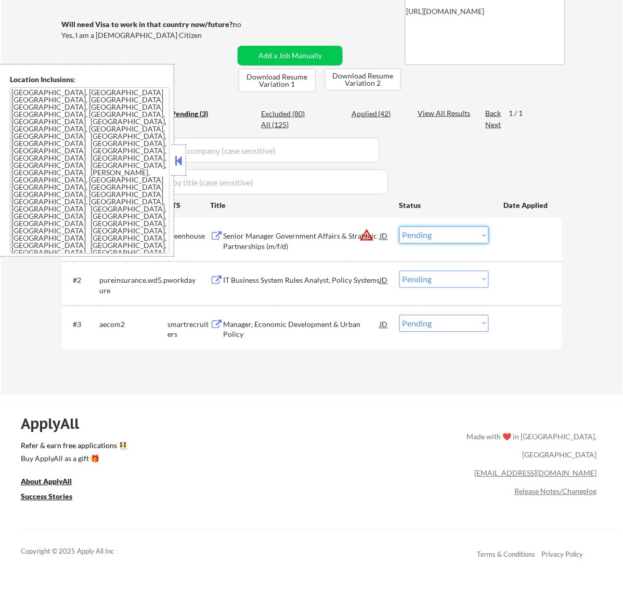
click at [435, 237] on select "Choose an option... Pending Applied Excluded (Questions) Excluded (Expired) Exc…" at bounding box center [443, 235] width 89 height 17
click at [399, 227] on select "Choose an option... Pending Applied Excluded (Questions) Excluded (Expired) Exc…" at bounding box center [443, 235] width 89 height 17
click at [178, 160] on button at bounding box center [178, 161] width 11 height 16
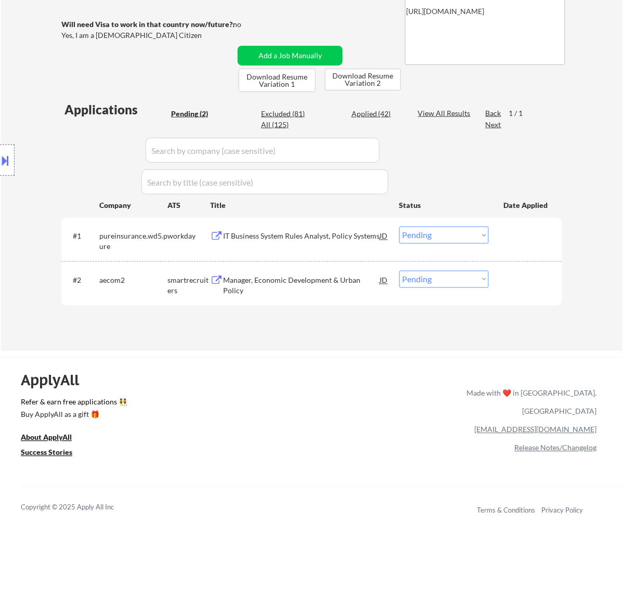
click at [281, 234] on div "IT Business System Rules Analyst, Policy Systems" at bounding box center [301, 236] width 157 height 10
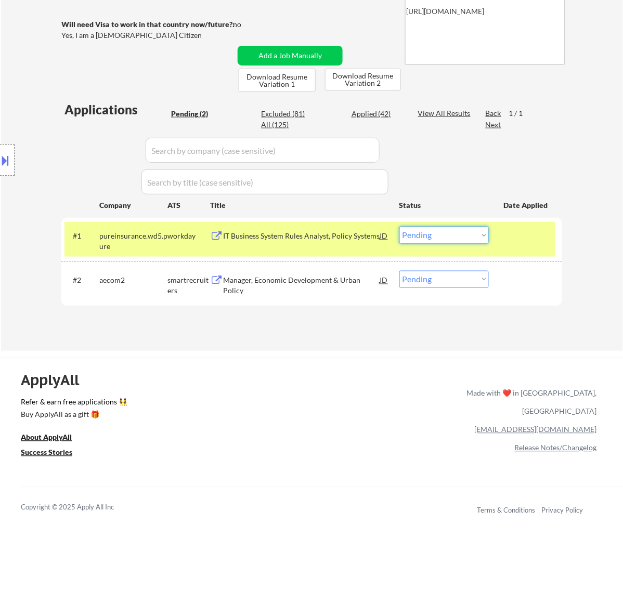
click at [453, 232] on select "Choose an option... Pending Applied Excluded (Questions) Excluded (Expired) Exc…" at bounding box center [443, 235] width 89 height 17
click at [399, 227] on select "Choose an option... Pending Applied Excluded (Questions) Excluded (Expired) Exc…" at bounding box center [443, 235] width 89 height 17
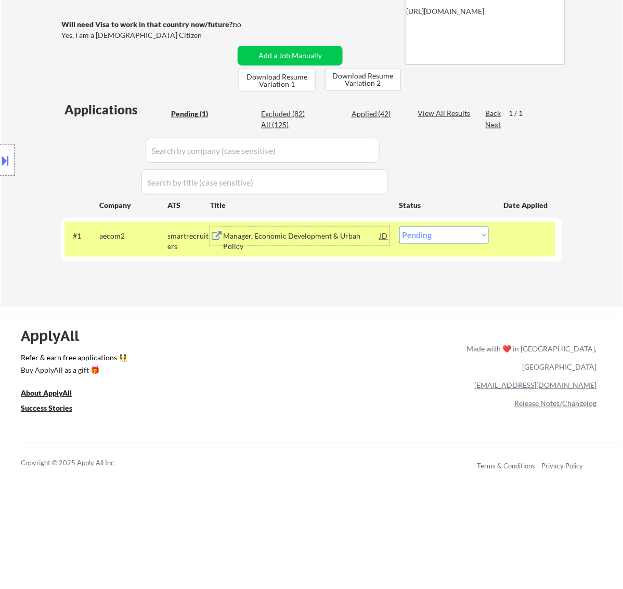
click at [305, 239] on div "Manager, Economic Development & Urban Policy" at bounding box center [301, 241] width 157 height 20
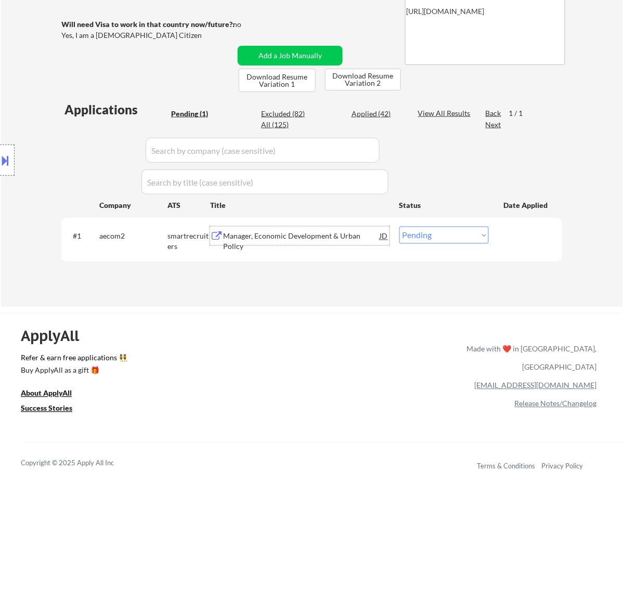
click at [6, 159] on button at bounding box center [5, 160] width 11 height 17
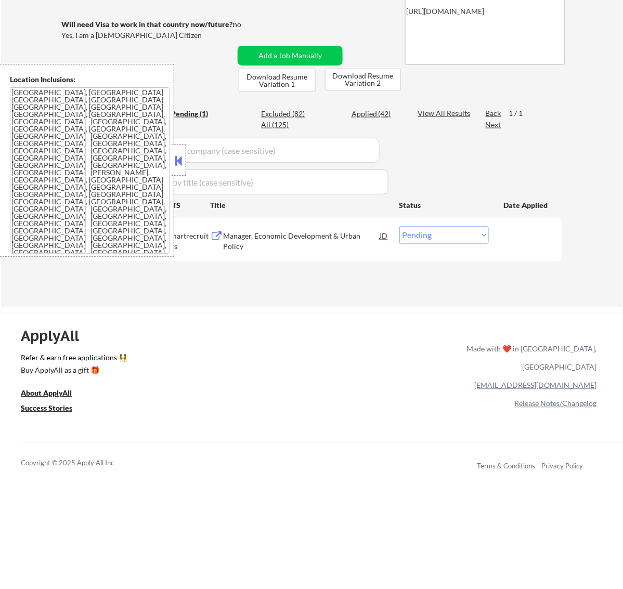
click at [178, 154] on button at bounding box center [178, 161] width 11 height 16
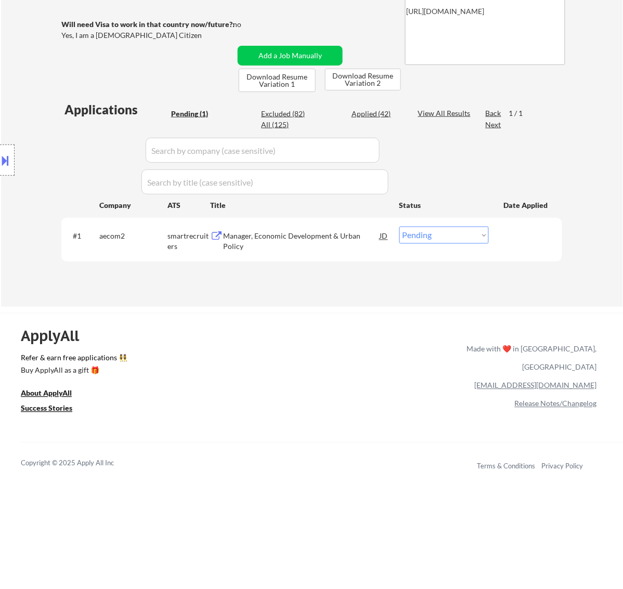
click at [413, 234] on select "Choose an option... Pending Applied Excluded (Questions) Excluded (Expired) Exc…" at bounding box center [443, 235] width 89 height 17
select select ""applied""
click at [399, 227] on select "Choose an option... Pending Applied Excluded (Questions) Excluded (Expired) Exc…" at bounding box center [443, 235] width 89 height 17
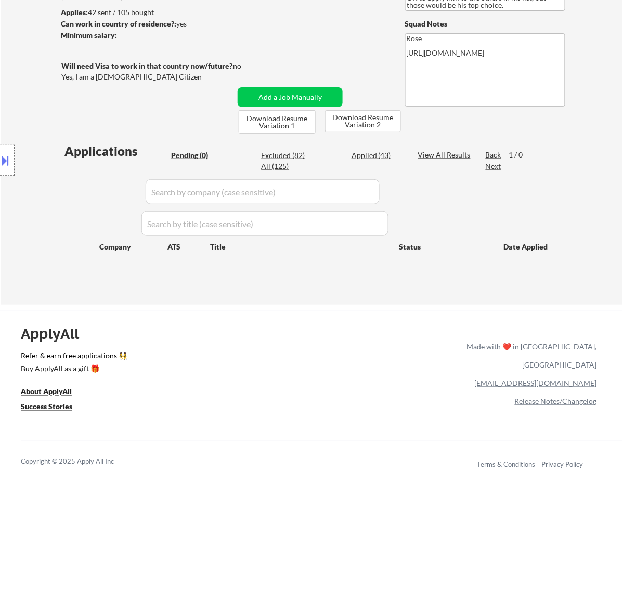
scroll to position [130, 0]
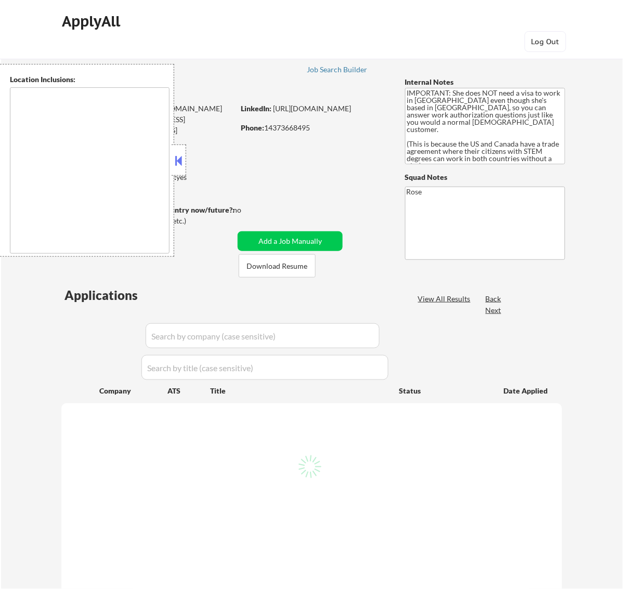
select select ""pending""
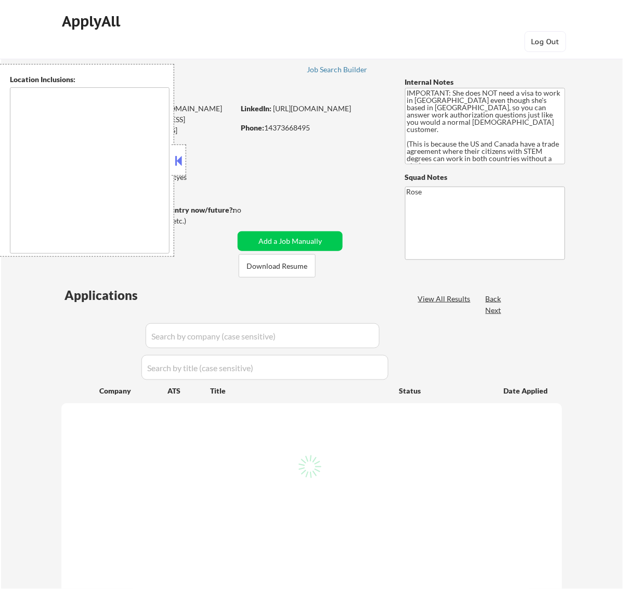
select select ""pending""
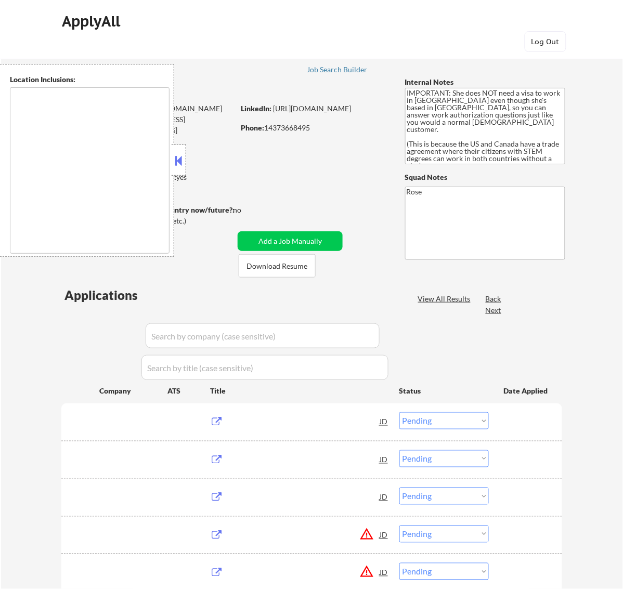
type textarea "Chicago, IL Evanston, IL Oak Park, IL Cicero, IL Berwyn, IL Skokie, IL Oak Lawn…"
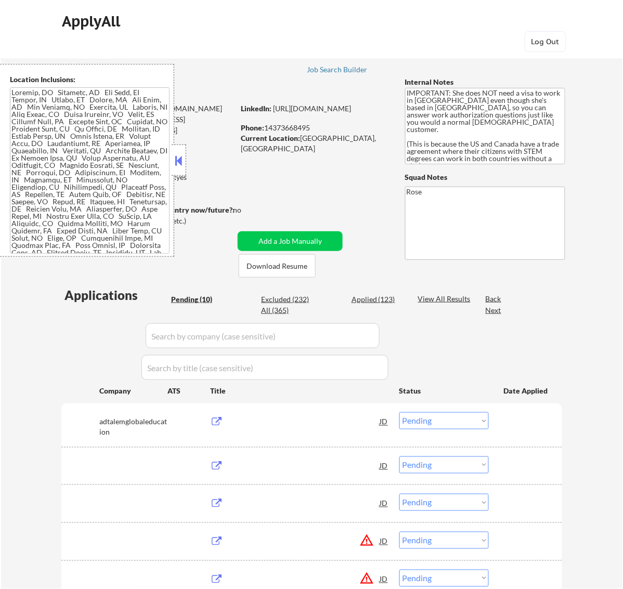
click at [175, 158] on button at bounding box center [178, 161] width 11 height 16
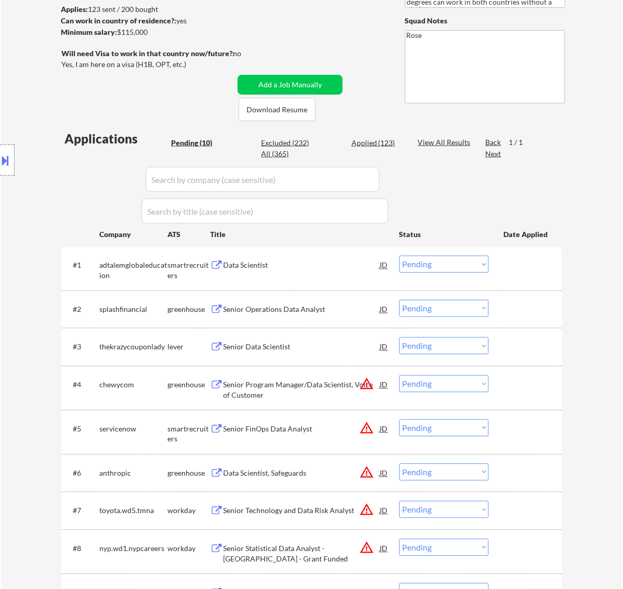
scroll to position [195, 0]
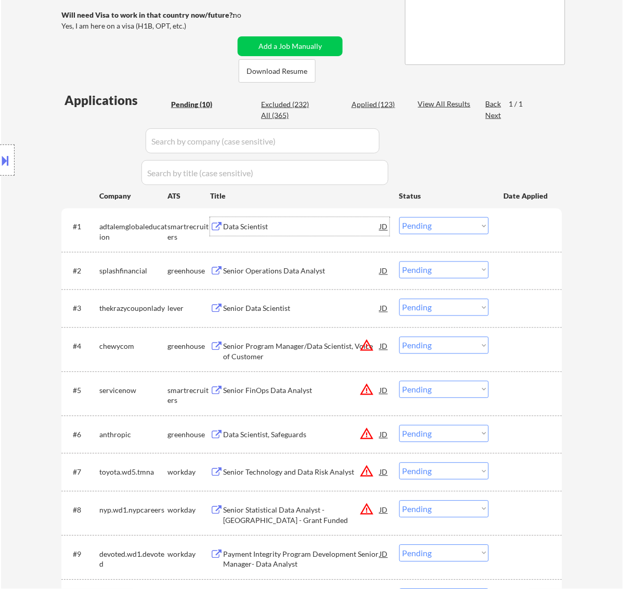
click at [333, 221] on div "Data Scientist" at bounding box center [301, 226] width 157 height 19
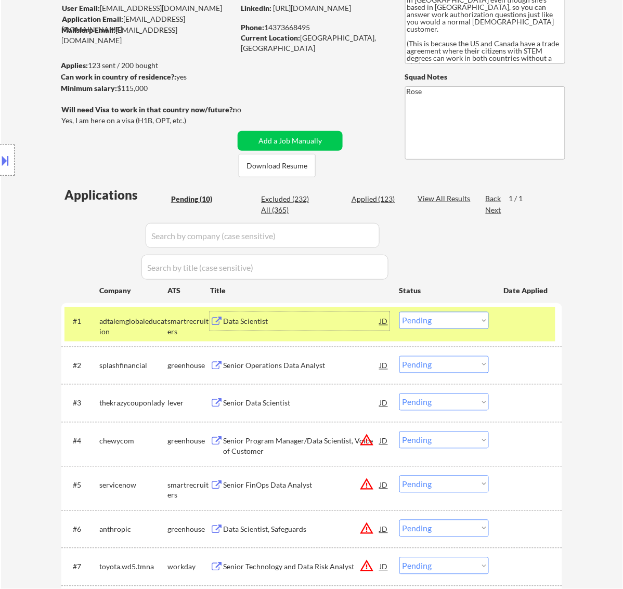
scroll to position [130, 0]
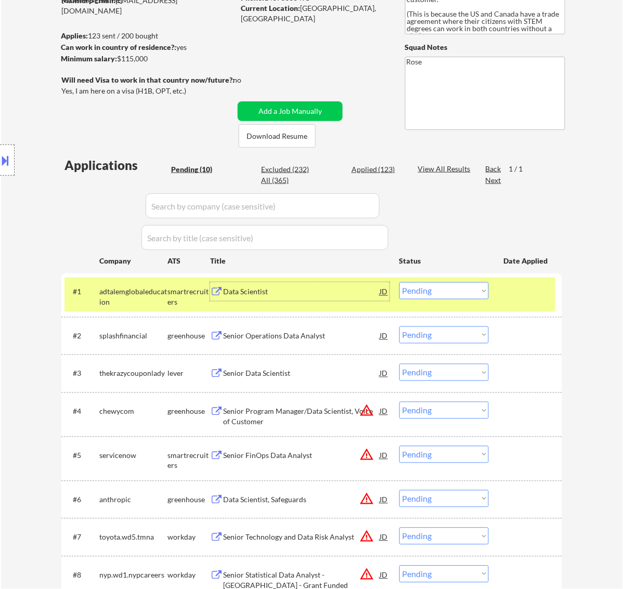
click at [16, 152] on div "Location Inclusions:" at bounding box center [93, 160] width 186 height 193
click at [5, 159] on button at bounding box center [5, 160] width 11 height 17
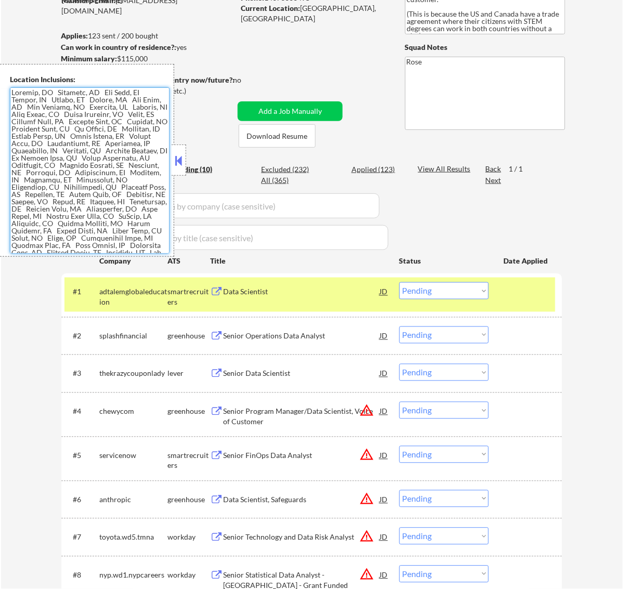
click at [4, 92] on div "Location Inclusions:" at bounding box center [87, 160] width 174 height 193
click at [448, 287] on select "Choose an option... Pending Applied Excluded (Questions) Excluded (Expired) Exc…" at bounding box center [443, 290] width 89 height 17
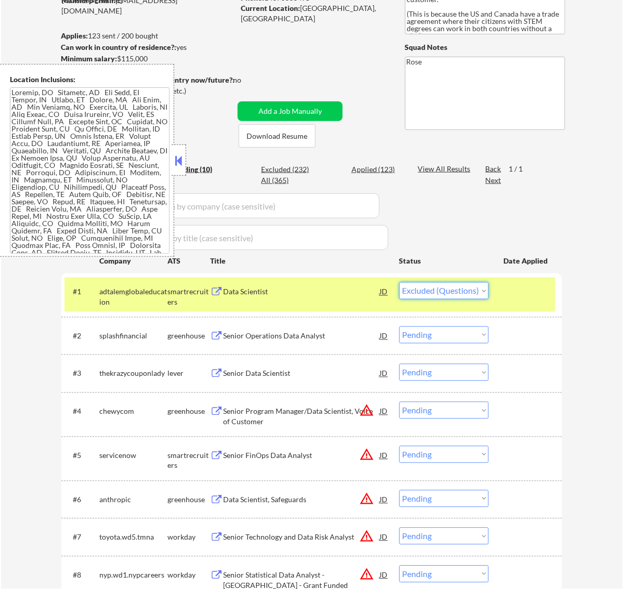
click at [399, 282] on select "Choose an option... Pending Applied Excluded (Questions) Excluded (Expired) Exc…" at bounding box center [443, 290] width 89 height 17
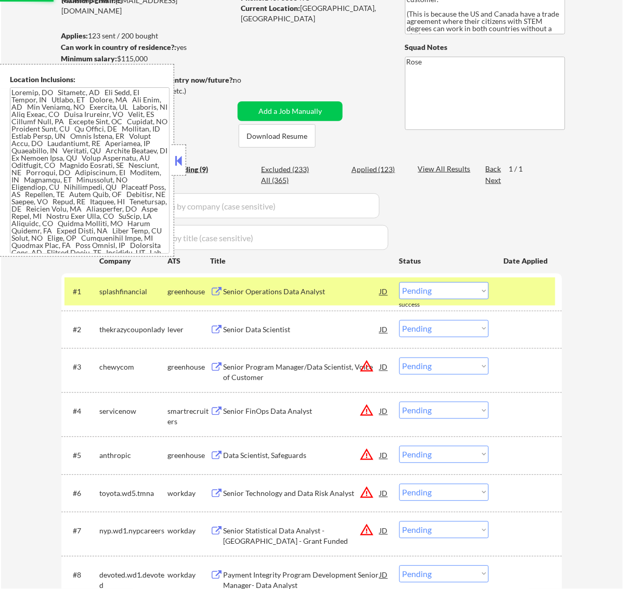
click at [182, 151] on div at bounding box center [179, 160] width 15 height 31
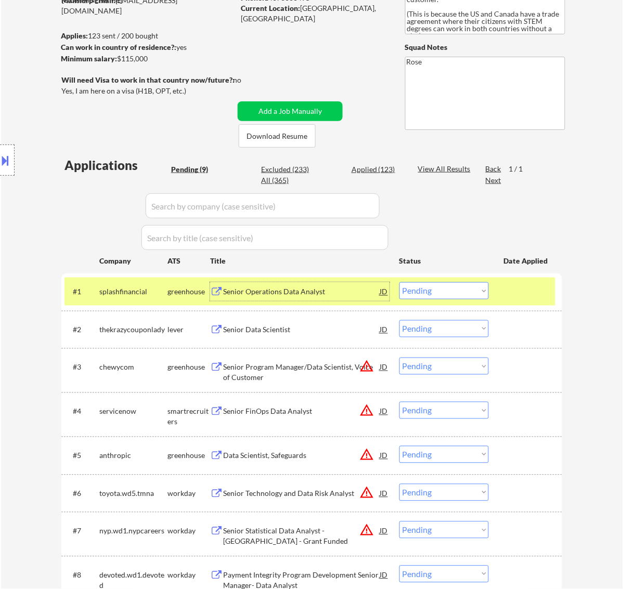
click at [316, 292] on div "Senior Operations Data Analyst" at bounding box center [301, 292] width 157 height 10
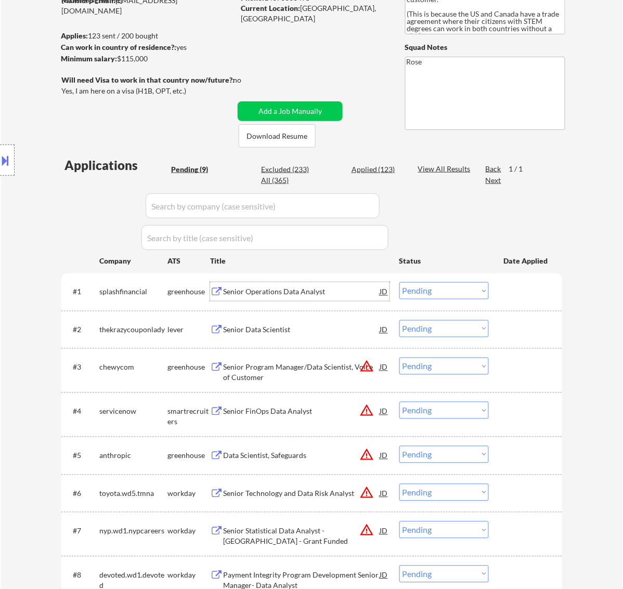
click at [453, 284] on select "Choose an option... Pending Applied Excluded (Questions) Excluded (Expired) Exc…" at bounding box center [443, 290] width 89 height 17
click at [399, 282] on select "Choose an option... Pending Applied Excluded (Questions) Excluded (Expired) Exc…" at bounding box center [443, 290] width 89 height 17
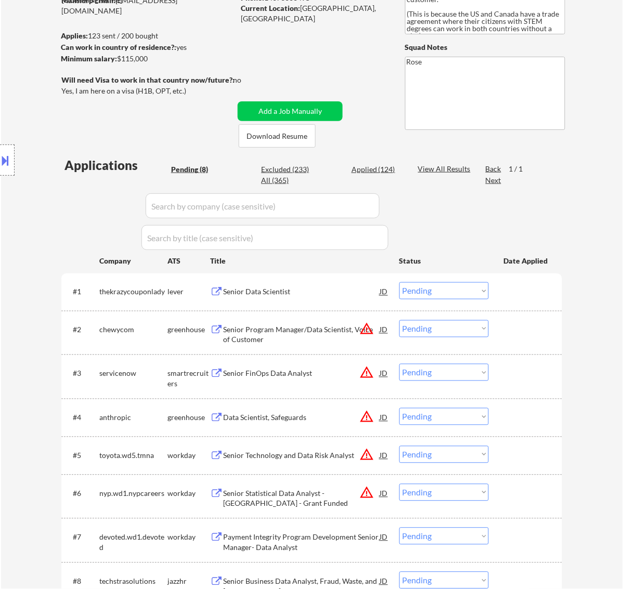
click at [321, 292] on div "Senior Data Scientist" at bounding box center [301, 292] width 157 height 10
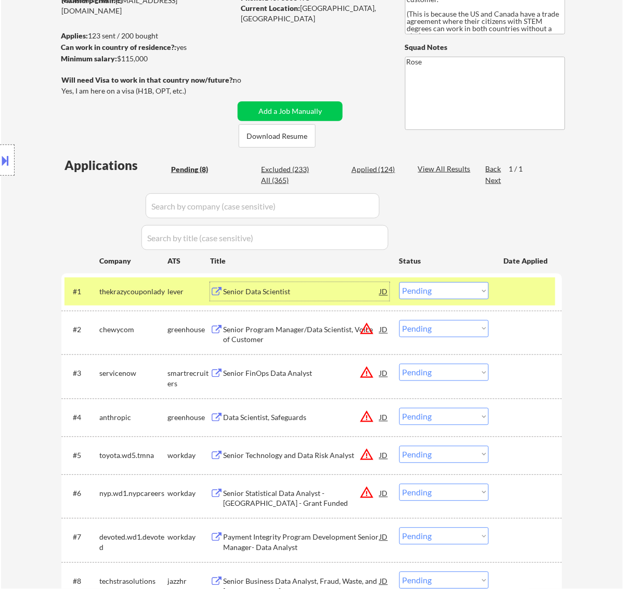
click at [451, 292] on select "Choose an option... Pending Applied Excluded (Questions) Excluded (Expired) Exc…" at bounding box center [443, 290] width 89 height 17
click at [399, 282] on select "Choose an option... Pending Applied Excluded (Questions) Excluded (Expired) Exc…" at bounding box center [443, 290] width 89 height 17
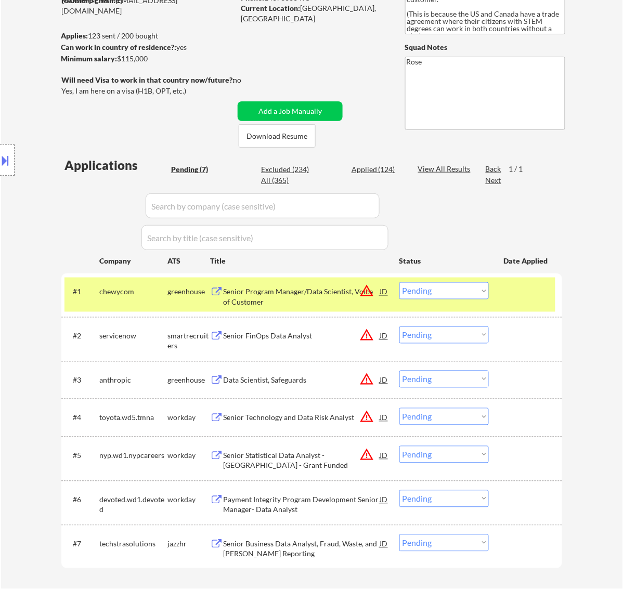
click at [308, 291] on div "Senior Program Manager/Data Scientist, Voice of Customer" at bounding box center [301, 297] width 157 height 20
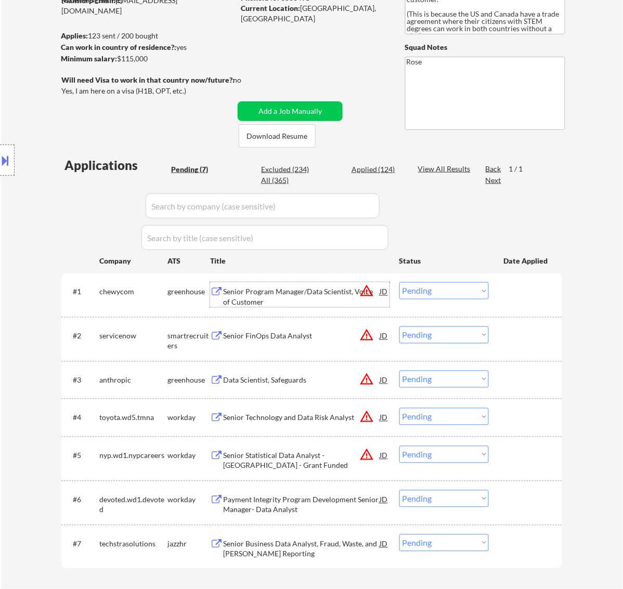
click at [14, 152] on div at bounding box center [7, 160] width 15 height 31
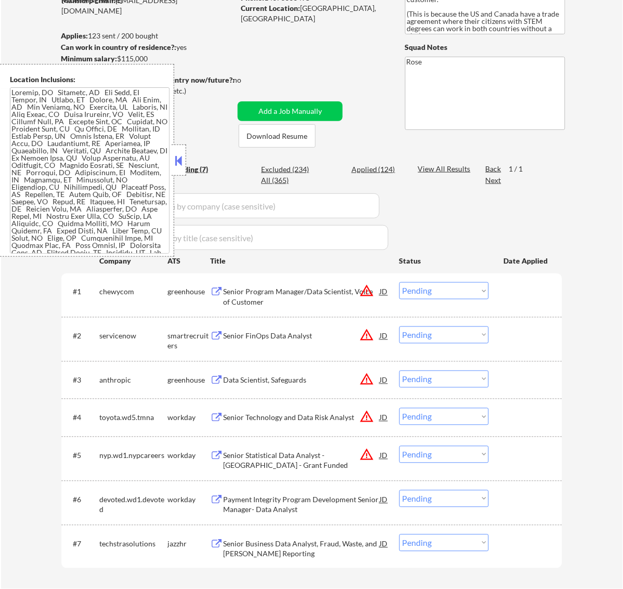
scroll to position [351, 0]
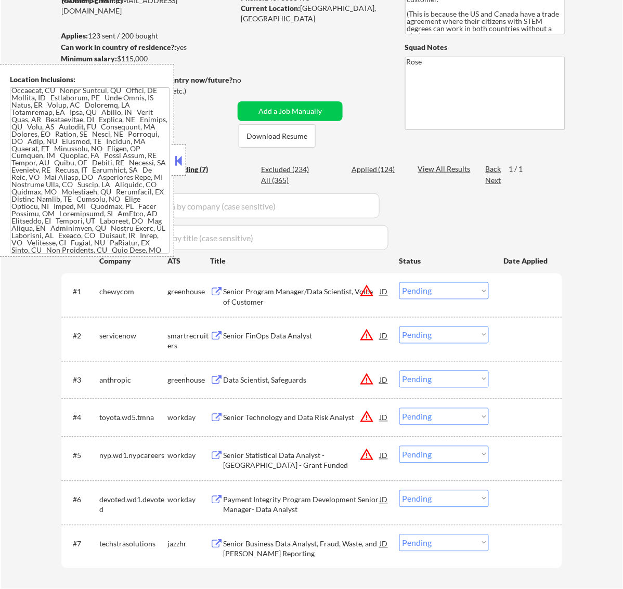
click at [179, 160] on button at bounding box center [178, 161] width 11 height 16
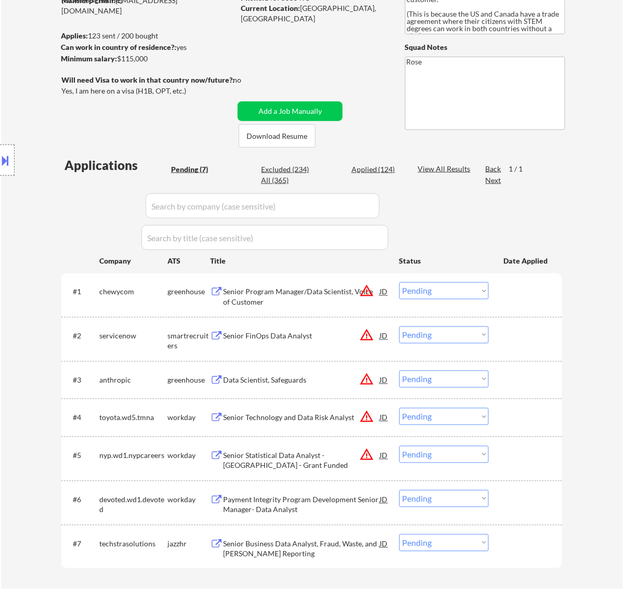
click at [464, 292] on select "Choose an option... Pending Applied Excluded (Questions) Excluded (Expired) Exc…" at bounding box center [443, 290] width 89 height 17
click at [399, 282] on select "Choose an option... Pending Applied Excluded (Questions) Excluded (Expired) Exc…" at bounding box center [443, 290] width 89 height 17
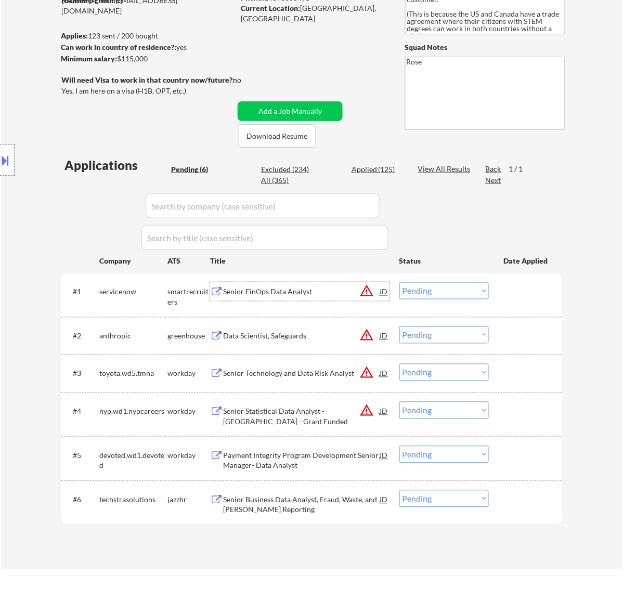
click at [328, 299] on div "Senior FinOps Data Analyst" at bounding box center [301, 291] width 157 height 19
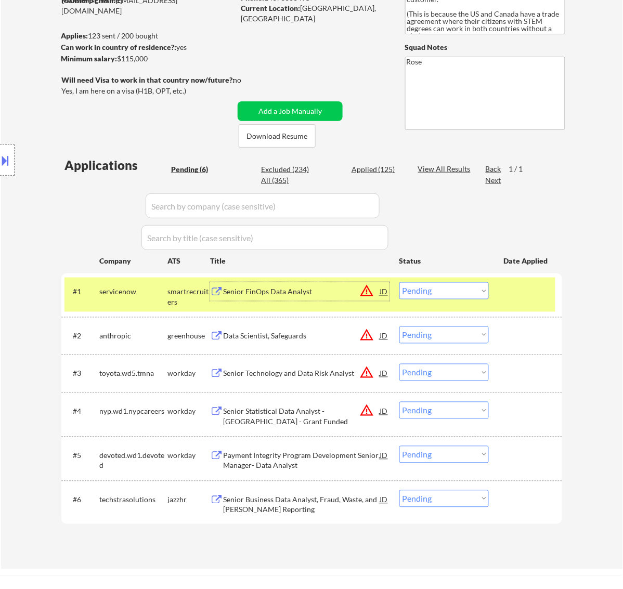
click at [456, 289] on select "Choose an option... Pending Applied Excluded (Questions) Excluded (Expired) Exc…" at bounding box center [443, 290] width 89 height 17
click at [399, 282] on select "Choose an option... Pending Applied Excluded (Questions) Excluded (Expired) Exc…" at bounding box center [443, 290] width 89 height 17
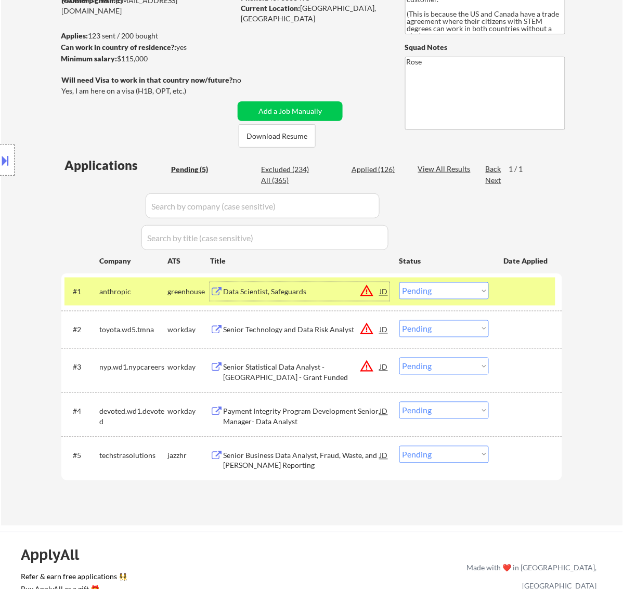
click at [332, 295] on div "Data Scientist, Safeguards" at bounding box center [301, 292] width 157 height 10
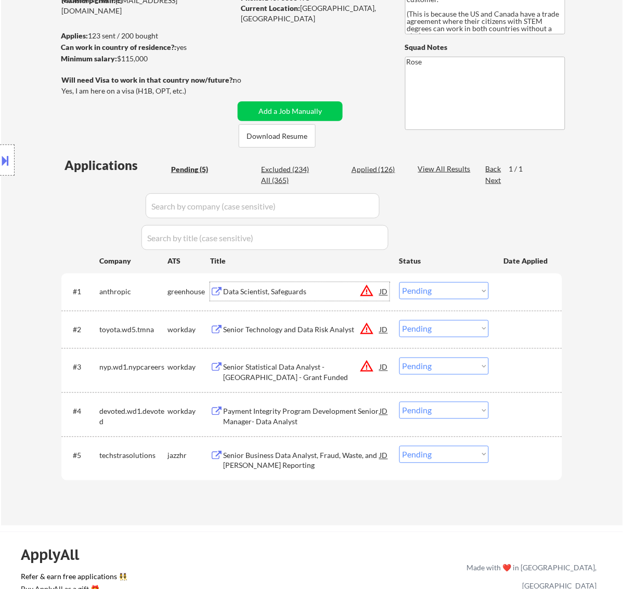
drag, startPoint x: 5, startPoint y: 154, endPoint x: 20, endPoint y: 154, distance: 14.6
click at [7, 154] on button at bounding box center [5, 160] width 11 height 17
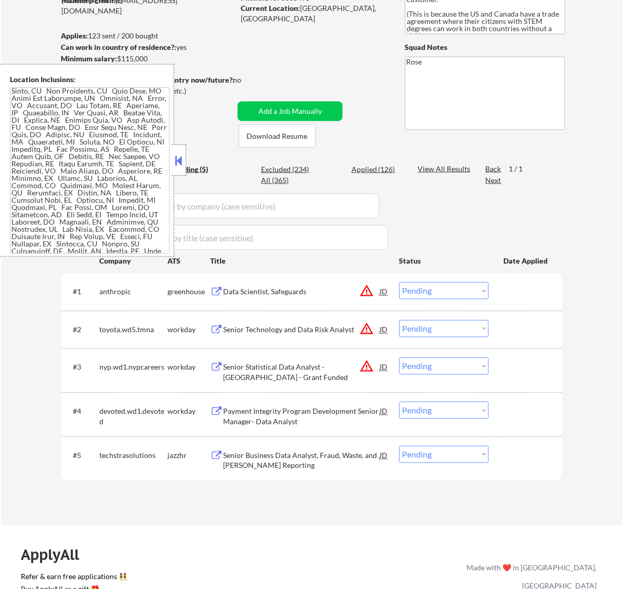
scroll to position [481, 0]
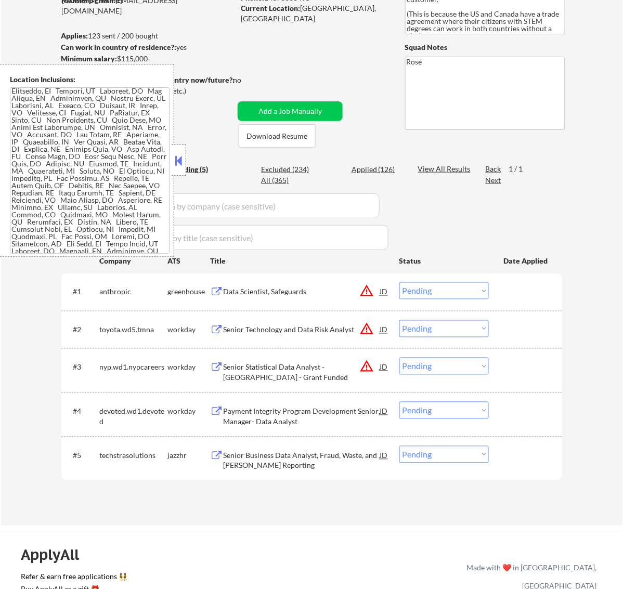
click at [182, 158] on button at bounding box center [178, 161] width 11 height 16
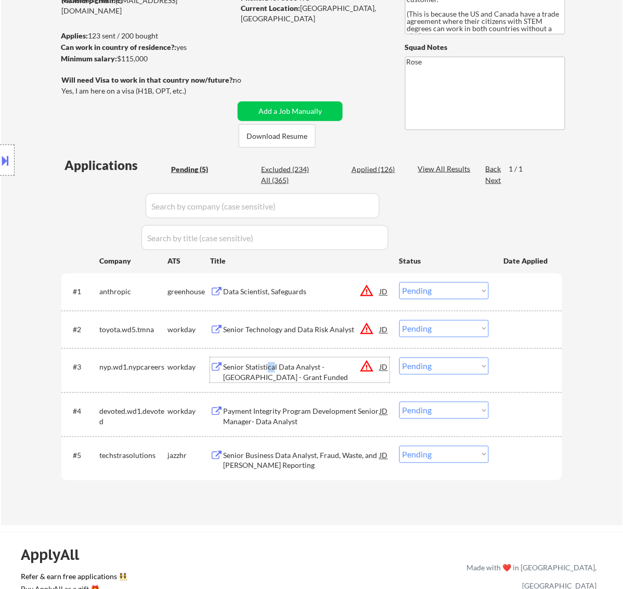
click at [7, 159] on button at bounding box center [5, 160] width 11 height 17
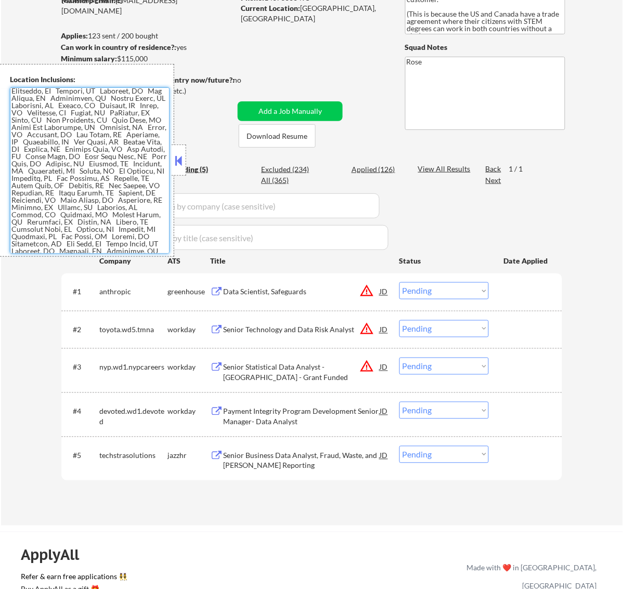
drag, startPoint x: 99, startPoint y: 119, endPoint x: 44, endPoint y: 119, distance: 55.1
click at [44, 119] on textarea at bounding box center [90, 170] width 160 height 166
click at [175, 160] on button at bounding box center [178, 161] width 11 height 16
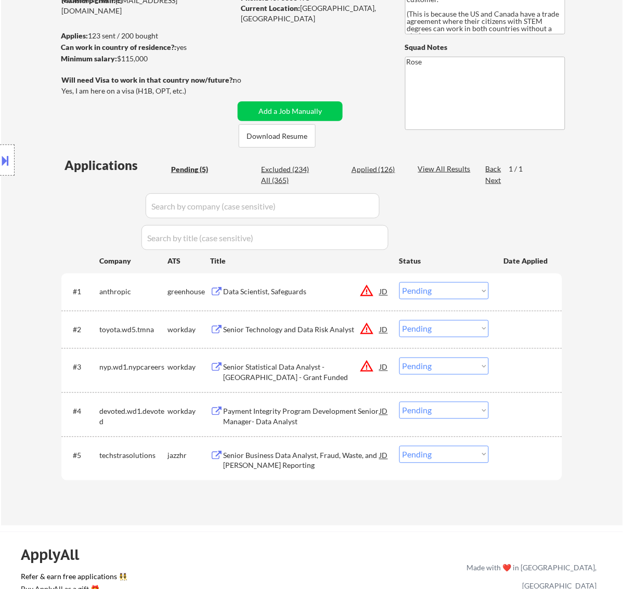
click at [455, 290] on select "Choose an option... Pending Applied Excluded (Questions) Excluded (Expired) Exc…" at bounding box center [443, 290] width 89 height 17
click at [399, 282] on select "Choose an option... Pending Applied Excluded (Questions) Excluded (Expired) Exc…" at bounding box center [443, 290] width 89 height 17
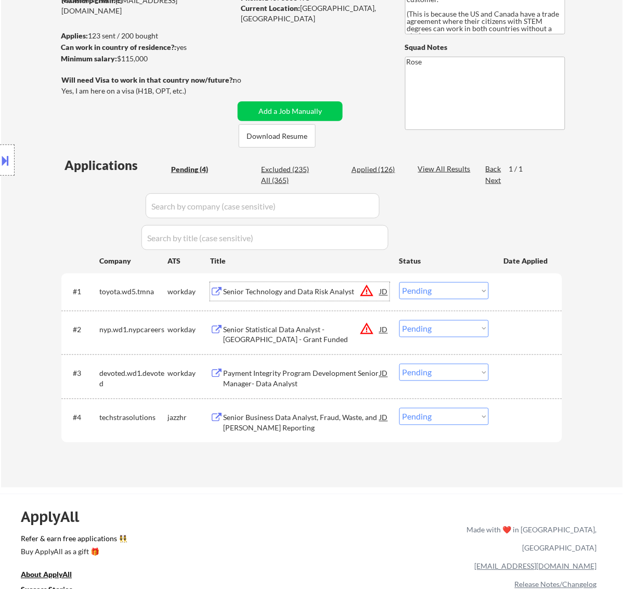
click at [333, 292] on div "Senior Technology and Data Risk Analyst" at bounding box center [301, 292] width 157 height 10
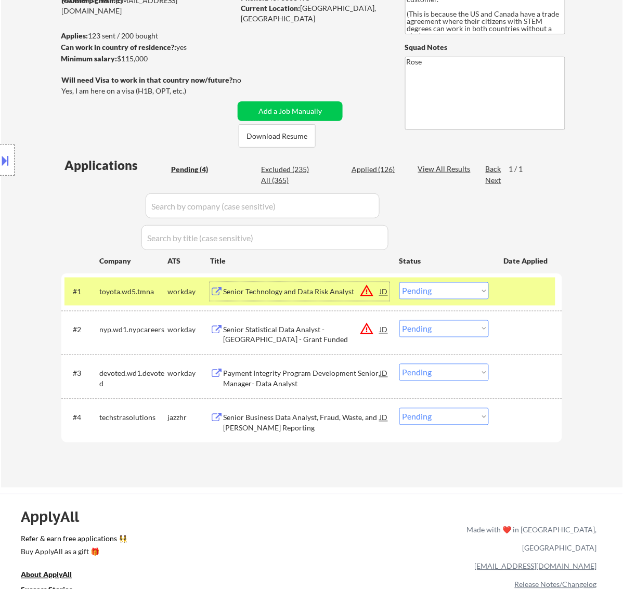
click at [464, 284] on select "Choose an option... Pending Applied Excluded (Questions) Excluded (Expired) Exc…" at bounding box center [443, 290] width 89 height 17
click at [399, 282] on select "Choose an option... Pending Applied Excluded (Questions) Excluded (Expired) Exc…" at bounding box center [443, 290] width 89 height 17
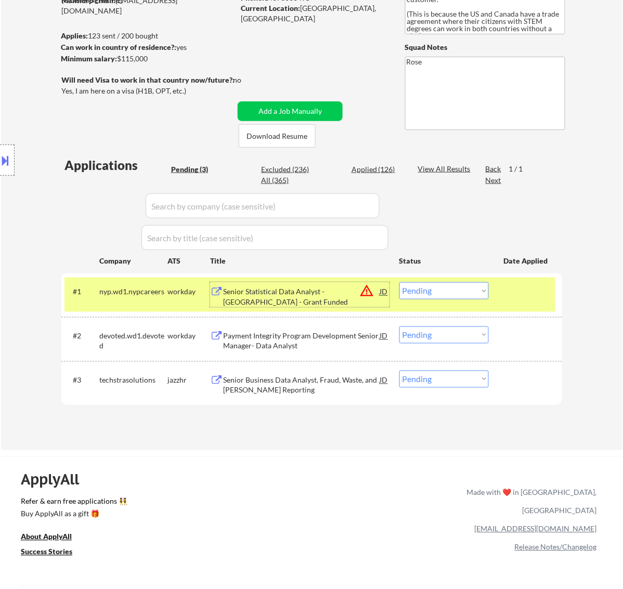
click at [326, 296] on div "Senior Statistical Data Analyst - Columbia - Grant Funded" at bounding box center [301, 297] width 157 height 20
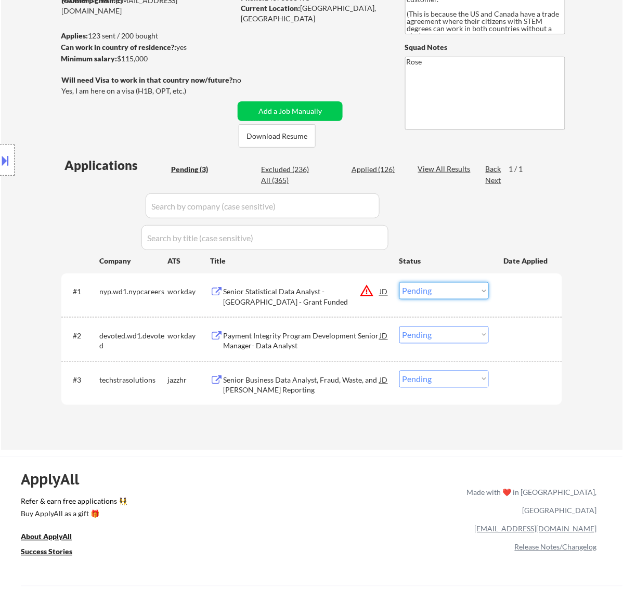
click at [425, 287] on select "Choose an option... Pending Applied Excluded (Questions) Excluded (Expired) Exc…" at bounding box center [443, 290] width 89 height 17
click at [399, 282] on select "Choose an option... Pending Applied Excluded (Questions) Excluded (Expired) Exc…" at bounding box center [443, 290] width 89 height 17
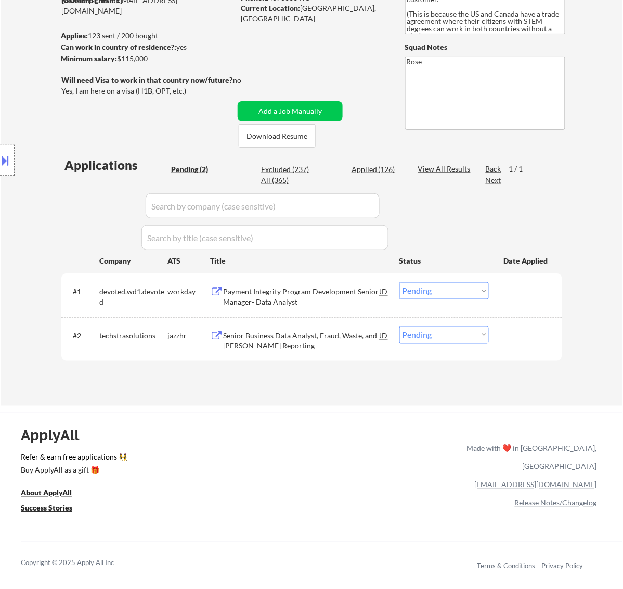
click at [326, 294] on div "Payment Integrity Program Development Senior Manager- Data Analyst" at bounding box center [301, 297] width 157 height 20
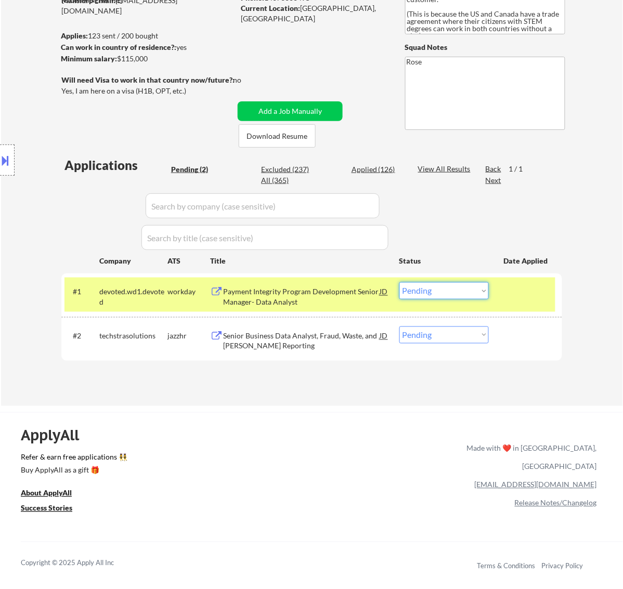
click at [441, 294] on select "Choose an option... Pending Applied Excluded (Questions) Excluded (Expired) Exc…" at bounding box center [443, 290] width 89 height 17
click at [399, 282] on select "Choose an option... Pending Applied Excluded (Questions) Excluded (Expired) Exc…" at bounding box center [443, 290] width 89 height 17
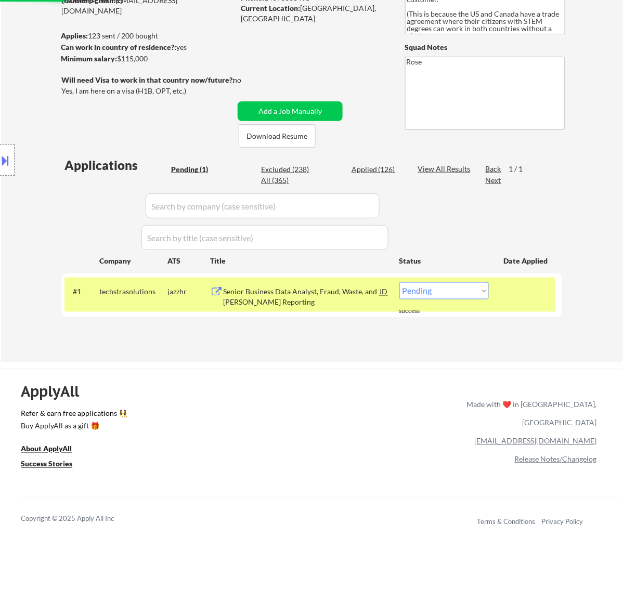
click at [304, 292] on div "Senior Business Data Analyst, Fraud, Waste, and Abuse Reporting" at bounding box center [301, 297] width 157 height 20
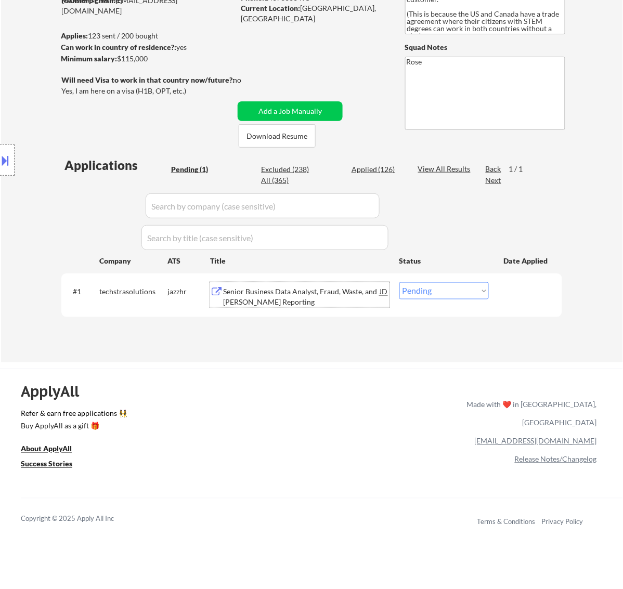
click at [445, 290] on select "Choose an option... Pending Applied Excluded (Questions) Excluded (Expired) Exc…" at bounding box center [443, 290] width 89 height 17
select select ""excluded__bad_match_""
click at [399, 282] on select "Choose an option... Pending Applied Excluded (Questions) Excluded (Expired) Exc…" at bounding box center [443, 290] width 89 height 17
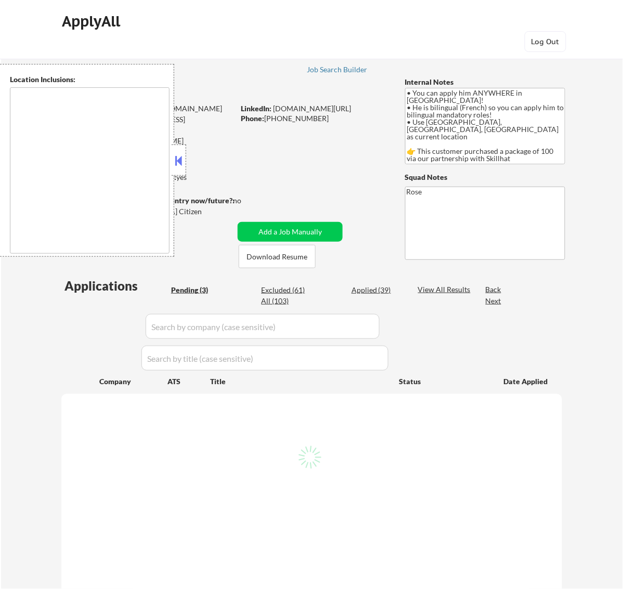
type textarea "country:CA"
select select ""pending""
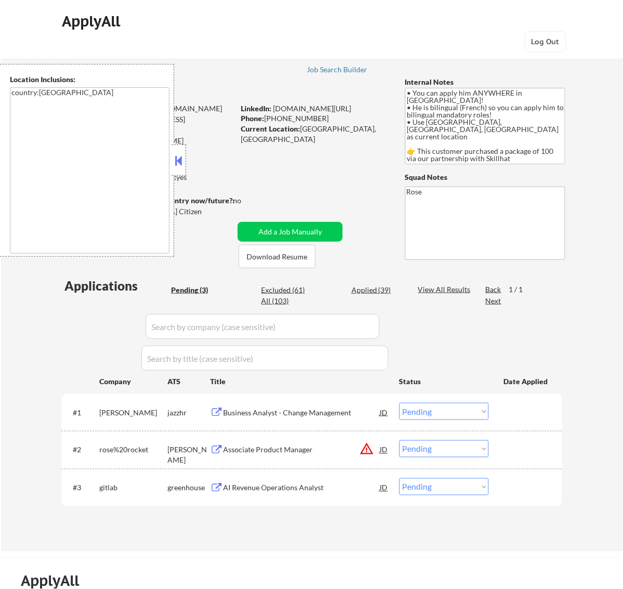
click at [178, 156] on button at bounding box center [178, 161] width 11 height 16
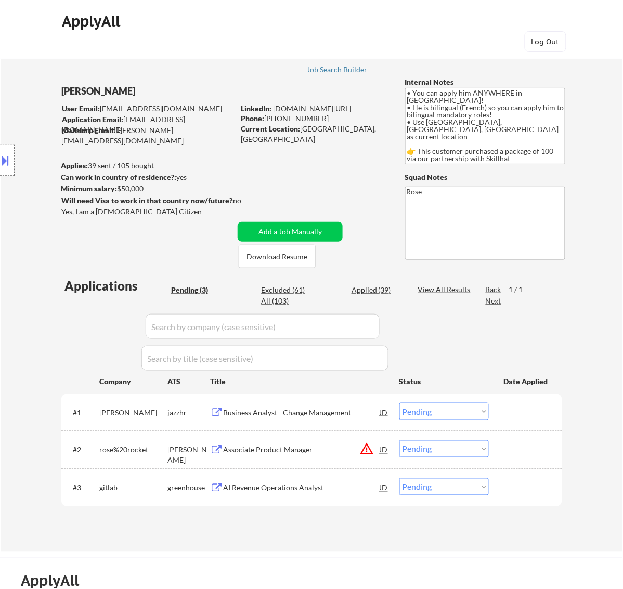
scroll to position [65, 0]
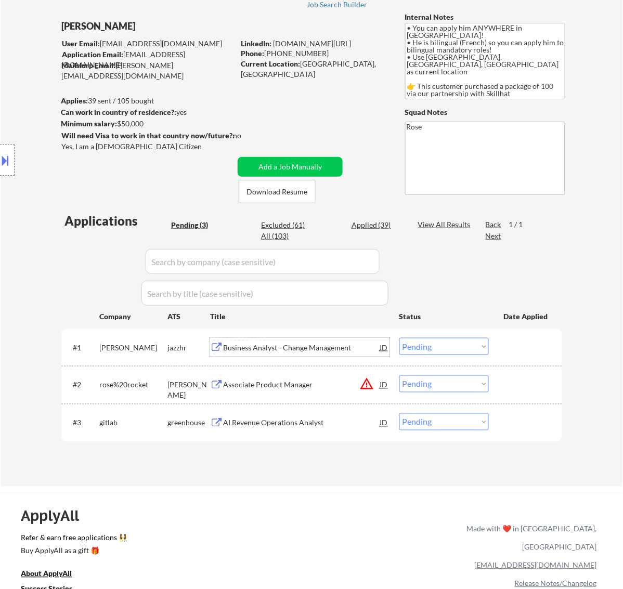
click at [342, 343] on div "Business Analyst - Change Management" at bounding box center [301, 348] width 157 height 10
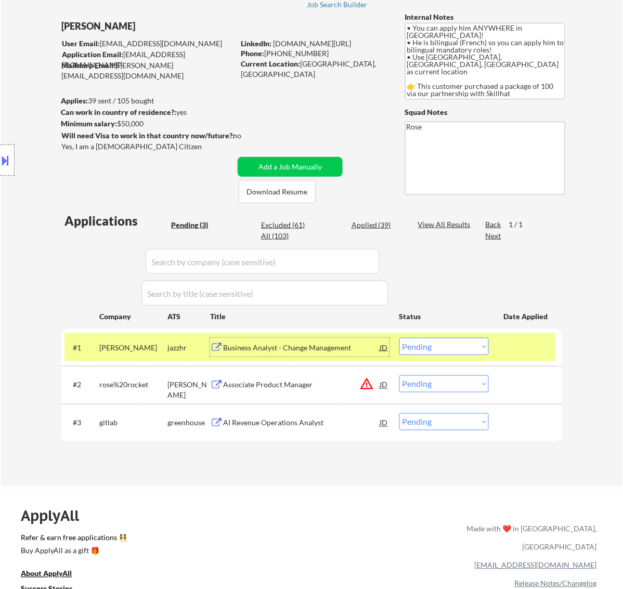
click at [461, 347] on select "Choose an option... Pending Applied Excluded (Questions) Excluded (Expired) Exc…" at bounding box center [443, 346] width 89 height 17
click at [399, 338] on select "Choose an option... Pending Applied Excluded (Questions) Excluded (Expired) Exc…" at bounding box center [443, 346] width 89 height 17
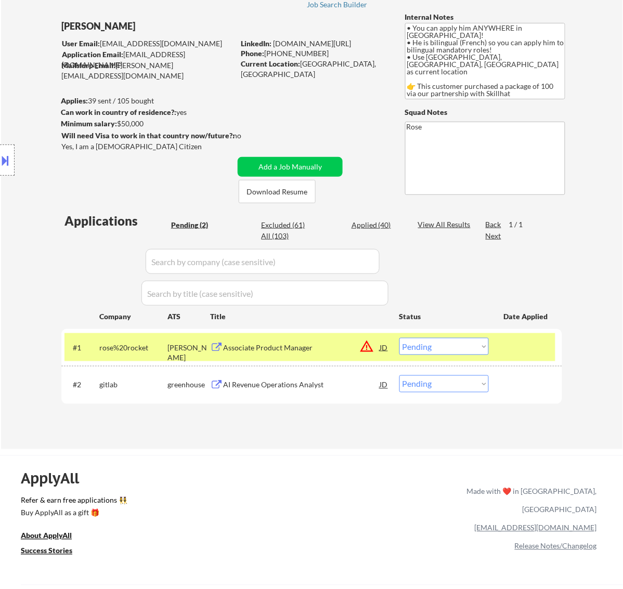
click at [319, 347] on div "Associate Product Manager" at bounding box center [301, 348] width 157 height 10
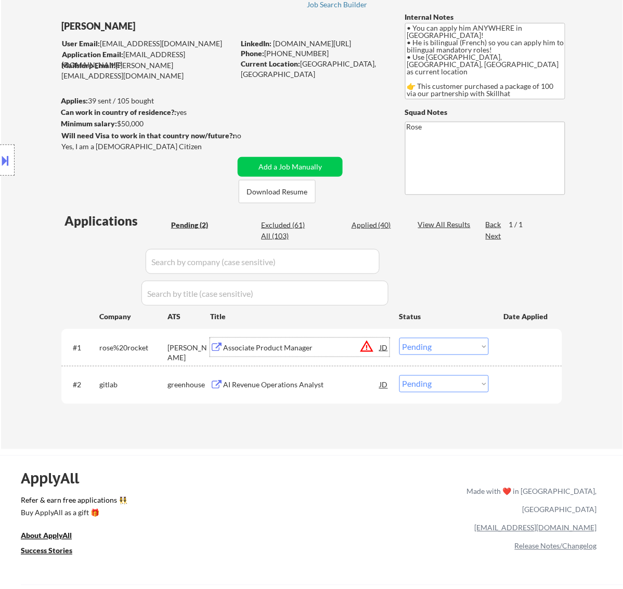
click at [448, 345] on select "Choose an option... Pending Applied Excluded (Questions) Excluded (Expired) Exc…" at bounding box center [443, 346] width 89 height 17
click at [399, 338] on select "Choose an option... Pending Applied Excluded (Questions) Excluded (Expired) Exc…" at bounding box center [443, 346] width 89 height 17
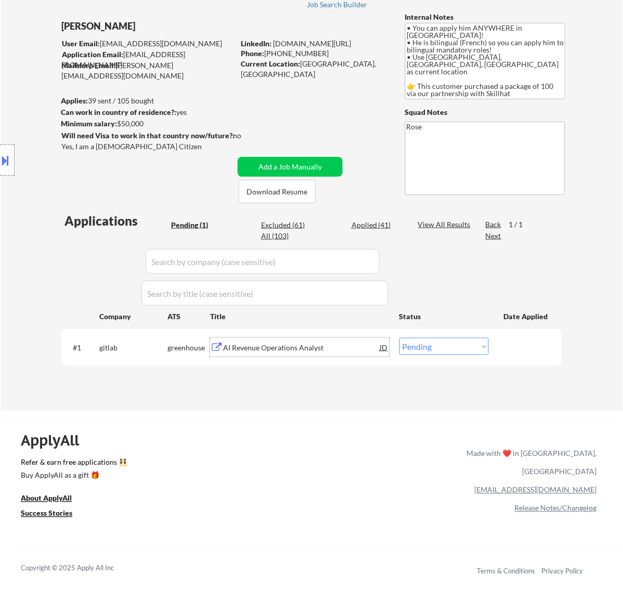
click at [324, 343] on div "AI Revenue Operations Analyst" at bounding box center [301, 348] width 157 height 10
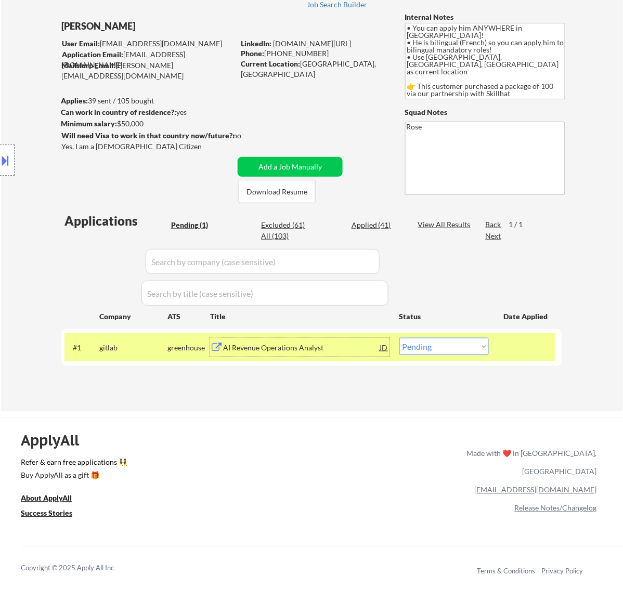
click at [452, 347] on select "Choose an option... Pending Applied Excluded (Questions) Excluded (Expired) Exc…" at bounding box center [443, 346] width 89 height 17
select select ""applied""
click at [399, 338] on select "Choose an option... Pending Applied Excluded (Questions) Excluded (Expired) Exc…" at bounding box center [443, 346] width 89 height 17
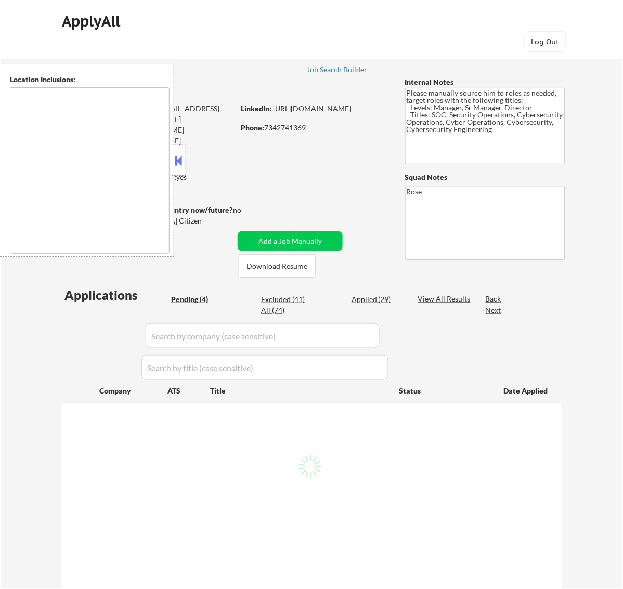
select select ""pending""
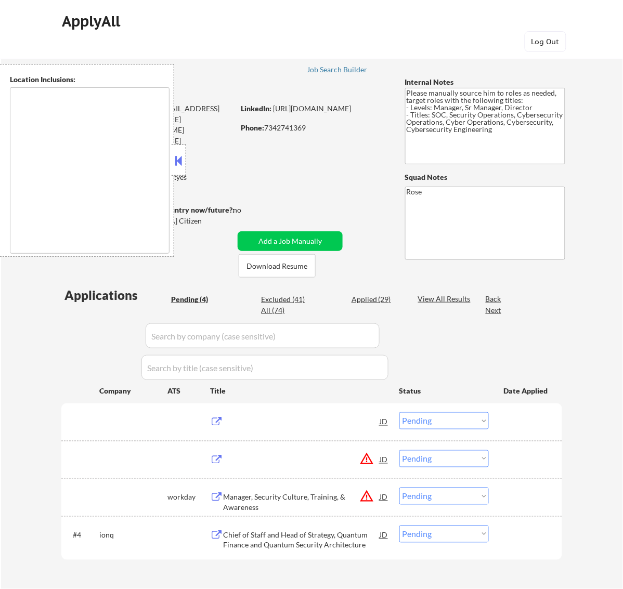
type textarea "[GEOGRAPHIC_DATA], [GEOGRAPHIC_DATA] [GEOGRAPHIC_DATA], [GEOGRAPHIC_DATA] [GEOG…"
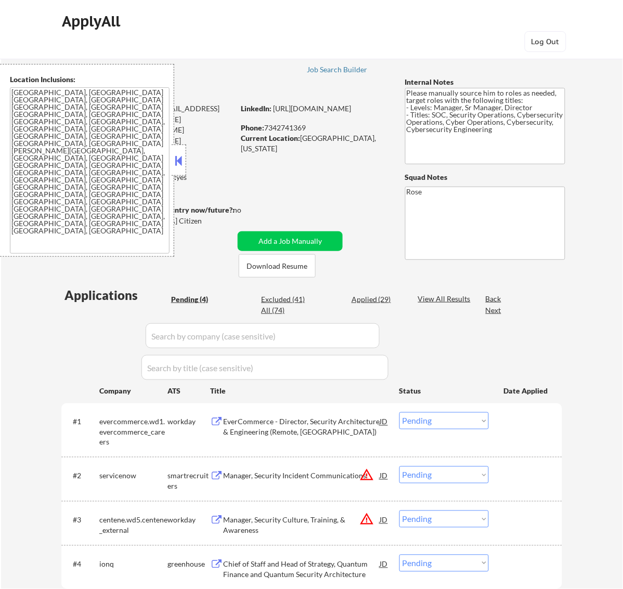
click at [180, 162] on button at bounding box center [178, 161] width 11 height 16
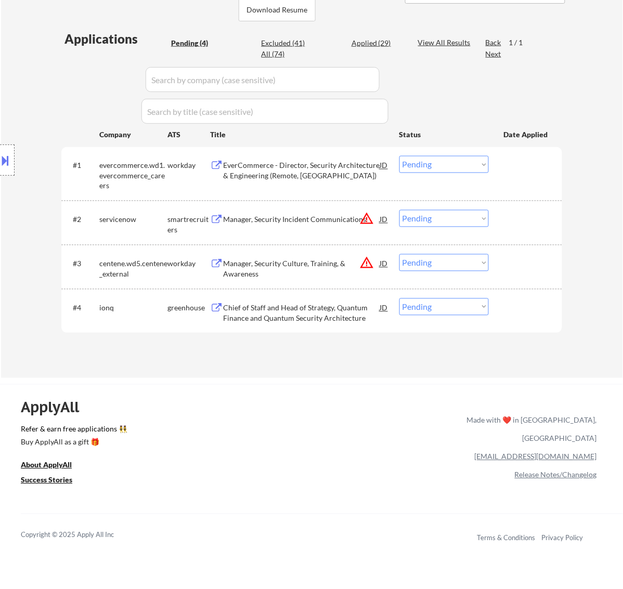
scroll to position [260, 0]
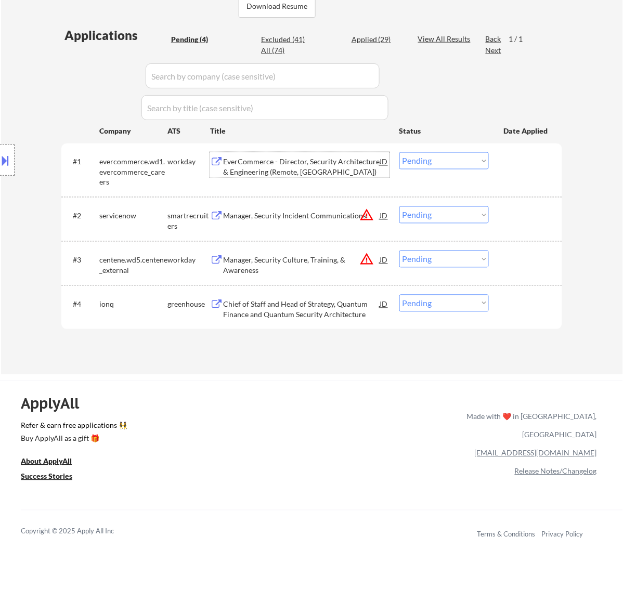
click at [307, 157] on div "EverCommerce - Director, Security Architecture & Engineering (Remote, [GEOGRAPH…" at bounding box center [301, 167] width 157 height 20
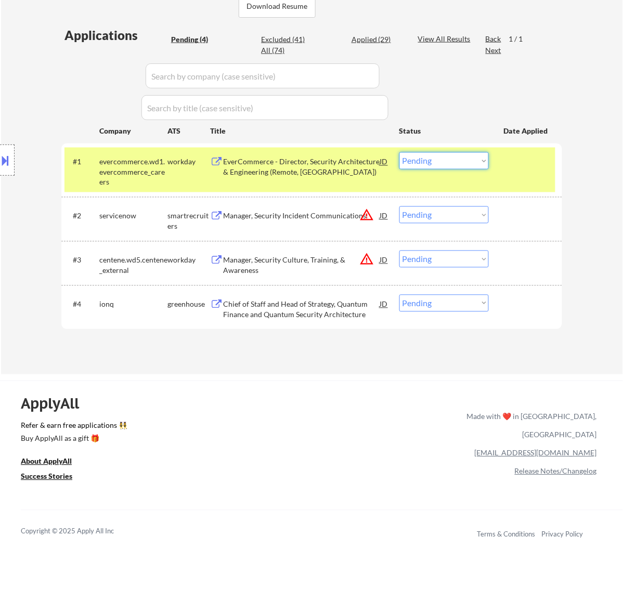
click at [443, 162] on select "Choose an option... Pending Applied Excluded (Questions) Excluded (Expired) Exc…" at bounding box center [443, 160] width 89 height 17
click at [399, 152] on select "Choose an option... Pending Applied Excluded (Questions) Excluded (Expired) Exc…" at bounding box center [443, 160] width 89 height 17
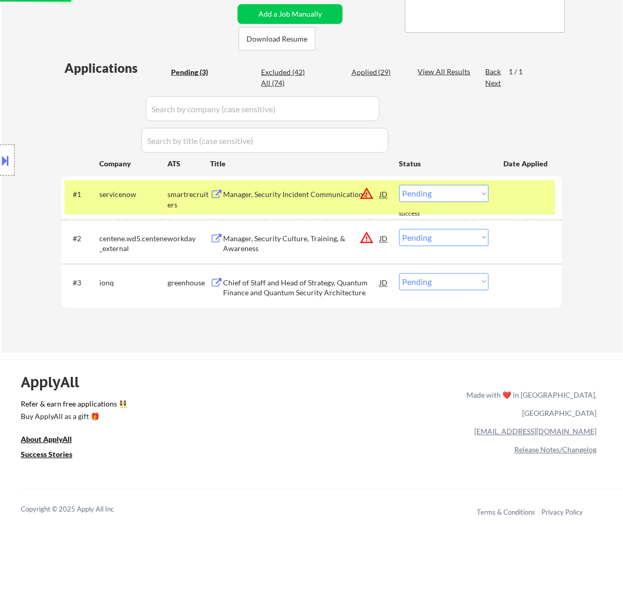
scroll to position [195, 0]
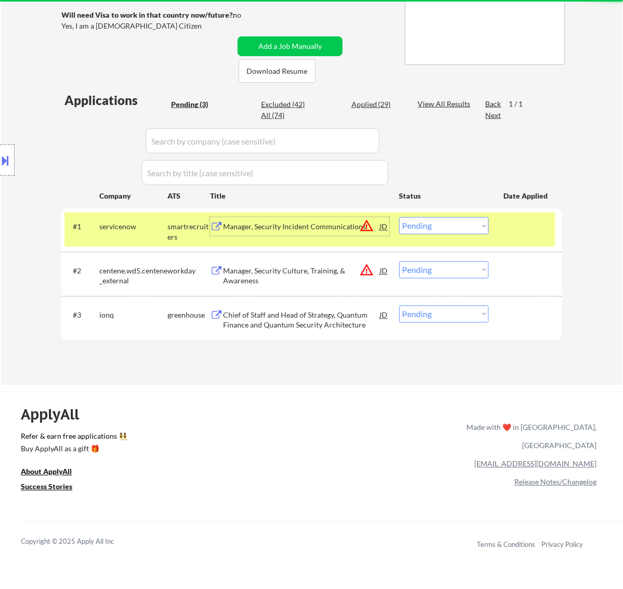
click at [328, 227] on div "Manager, Security Incident Communications" at bounding box center [301, 227] width 157 height 10
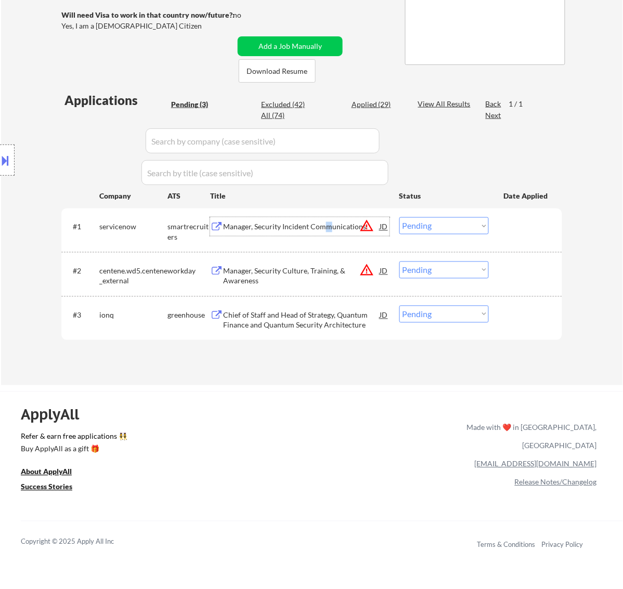
click at [433, 224] on select "Choose an option... Pending Applied Excluded (Questions) Excluded (Expired) Exc…" at bounding box center [443, 225] width 89 height 17
click at [399, 217] on select "Choose an option... Pending Applied Excluded (Questions) Excluded (Expired) Exc…" at bounding box center [443, 225] width 89 height 17
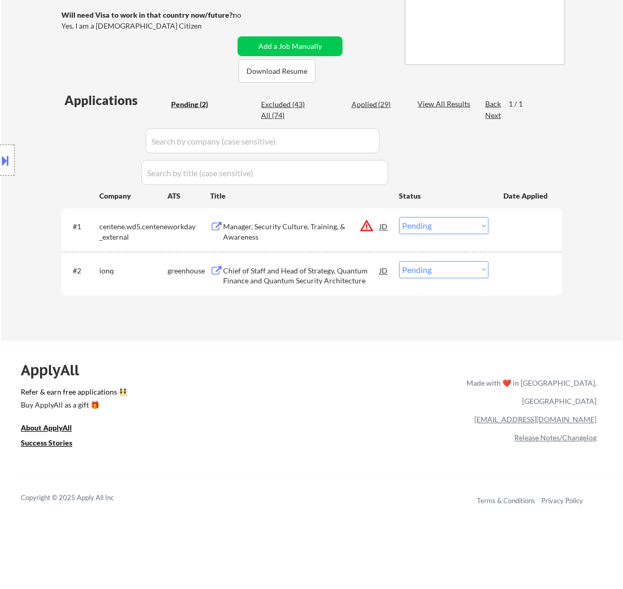
click at [437, 228] on select "Choose an option... Pending Applied Excluded (Questions) Excluded (Expired) Exc…" at bounding box center [443, 225] width 89 height 17
click at [399, 217] on select "Choose an option... Pending Applied Excluded (Questions) Excluded (Expired) Exc…" at bounding box center [443, 225] width 89 height 17
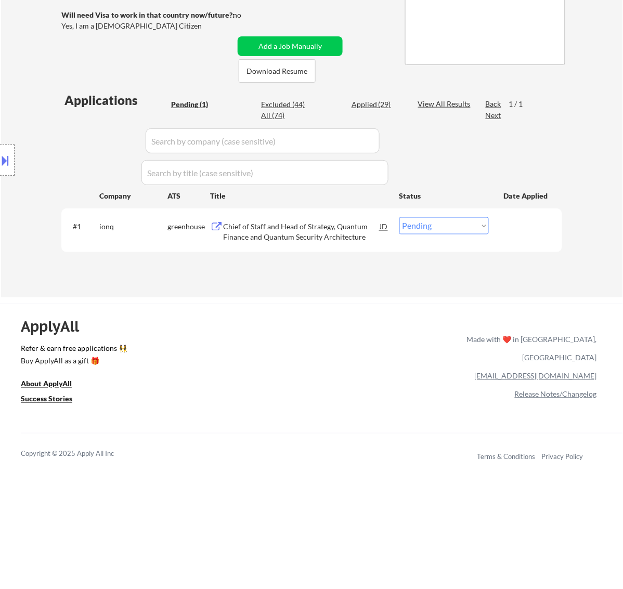
click at [309, 232] on div "Chief of Staff and Head of Strategy, Quantum Finance and Quantum Security Archi…" at bounding box center [301, 232] width 157 height 20
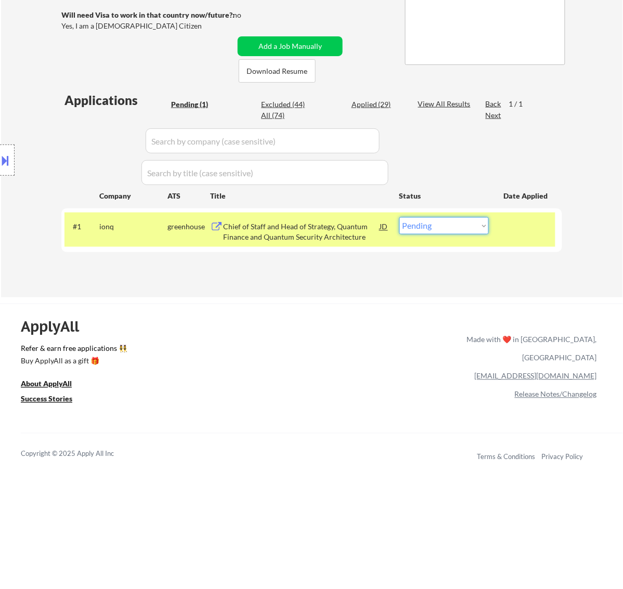
click at [461, 231] on select "Choose an option... Pending Applied Excluded (Questions) Excluded (Expired) Exc…" at bounding box center [443, 225] width 89 height 17
select select ""excluded__bad_match_""
click at [399, 217] on select "Choose an option... Pending Applied Excluded (Questions) Excluded (Expired) Exc…" at bounding box center [443, 225] width 89 height 17
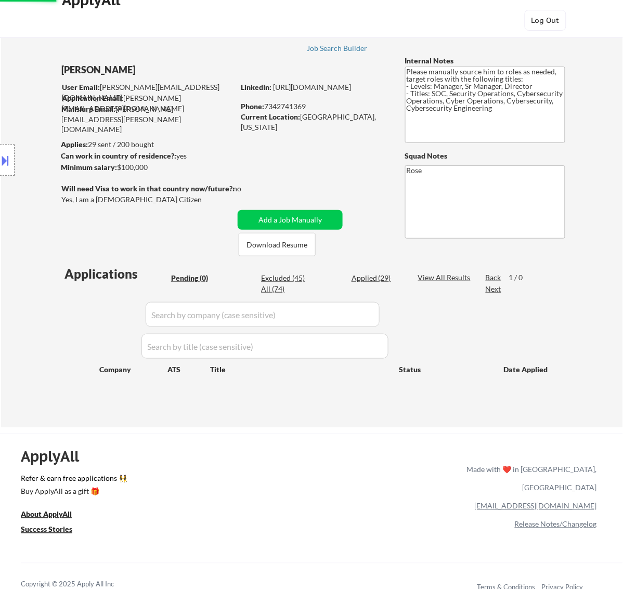
scroll to position [0, 0]
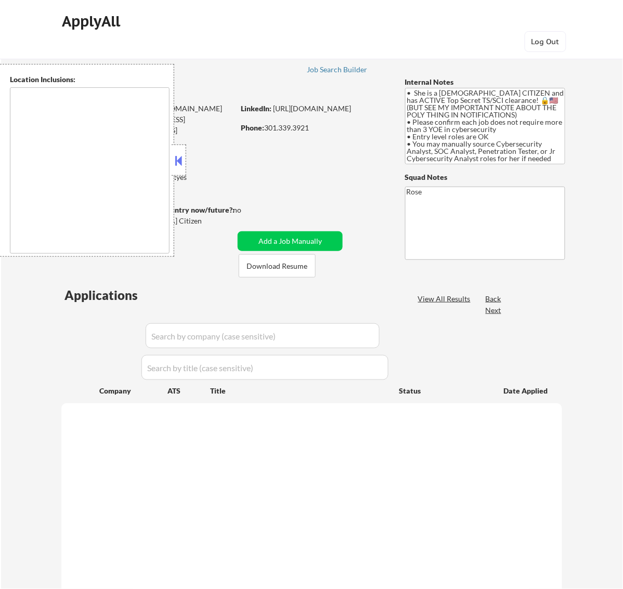
select select ""pending""
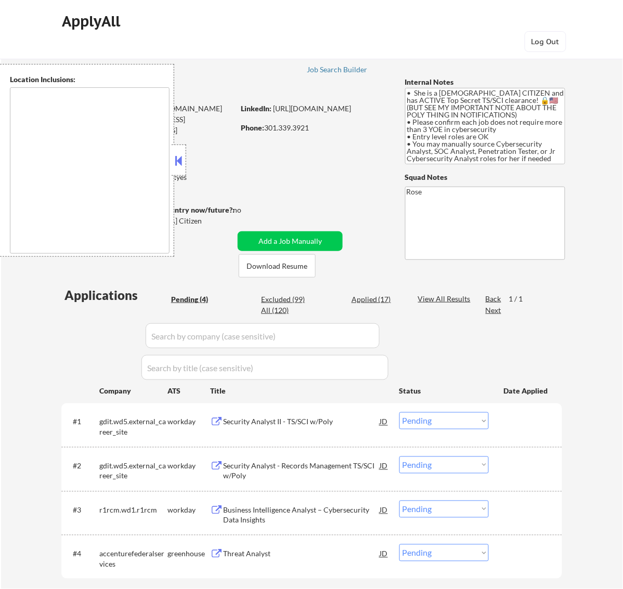
type textarea "[GEOGRAPHIC_DATA], [GEOGRAPHIC_DATA] [GEOGRAPHIC_DATA], [GEOGRAPHIC_DATA] [GEOG…"
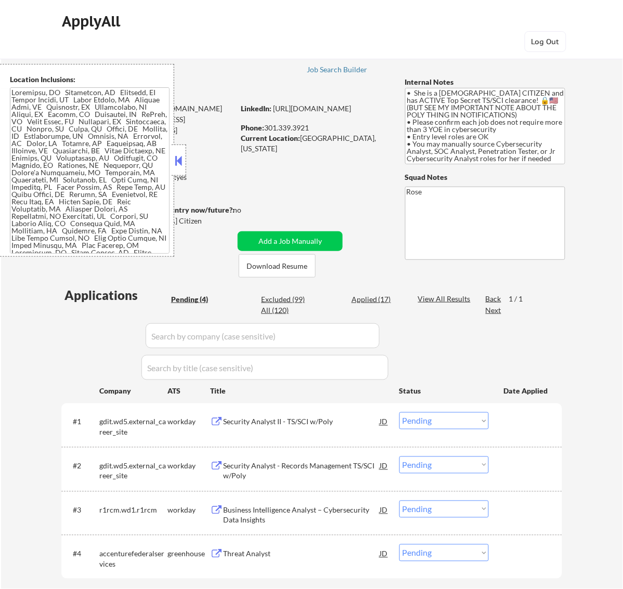
click at [180, 156] on button at bounding box center [178, 161] width 11 height 16
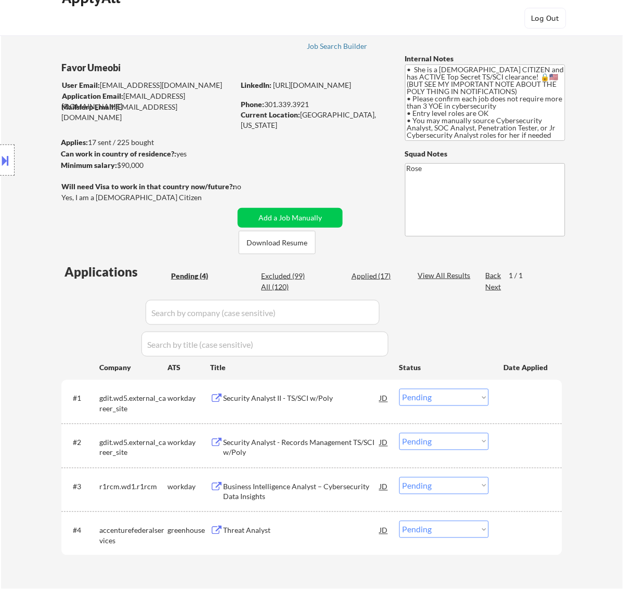
scroll to position [65, 0]
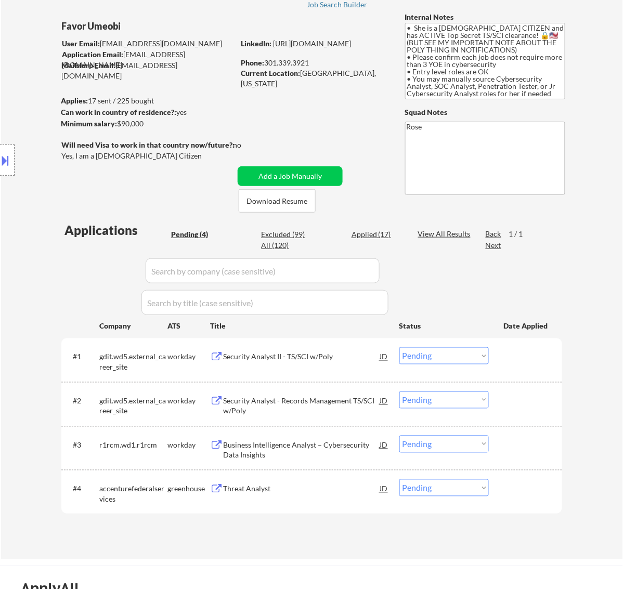
click at [322, 356] on div "Security Analyst II - TS/SCI w/Poly" at bounding box center [301, 357] width 157 height 10
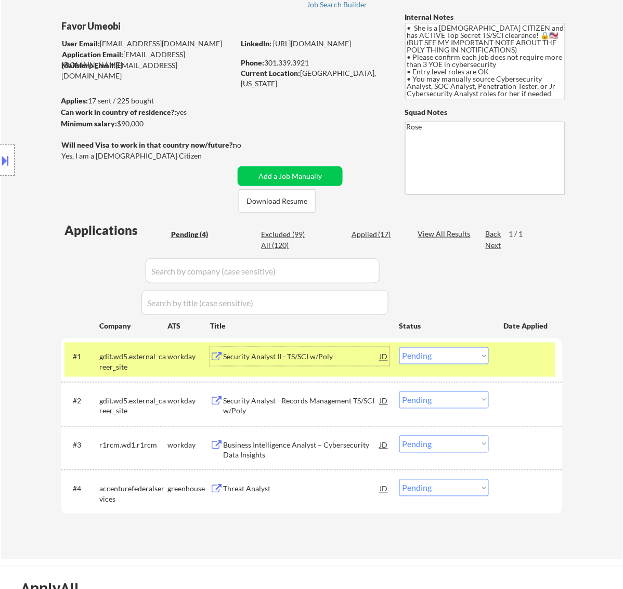
click at [465, 356] on select "Choose an option... Pending Applied Excluded (Questions) Excluded (Expired) Exc…" at bounding box center [443, 355] width 89 height 17
click at [399, 347] on select "Choose an option... Pending Applied Excluded (Questions) Excluded (Expired) Exc…" at bounding box center [443, 355] width 89 height 17
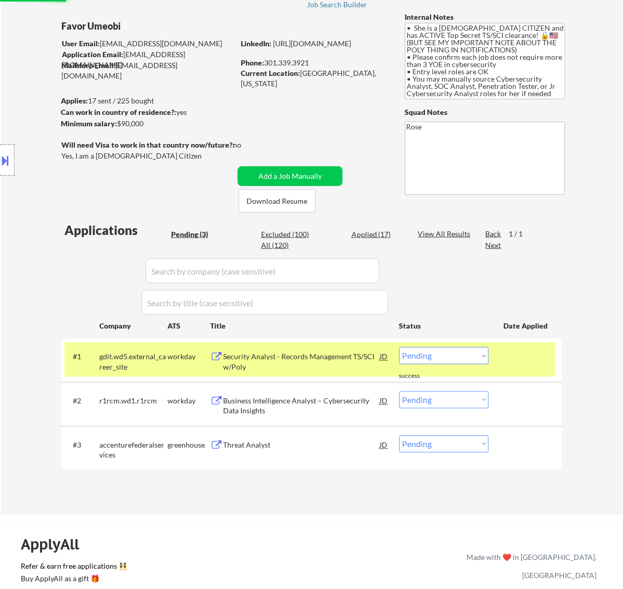
click at [311, 359] on div "Security Analyst - Records Management TS/SCI w/Poly" at bounding box center [301, 362] width 157 height 20
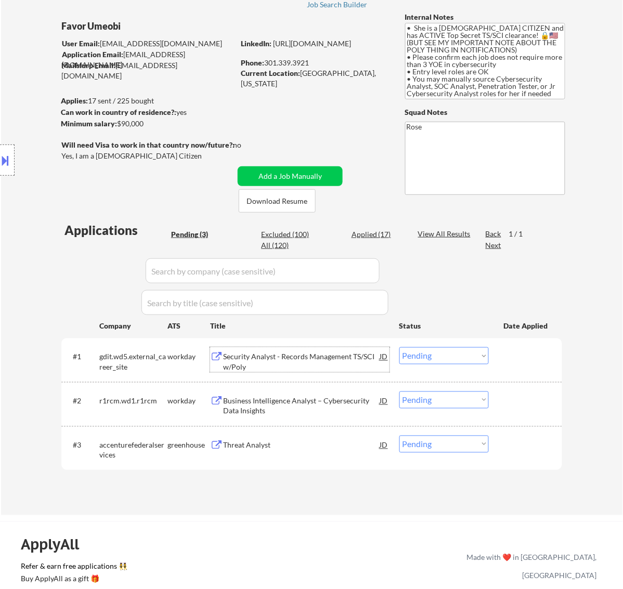
click at [444, 351] on select "Choose an option... Pending Applied Excluded (Questions) Excluded (Expired) Exc…" at bounding box center [443, 355] width 89 height 17
click at [399, 347] on select "Choose an option... Pending Applied Excluded (Questions) Excluded (Expired) Exc…" at bounding box center [443, 355] width 89 height 17
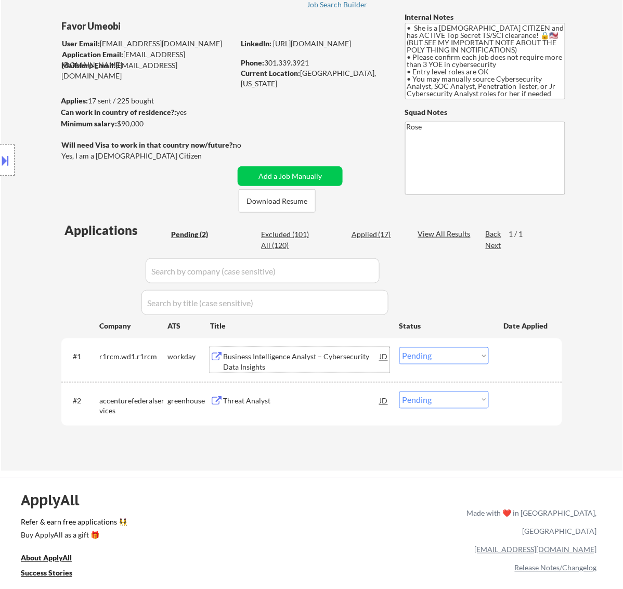
click at [307, 357] on div "Business Intelligence Analyst – Cybersecurity Data Insights" at bounding box center [301, 362] width 157 height 20
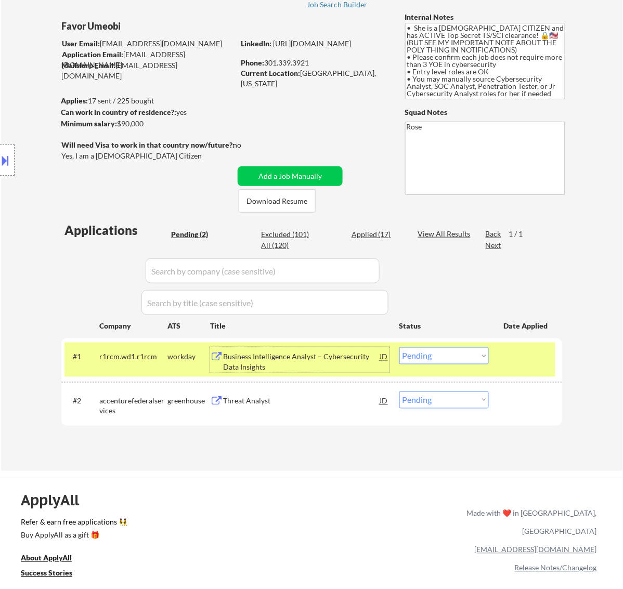
click at [438, 357] on select "Choose an option... Pending Applied Excluded (Questions) Excluded (Expired) Exc…" at bounding box center [443, 355] width 89 height 17
click at [399, 347] on select "Choose an option... Pending Applied Excluded (Questions) Excluded (Expired) Exc…" at bounding box center [443, 355] width 89 height 17
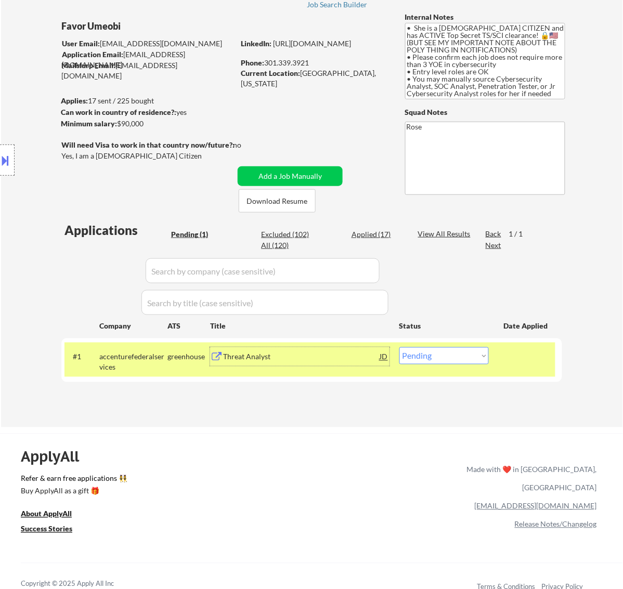
click at [302, 360] on div "Threat Analyst" at bounding box center [301, 357] width 157 height 10
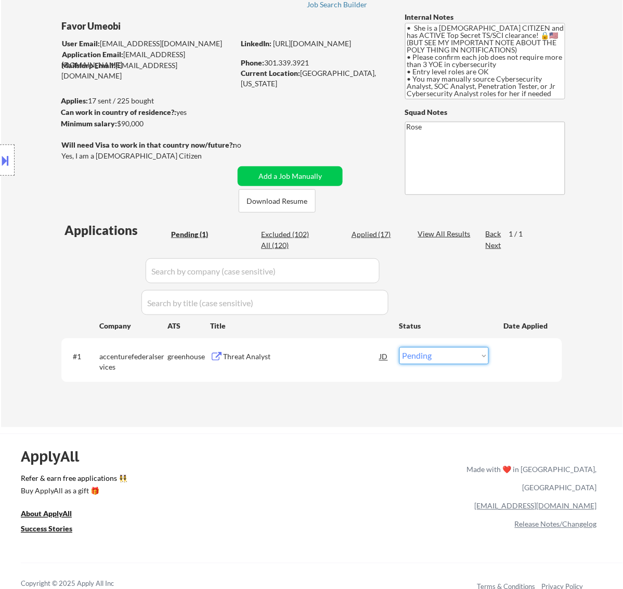
click at [437, 351] on select "Choose an option... Pending Applied Excluded (Questions) Excluded (Expired) Exc…" at bounding box center [443, 355] width 89 height 17
click at [399, 347] on select "Choose an option... Pending Applied Excluded (Questions) Excluded (Expired) Exc…" at bounding box center [443, 355] width 89 height 17
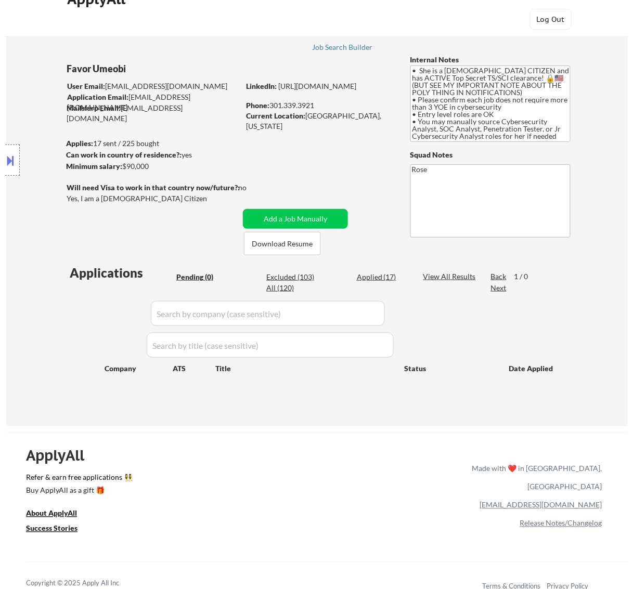
scroll to position [0, 0]
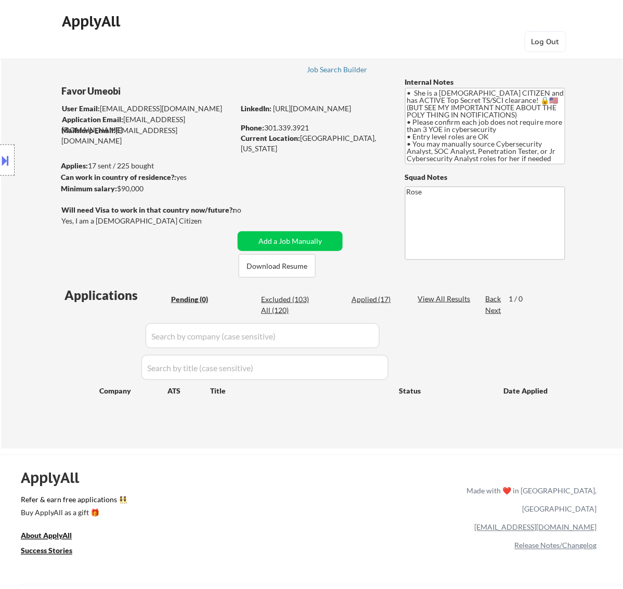
click at [365, 299] on div "Applied (17)" at bounding box center [377, 299] width 52 height 10
select select ""applied""
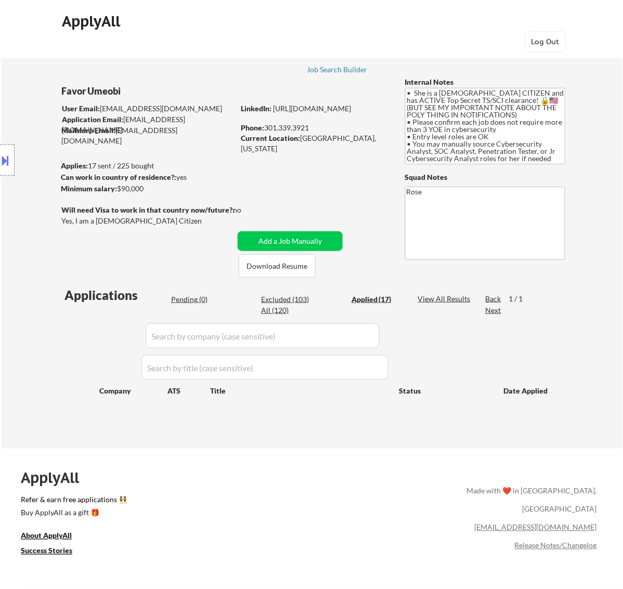
select select ""applied""
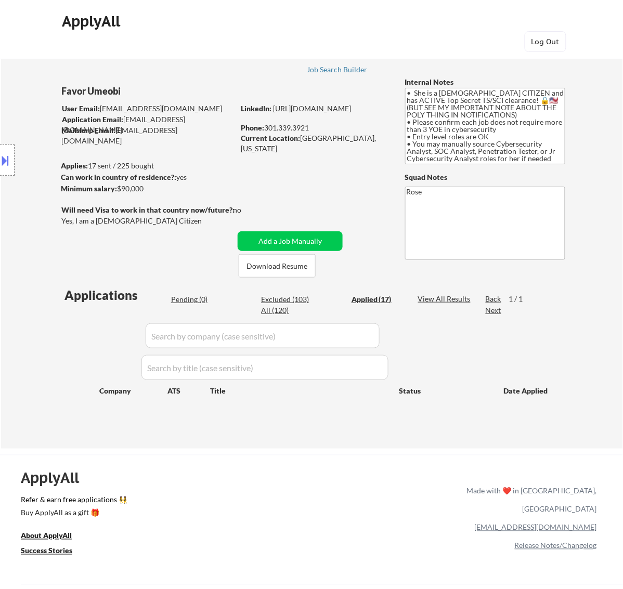
select select ""applied""
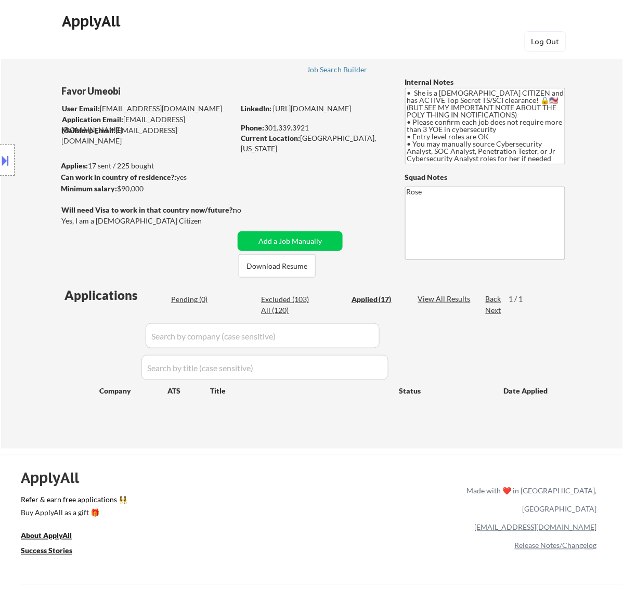
select select ""applied""
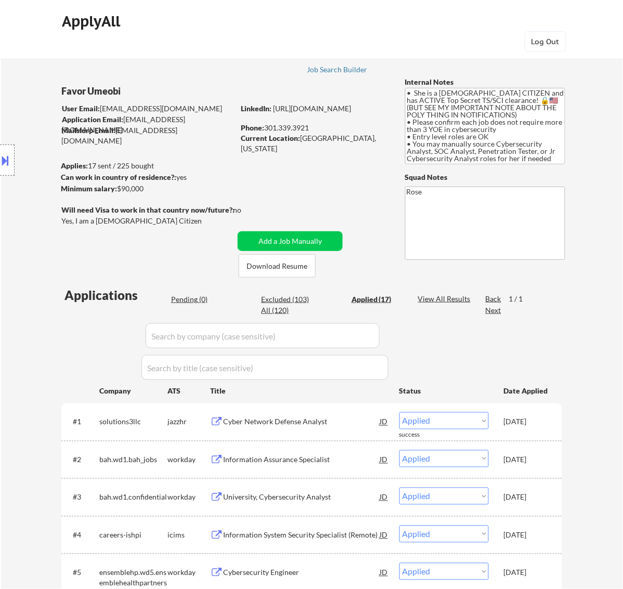
click at [367, 338] on input "input" at bounding box center [263, 335] width 234 height 25
paste input "/[DOMAIN_NAME]"
type input "/[DOMAIN_NAME]"
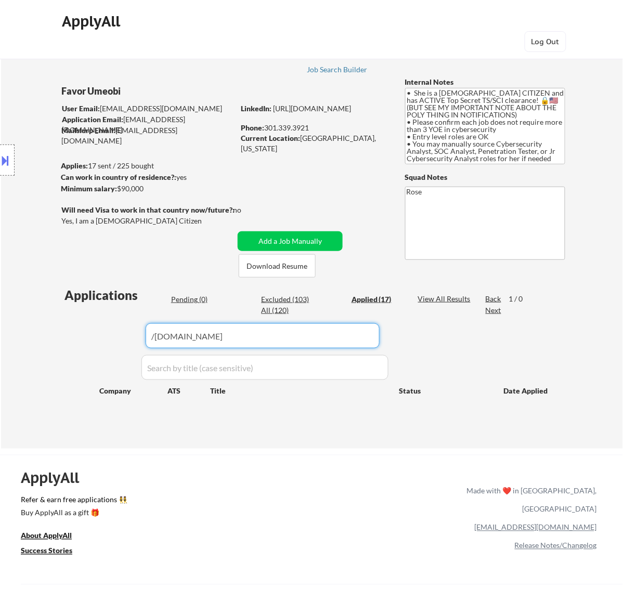
drag, startPoint x: 209, startPoint y: 337, endPoint x: 52, endPoint y: 356, distance: 158.2
click at [53, 356] on div "← Return to /applysquad Mailslurp Inbox Job Search Builder Favor Umeobi User Em…" at bounding box center [312, 241] width 519 height 399
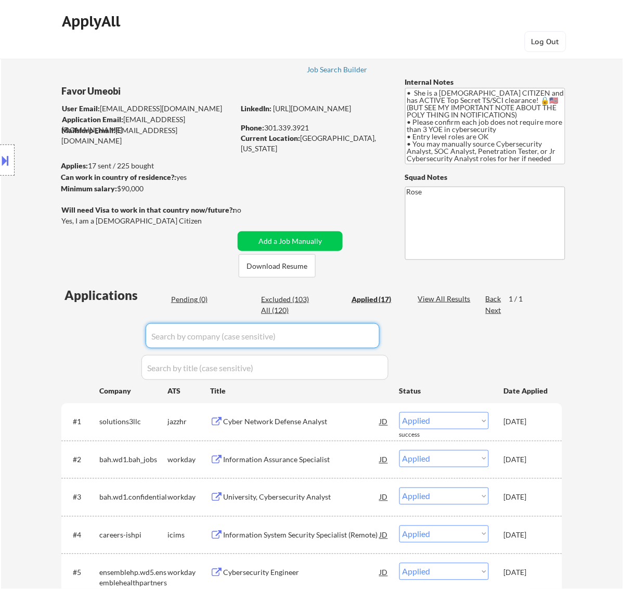
click at [356, 333] on input "input" at bounding box center [263, 335] width 234 height 25
paste input "mascsr"
type input "mascsr"
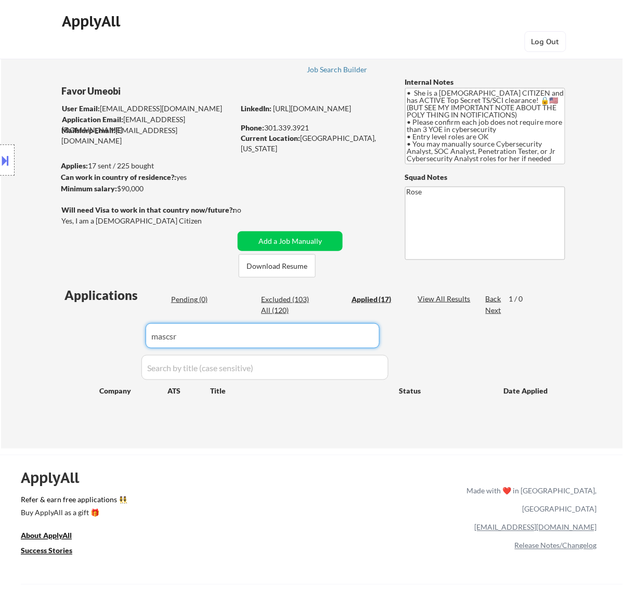
drag, startPoint x: 190, startPoint y: 339, endPoint x: 61, endPoint y: 349, distance: 128.8
click at [61, 349] on div "Applications Pending (0) Excluded (103) Applied (17) All (120) View All Results…" at bounding box center [311, 357] width 501 height 142
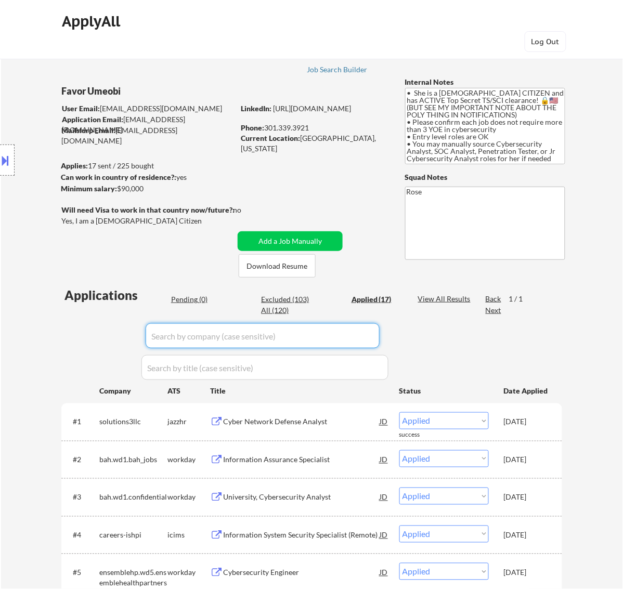
click at [336, 338] on input "input" at bounding box center [263, 335] width 234 height 25
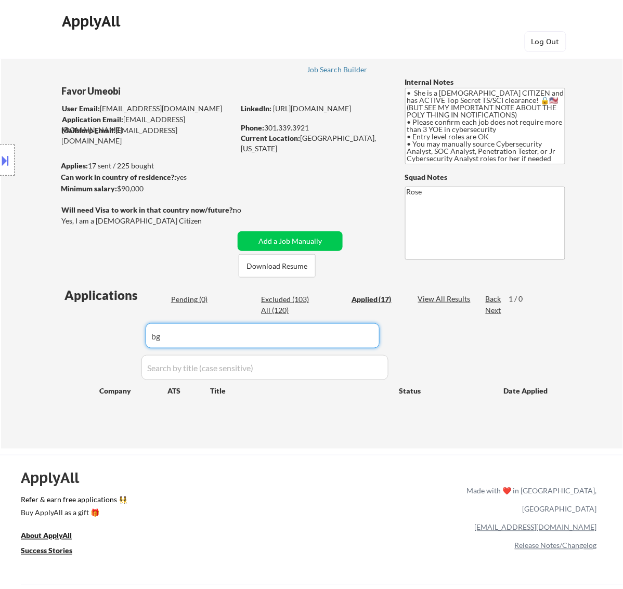
type input "b"
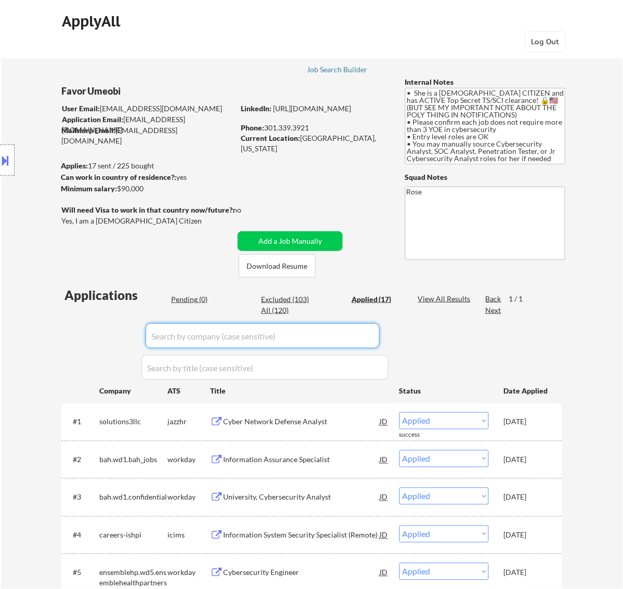
click at [184, 300] on div "Pending (0)" at bounding box center [197, 299] width 52 height 10
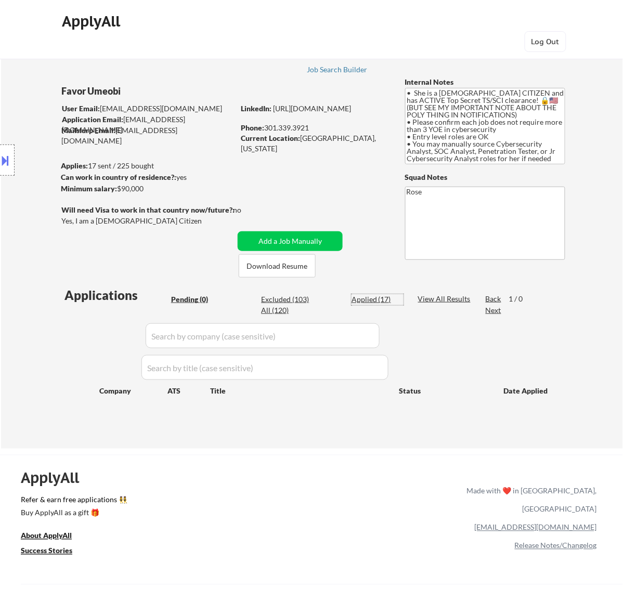
click at [385, 300] on div "Applied (17)" at bounding box center [377, 299] width 52 height 10
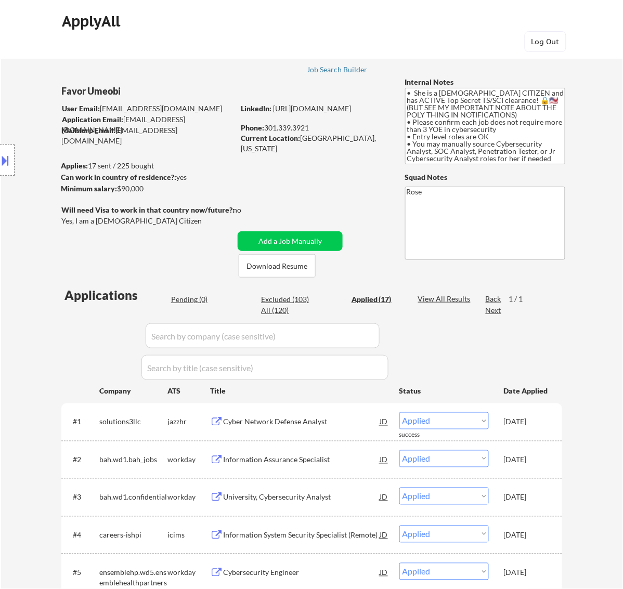
click at [373, 337] on input "input" at bounding box center [263, 335] width 234 height 25
paste input "ocient"
type input "ocient"
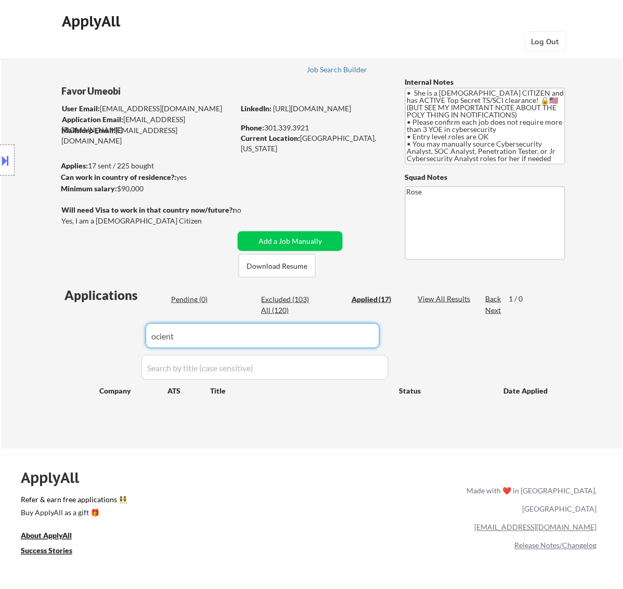
drag, startPoint x: 245, startPoint y: 338, endPoint x: 42, endPoint y: 341, distance: 203.3
click at [42, 341] on div "← Return to /applysquad Mailslurp Inbox Job Search Builder Favor Umeobi User Em…" at bounding box center [312, 245] width 622 height 407
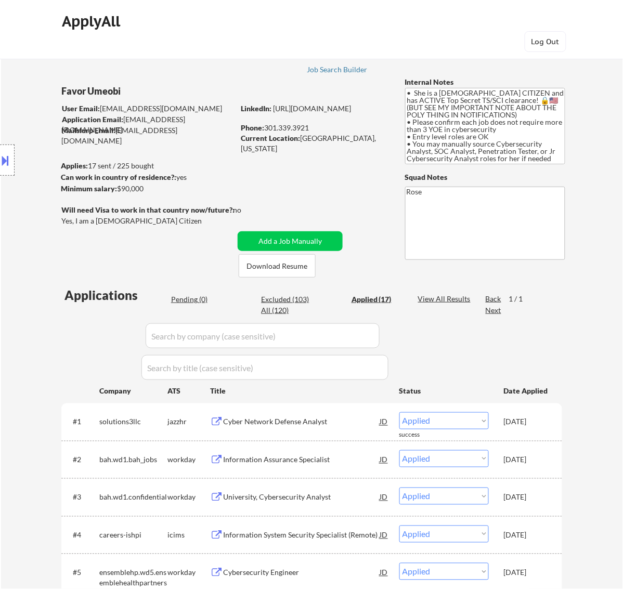
click at [344, 336] on input "input" at bounding box center [263, 335] width 234 height 25
paste input "ccscorpcareer"
type input "ccscorpcareer"
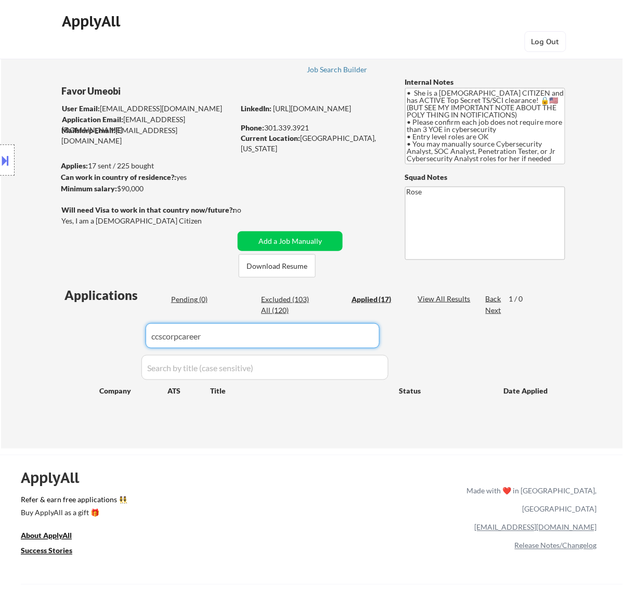
drag, startPoint x: 290, startPoint y: 338, endPoint x: 71, endPoint y: 362, distance: 220.7
click at [71, 362] on div "Applications Pending (0) Excluded (103) Applied (17) All (120) View All Results…" at bounding box center [311, 357] width 501 height 142
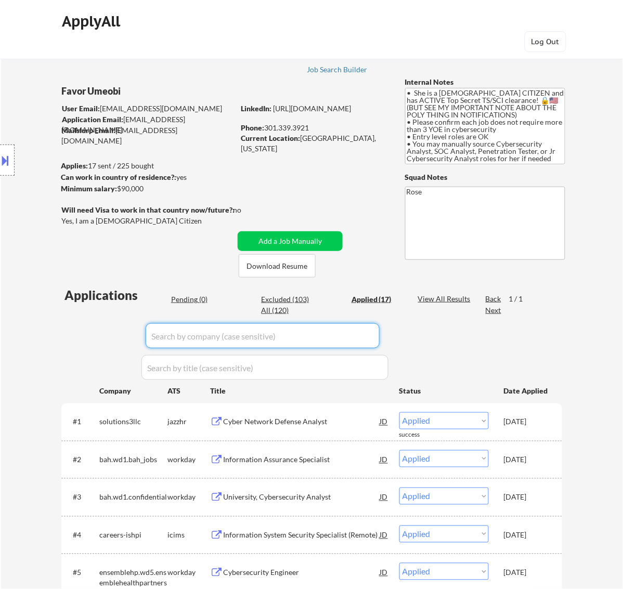
click at [193, 298] on div "Pending (0)" at bounding box center [197, 299] width 52 height 10
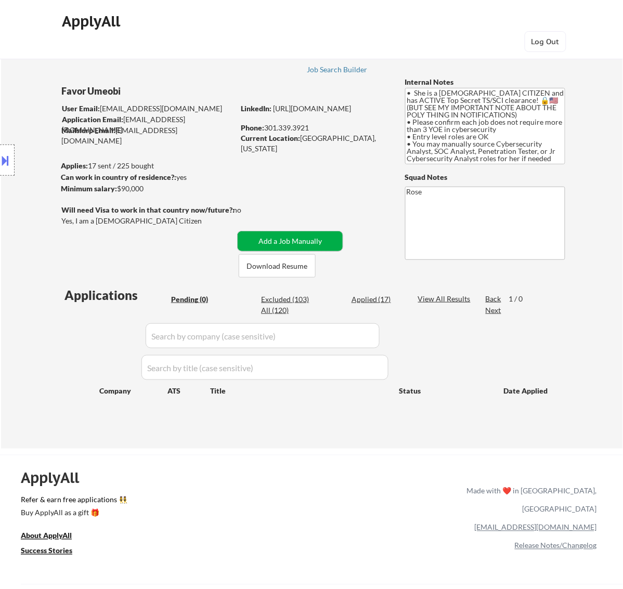
click at [312, 243] on button "Add a Job Manually" at bounding box center [290, 241] width 105 height 20
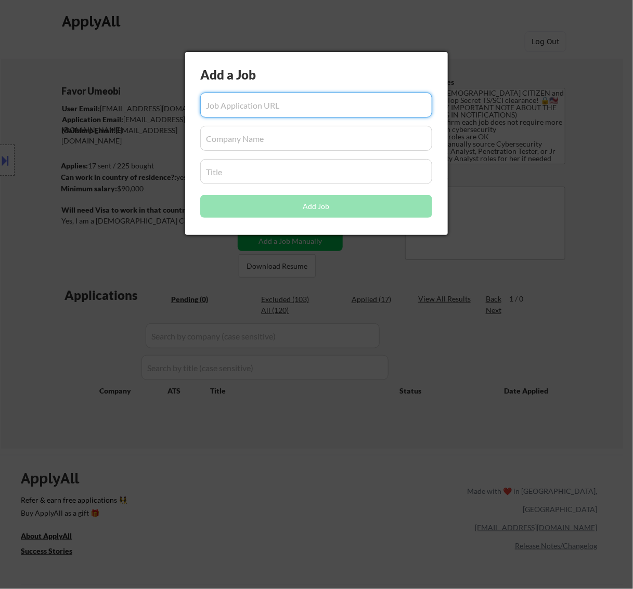
click at [249, 98] on input "input" at bounding box center [316, 105] width 232 height 25
paste input "[URL][DOMAIN_NAME]"
type input "[URL][DOMAIN_NAME]"
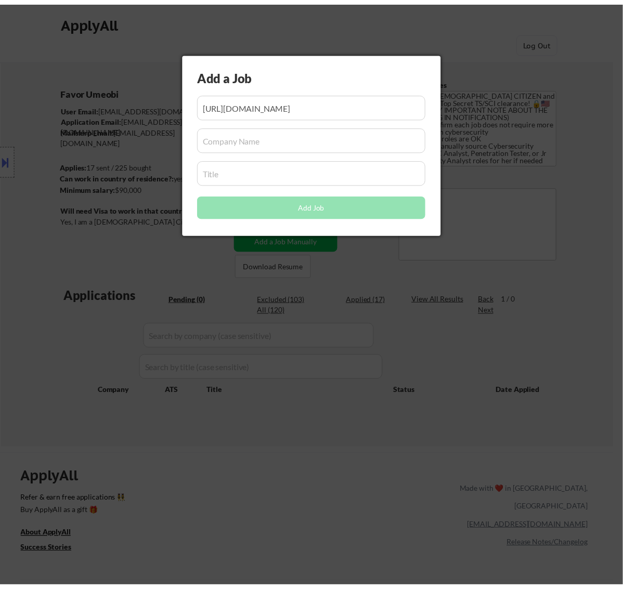
scroll to position [0, 0]
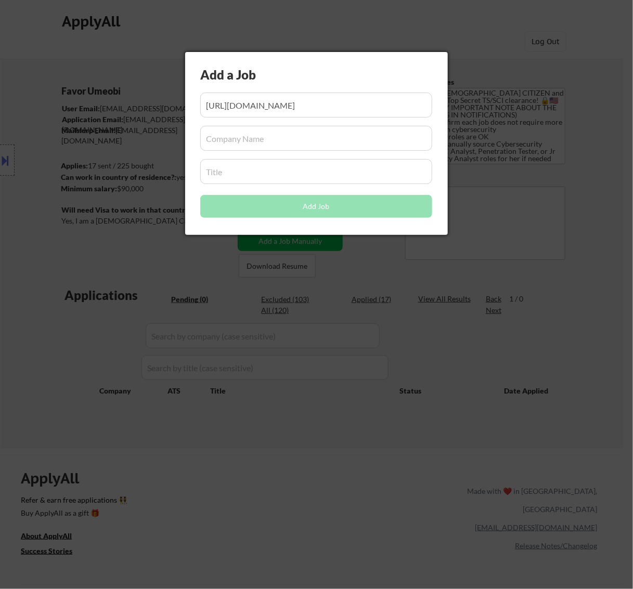
click at [265, 136] on input "input" at bounding box center [316, 138] width 232 height 25
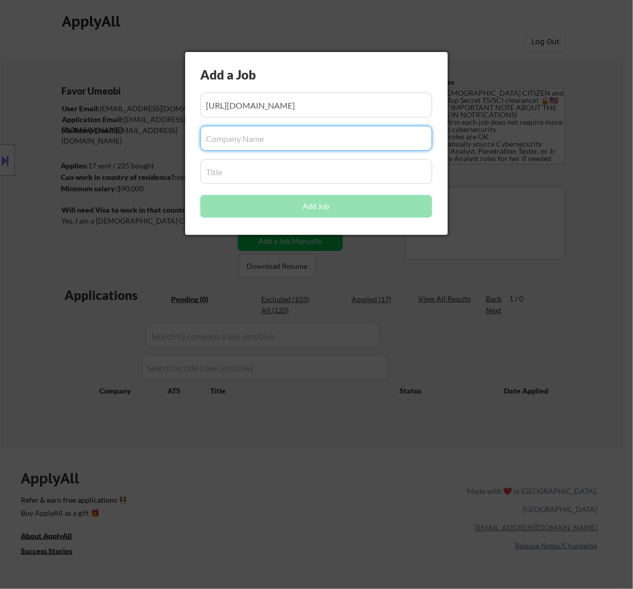
paste input "ccscorpcareers"
type input "ccscorpcareers"
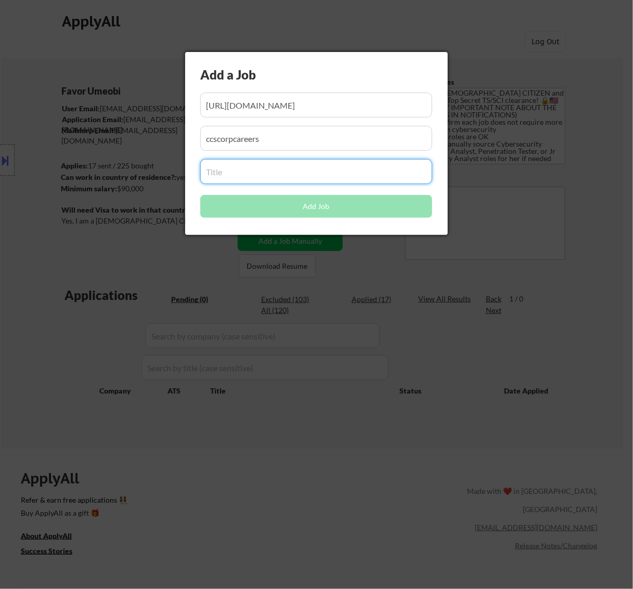
click at [248, 173] on input "input" at bounding box center [316, 171] width 232 height 25
paste input "Associate Cyber Security Analyst"
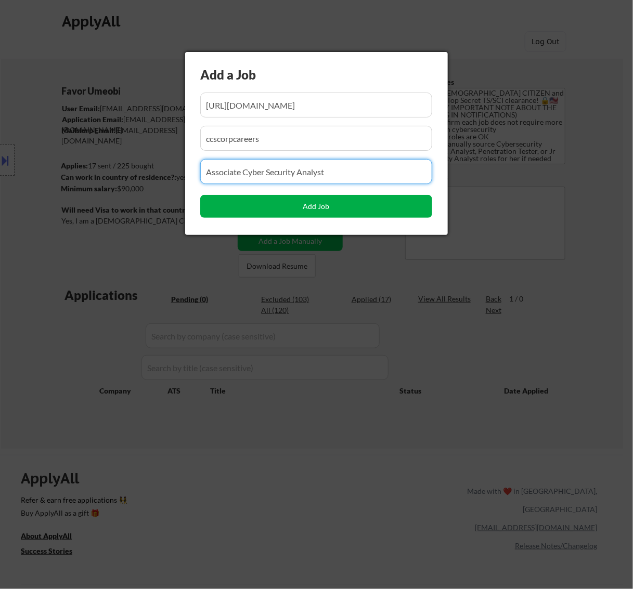
type input "Associate Cyber Security Analyst"
click at [322, 208] on button "Add Job" at bounding box center [316, 206] width 232 height 23
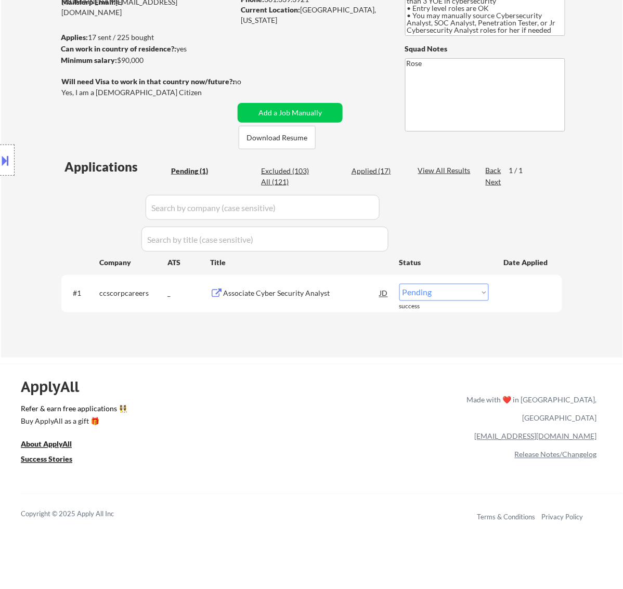
scroll to position [130, 0]
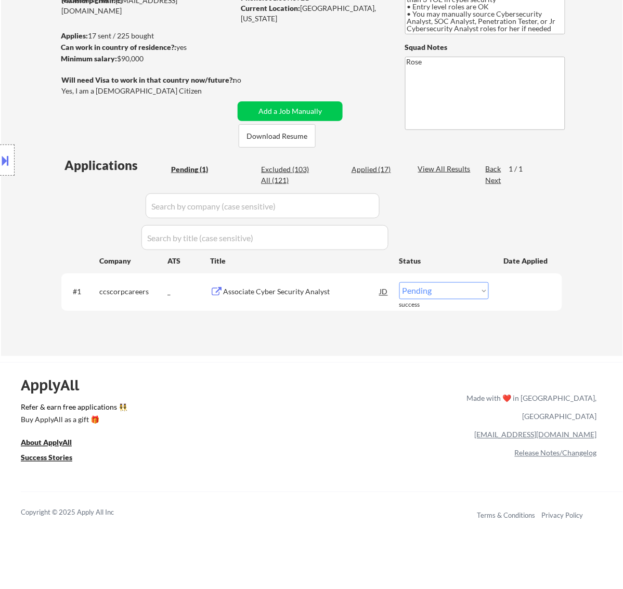
click at [448, 292] on select "Choose an option... Pending Applied Excluded (Questions) Excluded (Expired) Exc…" at bounding box center [443, 290] width 89 height 17
select select ""applied""
click at [399, 282] on select "Choose an option... Pending Applied Excluded (Questions) Excluded (Expired) Exc…" at bounding box center [443, 290] width 89 height 17
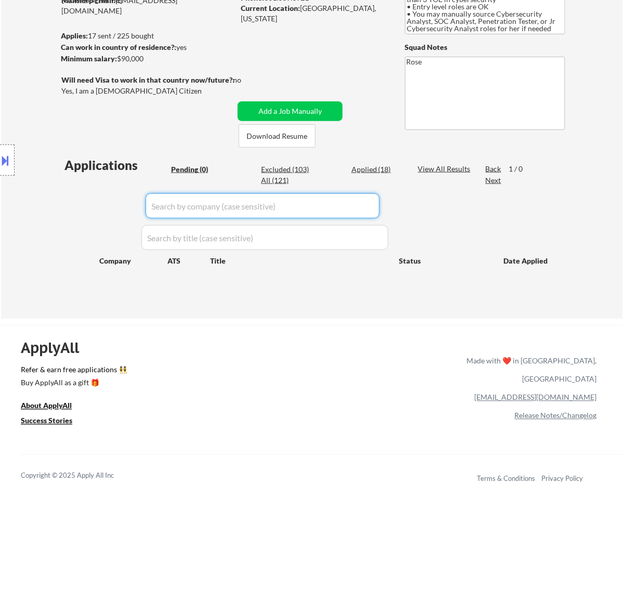
click at [364, 201] on input "input" at bounding box center [263, 205] width 234 height 25
click at [368, 170] on div "Applied (18)" at bounding box center [377, 169] width 52 height 10
select select ""applied""
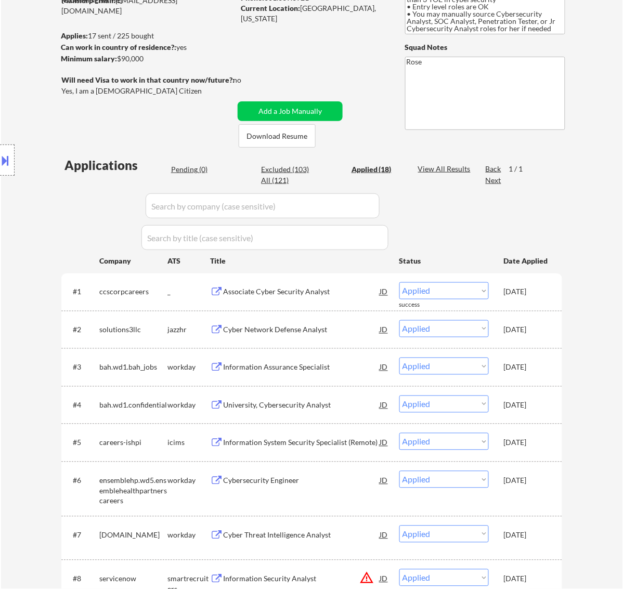
click at [358, 207] on input "input" at bounding box center [263, 205] width 234 height 25
paste input "motorolasolution"
type input "motorolasolution"
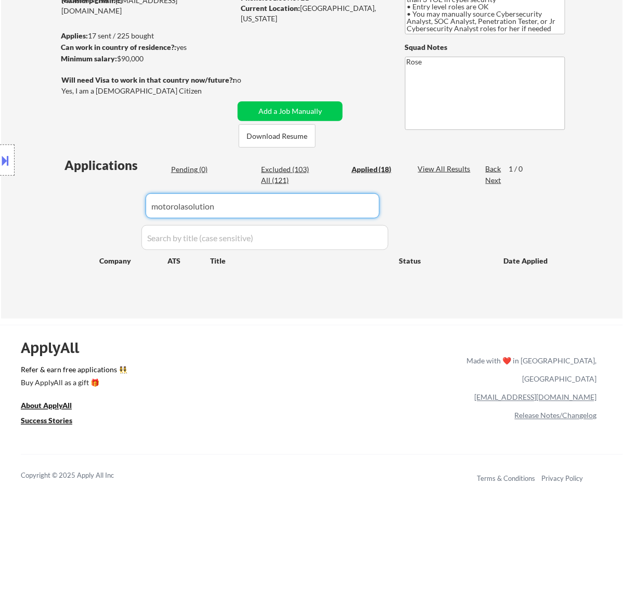
drag, startPoint x: 186, startPoint y: 208, endPoint x: 113, endPoint y: 208, distance: 73.3
click at [113, 208] on body "← Return to /applysquad Mailslurp Inbox Job Search Builder Favor Umeobi User Em…" at bounding box center [311, 164] width 623 height 589
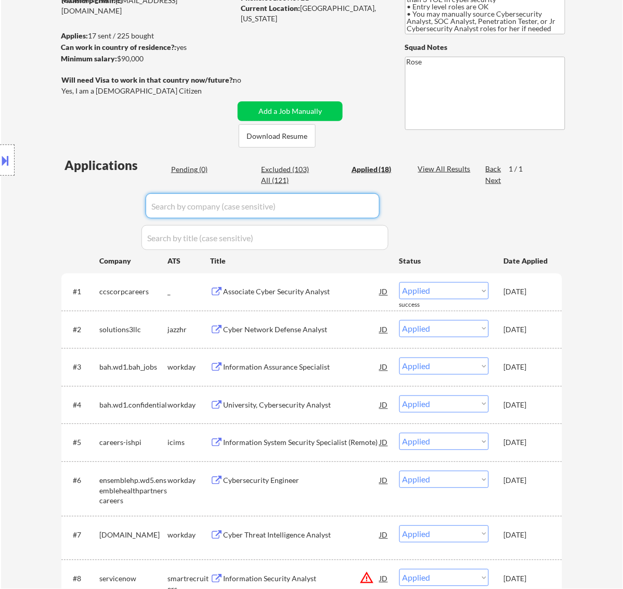
click at [336, 203] on input "input" at bounding box center [263, 205] width 234 height 25
paste input "nbcuniversal3"
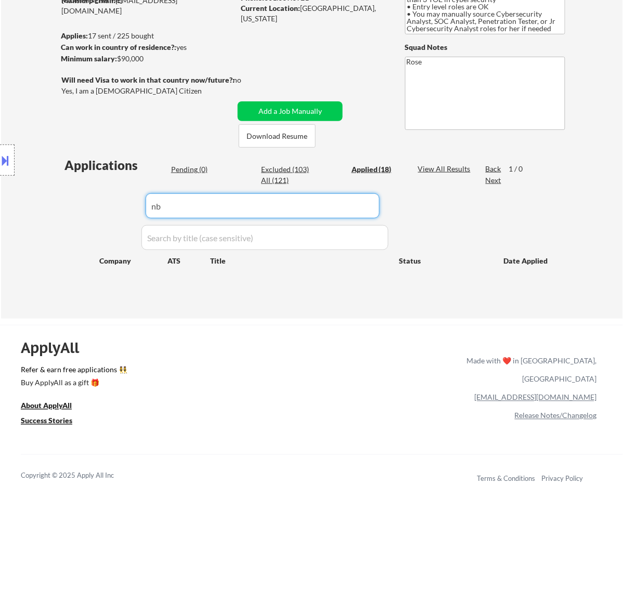
type input "n"
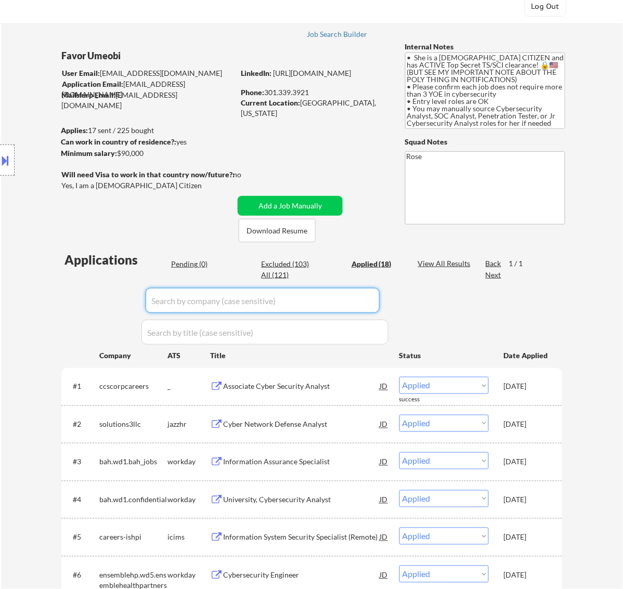
scroll to position [65, 0]
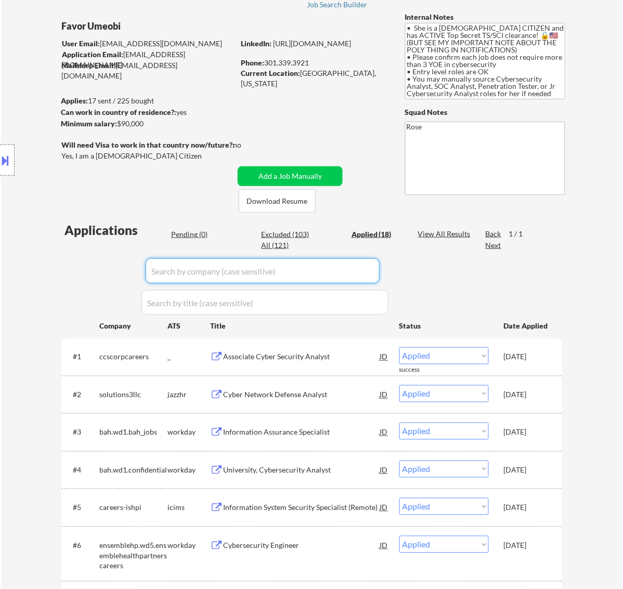
click at [203, 235] on div "Pending (0)" at bounding box center [197, 234] width 52 height 10
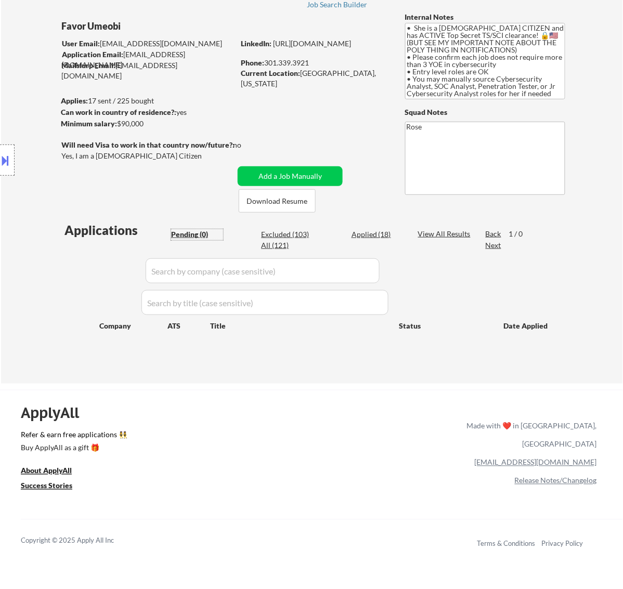
click at [13, 162] on div at bounding box center [7, 160] width 15 height 31
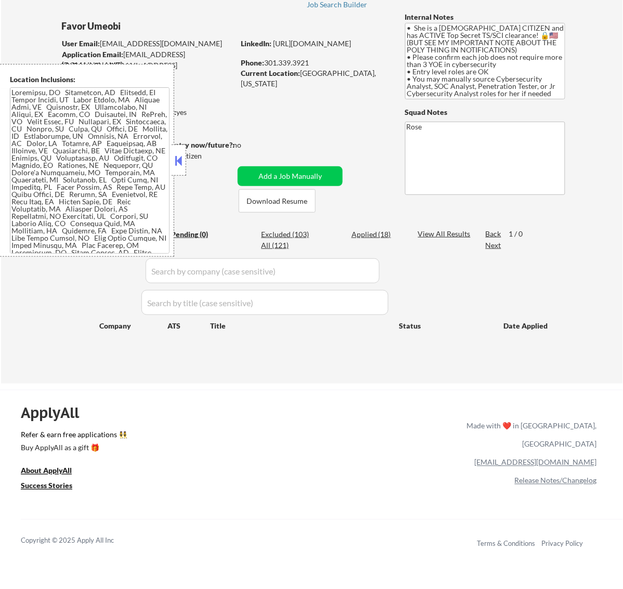
click at [180, 164] on button at bounding box center [178, 161] width 11 height 16
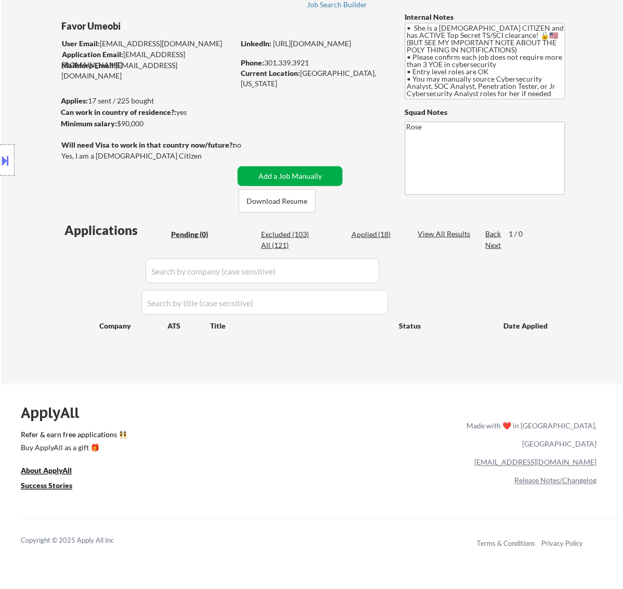
click at [277, 169] on button "Add a Job Manually" at bounding box center [290, 176] width 105 height 20
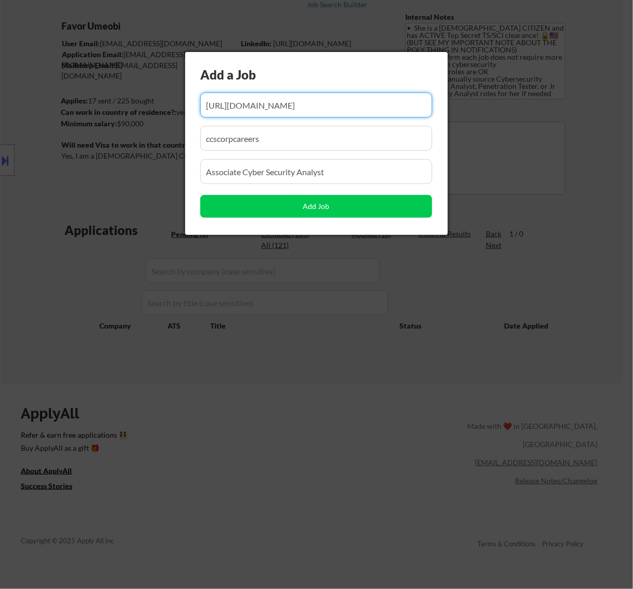
scroll to position [0, 26]
drag, startPoint x: 346, startPoint y: 102, endPoint x: 245, endPoint y: 125, distance: 102.9
click at [248, 124] on div "Add a Job Add Job" at bounding box center [316, 143] width 263 height 183
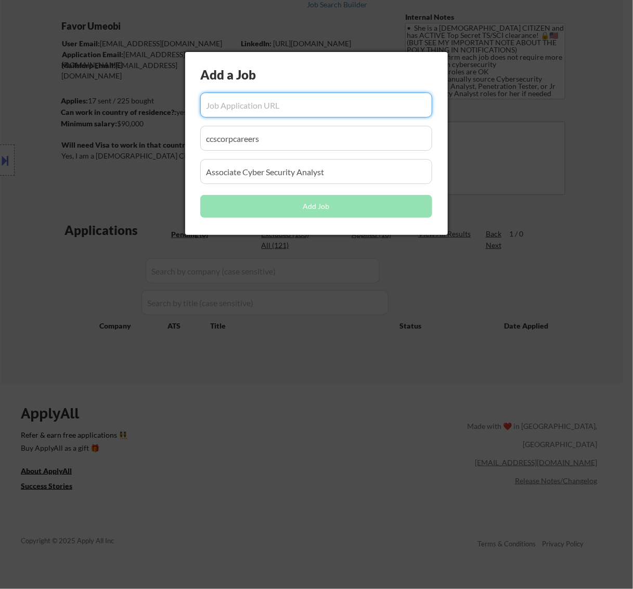
click at [297, 107] on input "input" at bounding box center [316, 105] width 232 height 25
paste input "[URL][DOMAIN_NAME]"
type input "[URL][DOMAIN_NAME]"
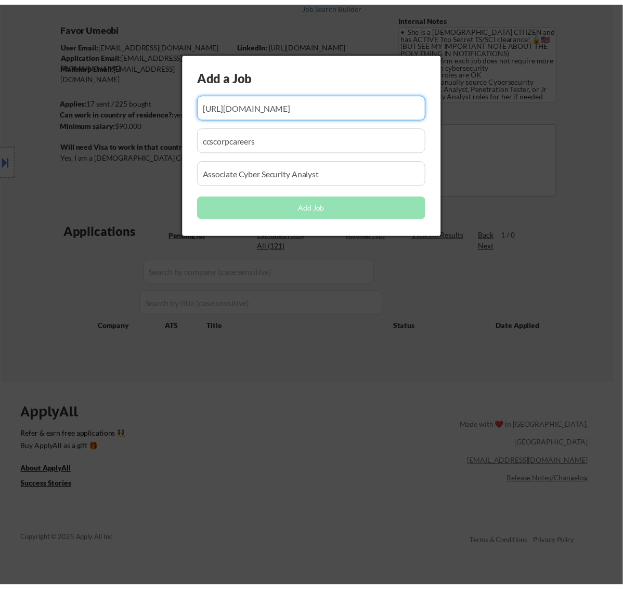
scroll to position [0, 0]
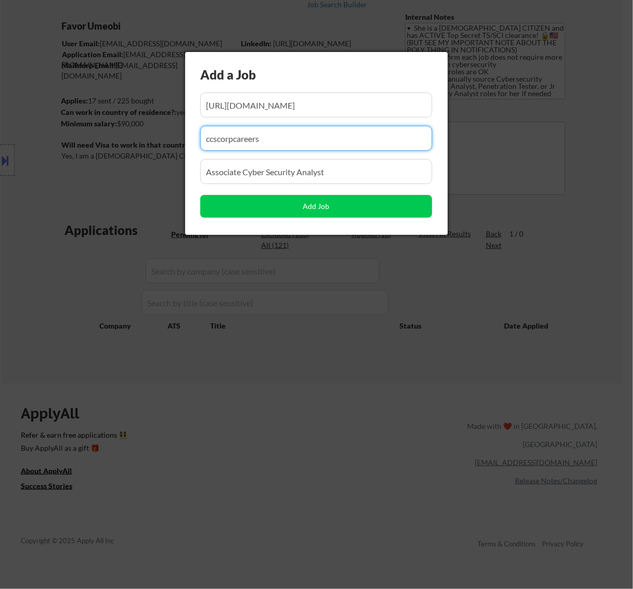
drag, startPoint x: 277, startPoint y: 136, endPoint x: 123, endPoint y: 164, distance: 156.8
click at [123, 164] on body "← Return to /applysquad Mailslurp Inbox Job Search Builder Favor Umeobi User Em…" at bounding box center [316, 229] width 633 height 589
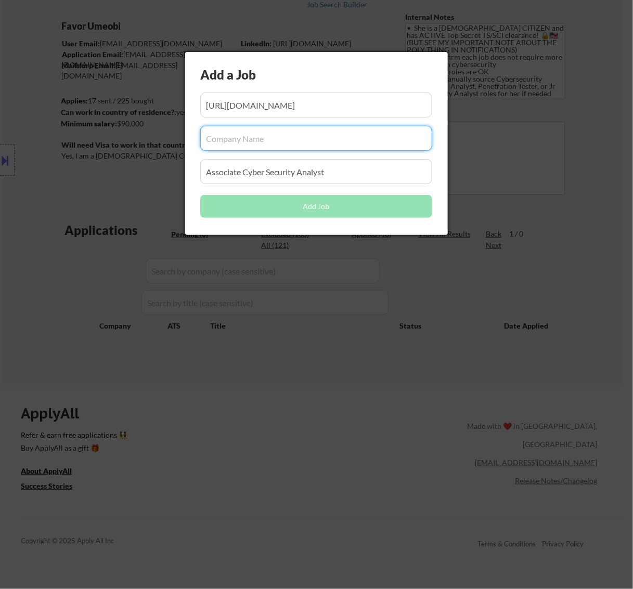
click at [295, 137] on input "input" at bounding box center [316, 138] width 232 height 25
paste input "nbcuniversal3"
type input "nbcuniversal3"
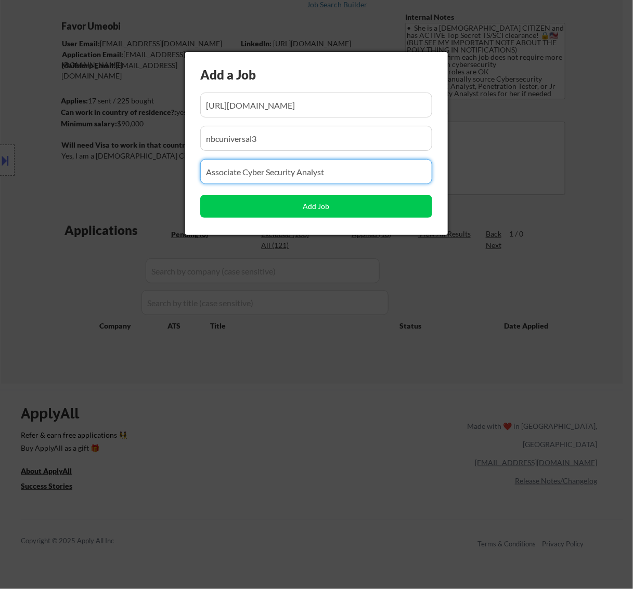
drag, startPoint x: 347, startPoint y: 173, endPoint x: 50, endPoint y: 205, distance: 298.6
click at [50, 205] on body "← Return to /applysquad Mailslurp Inbox Job Search Builder Favor Umeobi User Em…" at bounding box center [316, 229] width 633 height 589
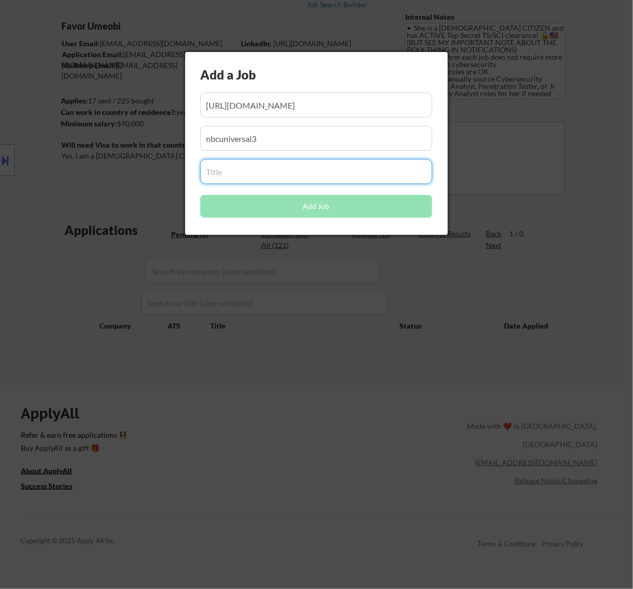
click at [258, 176] on input "input" at bounding box center [316, 171] width 232 height 25
paste input "Cyber Security Engineer"
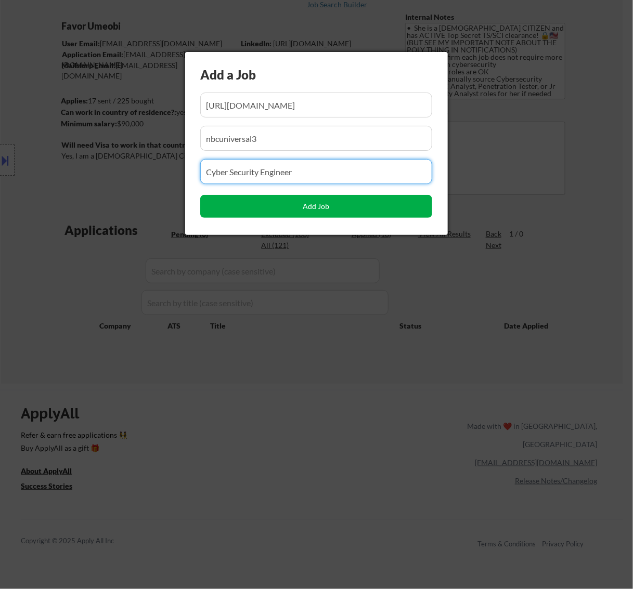
type input "Cyber Security Engineer"
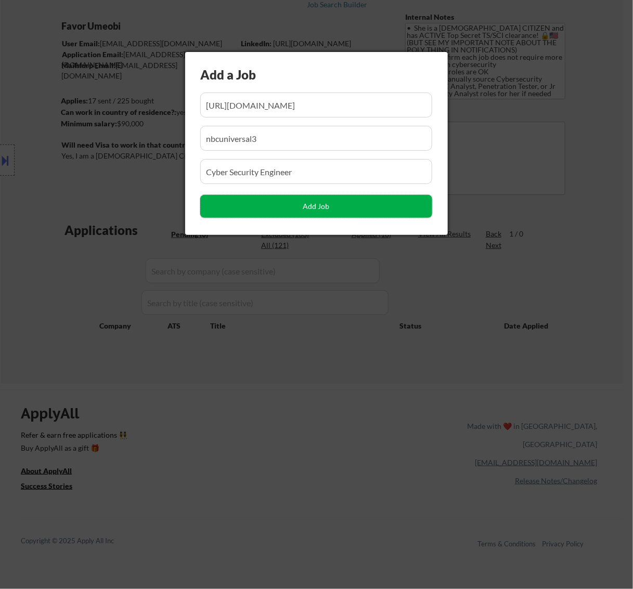
click at [323, 206] on button "Add Job" at bounding box center [316, 206] width 232 height 23
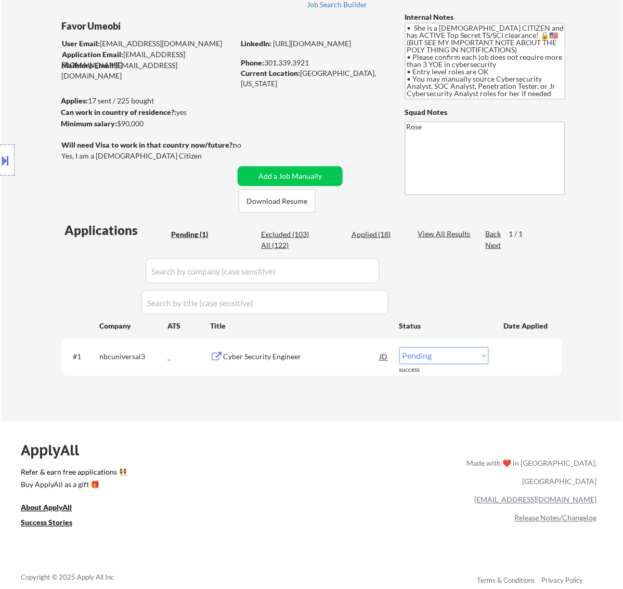
click at [462, 357] on select "Choose an option... Pending Applied Excluded (Questions) Excluded (Expired) Exc…" at bounding box center [443, 355] width 89 height 17
select select ""applied""
click at [399, 347] on select "Choose an option... Pending Applied Excluded (Questions) Excluded (Expired) Exc…" at bounding box center [443, 355] width 89 height 17
